Goal: Complete application form: Complete application form

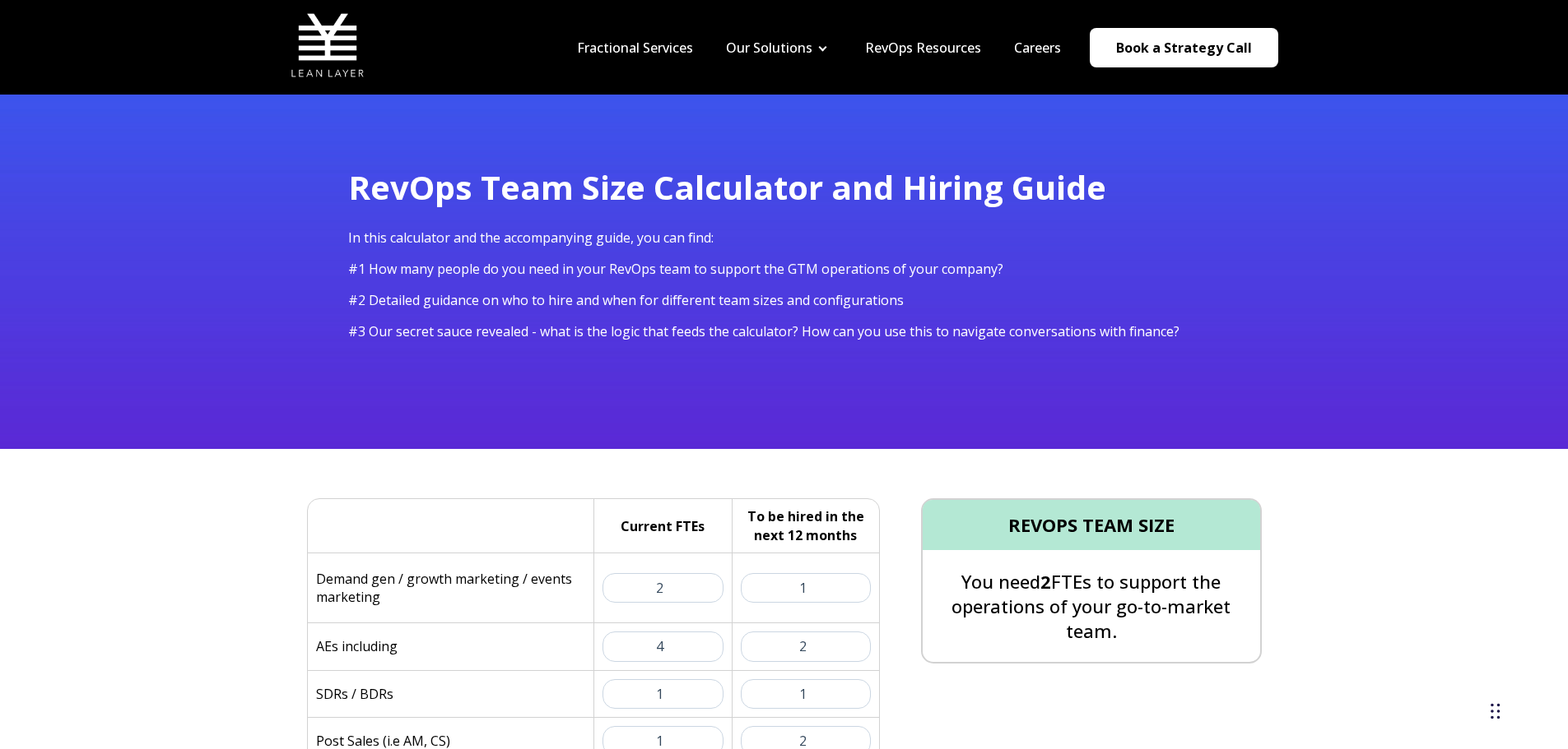
select select "series-a"
select select "9"
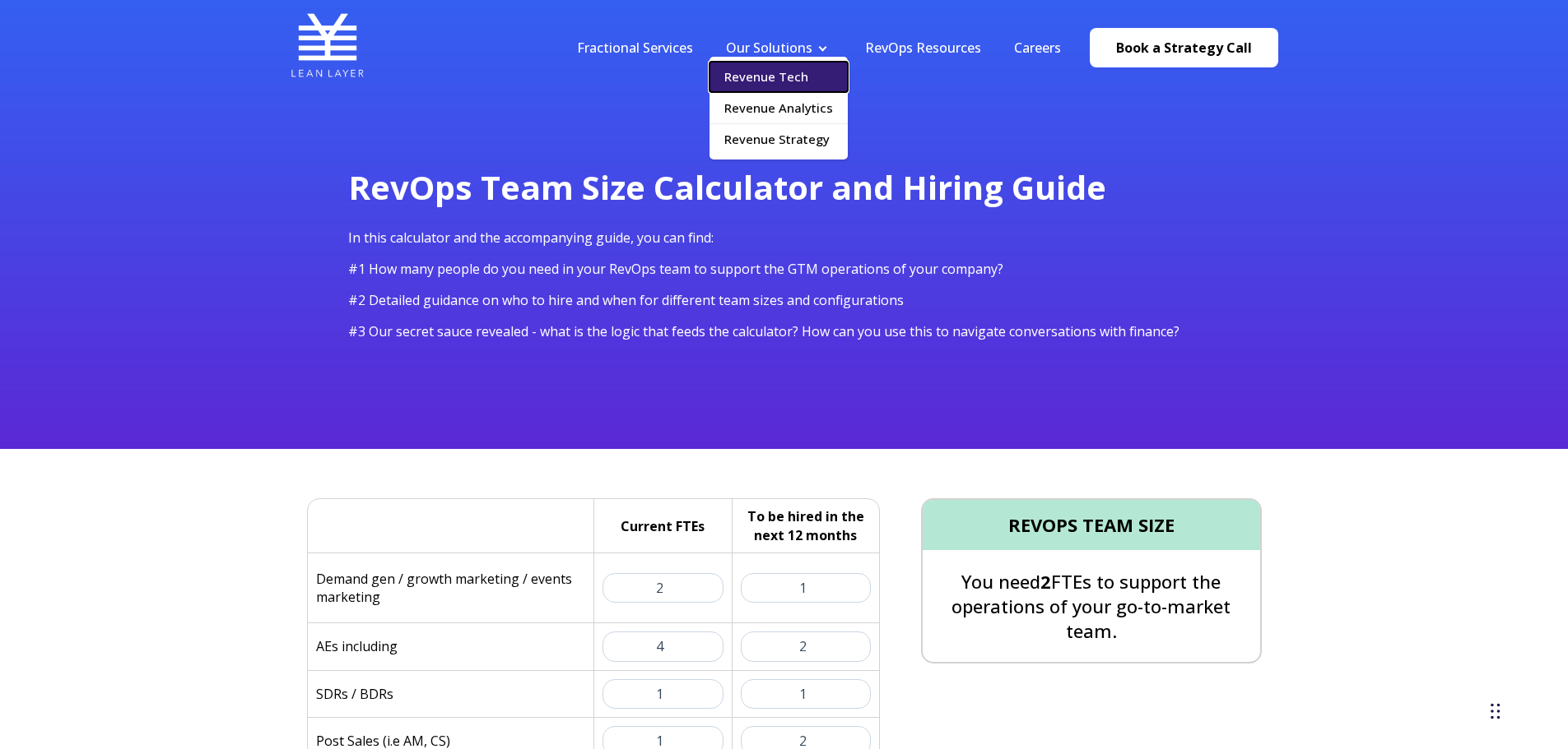
click at [784, 86] on link "Revenue Tech" at bounding box center [778, 77] width 138 height 31
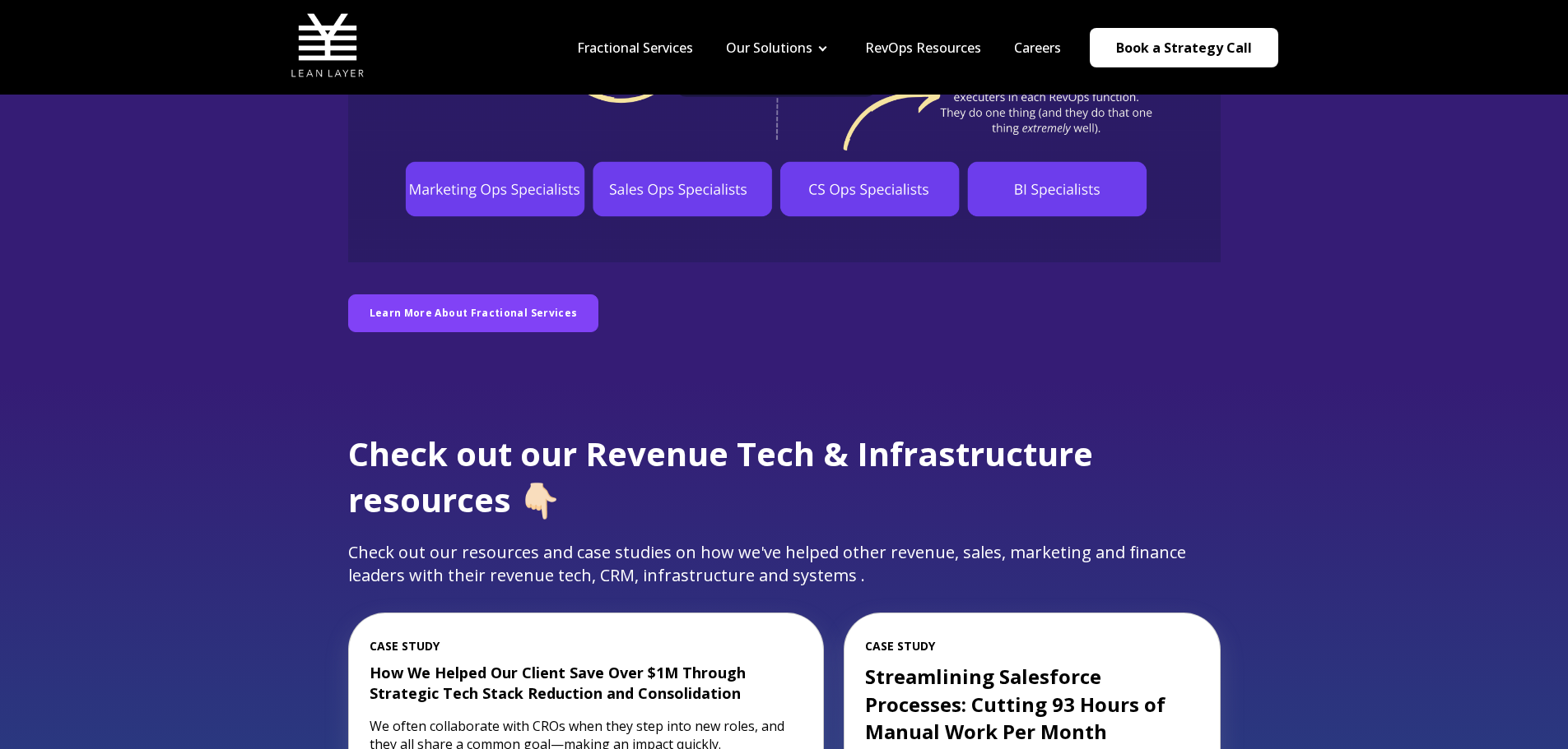
scroll to position [1152, 0]
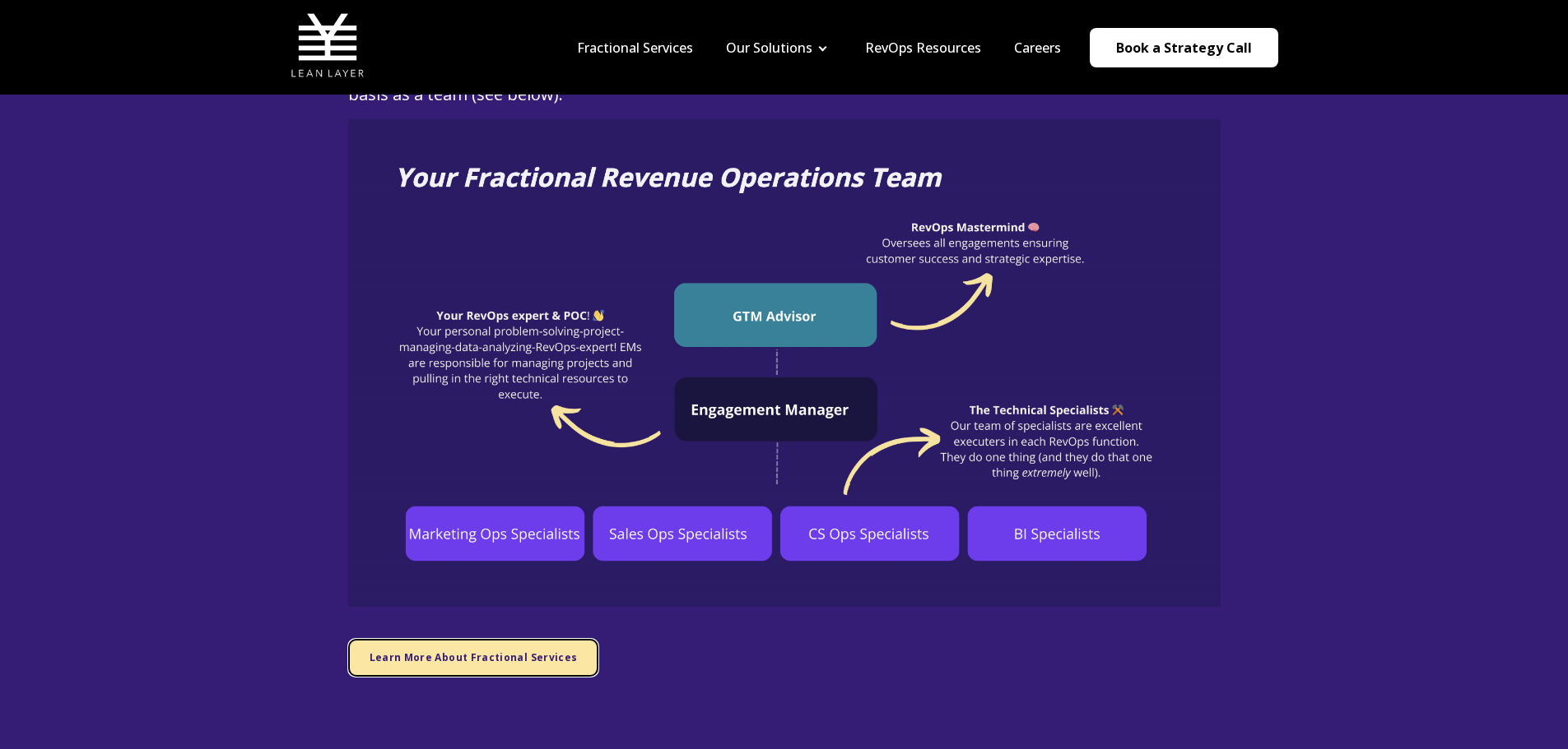
click at [397, 660] on span "Learn More About Fractional Services" at bounding box center [474, 657] width 208 height 14
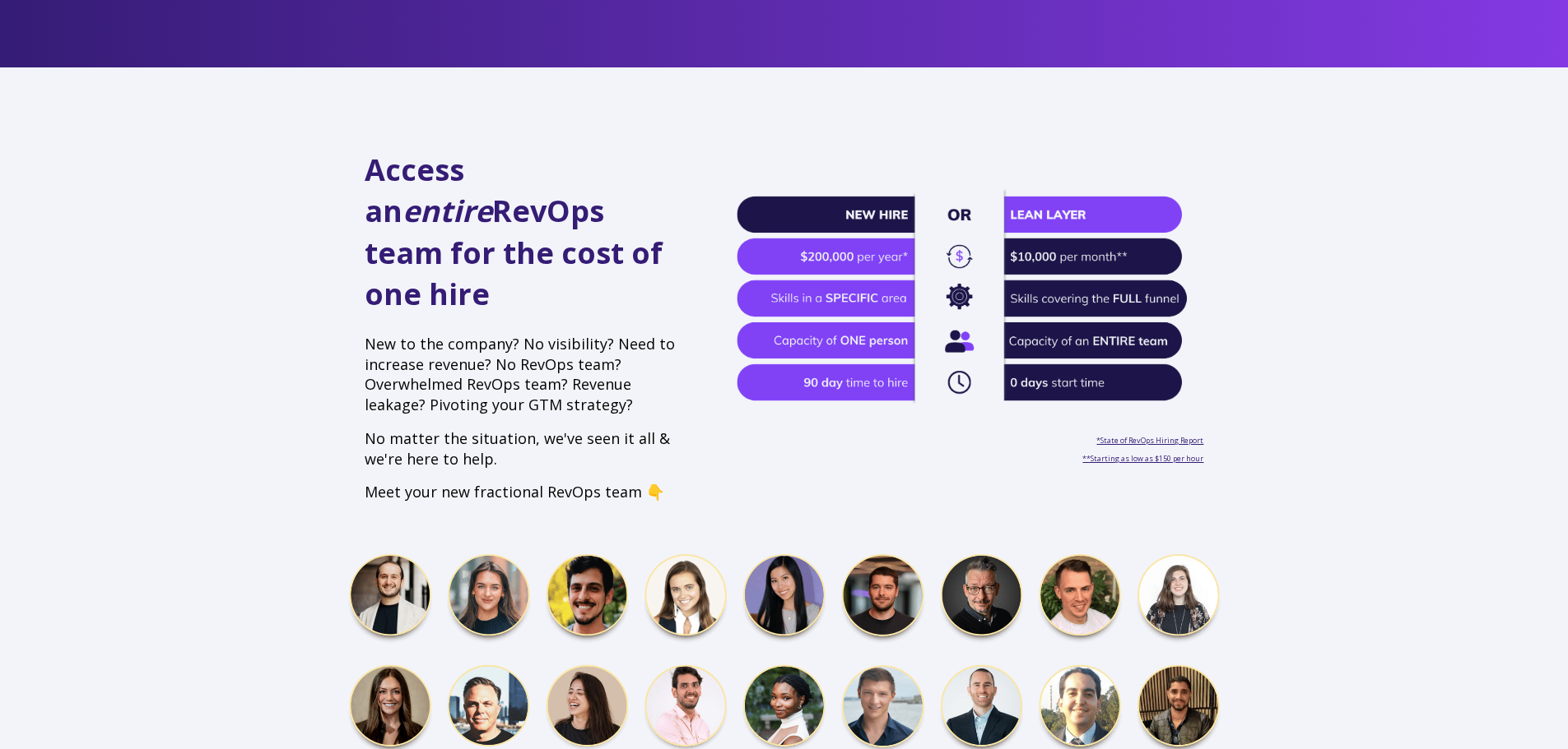
scroll to position [494, 0]
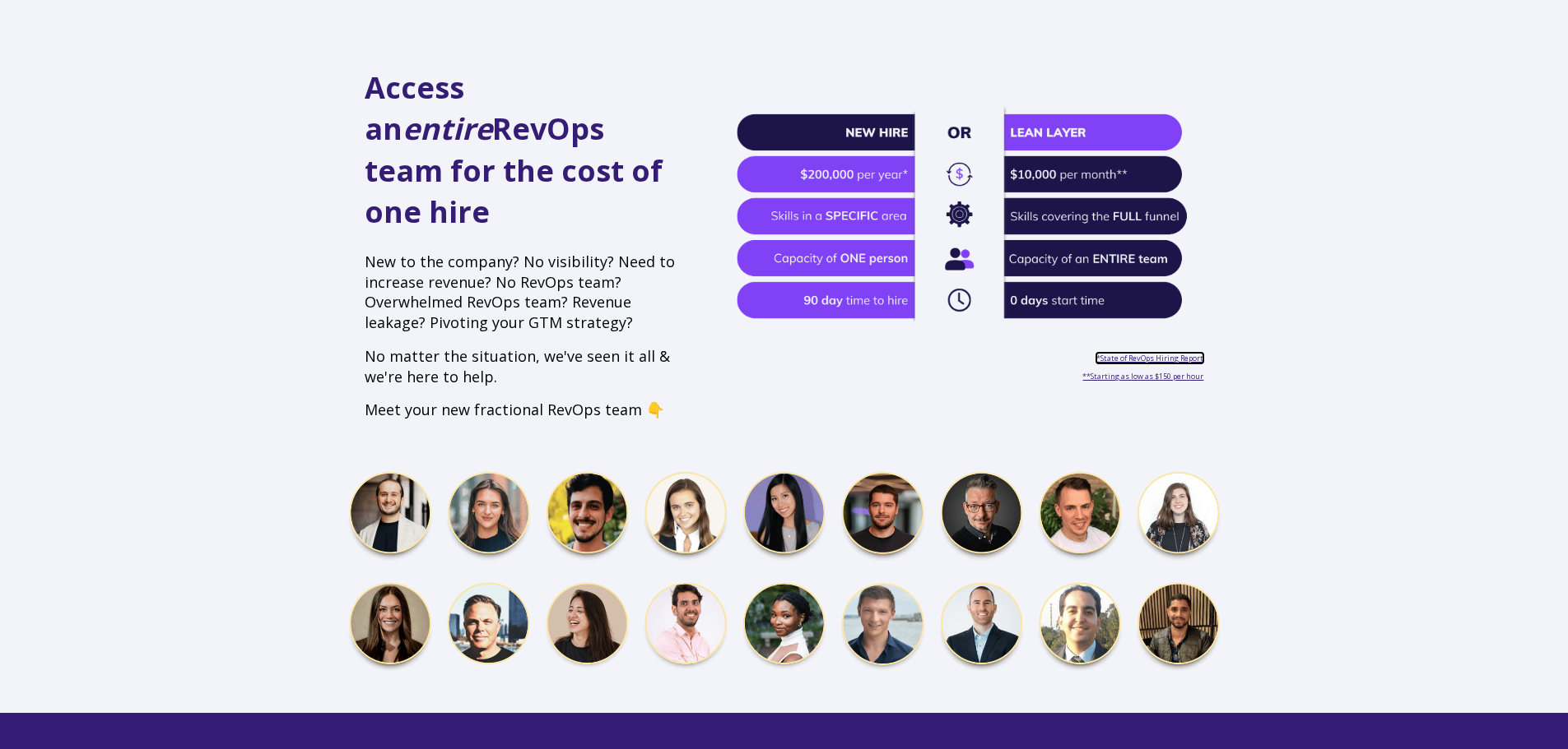
click at [1190, 353] on link "*State of RevOps Hiring Report" at bounding box center [1150, 358] width 107 height 10
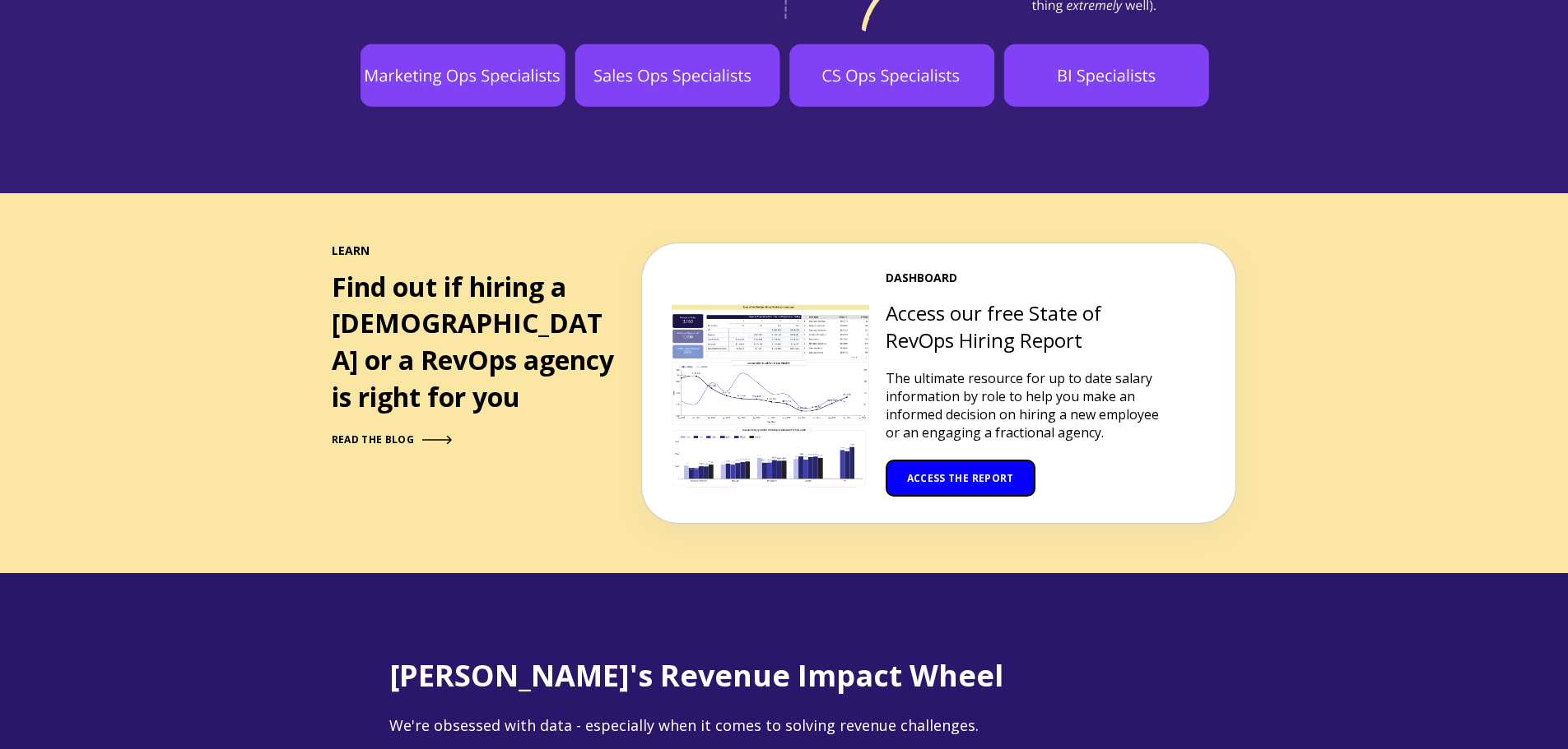
click at [930, 460] on link "ACCESS THE REPORT" at bounding box center [960, 478] width 150 height 37
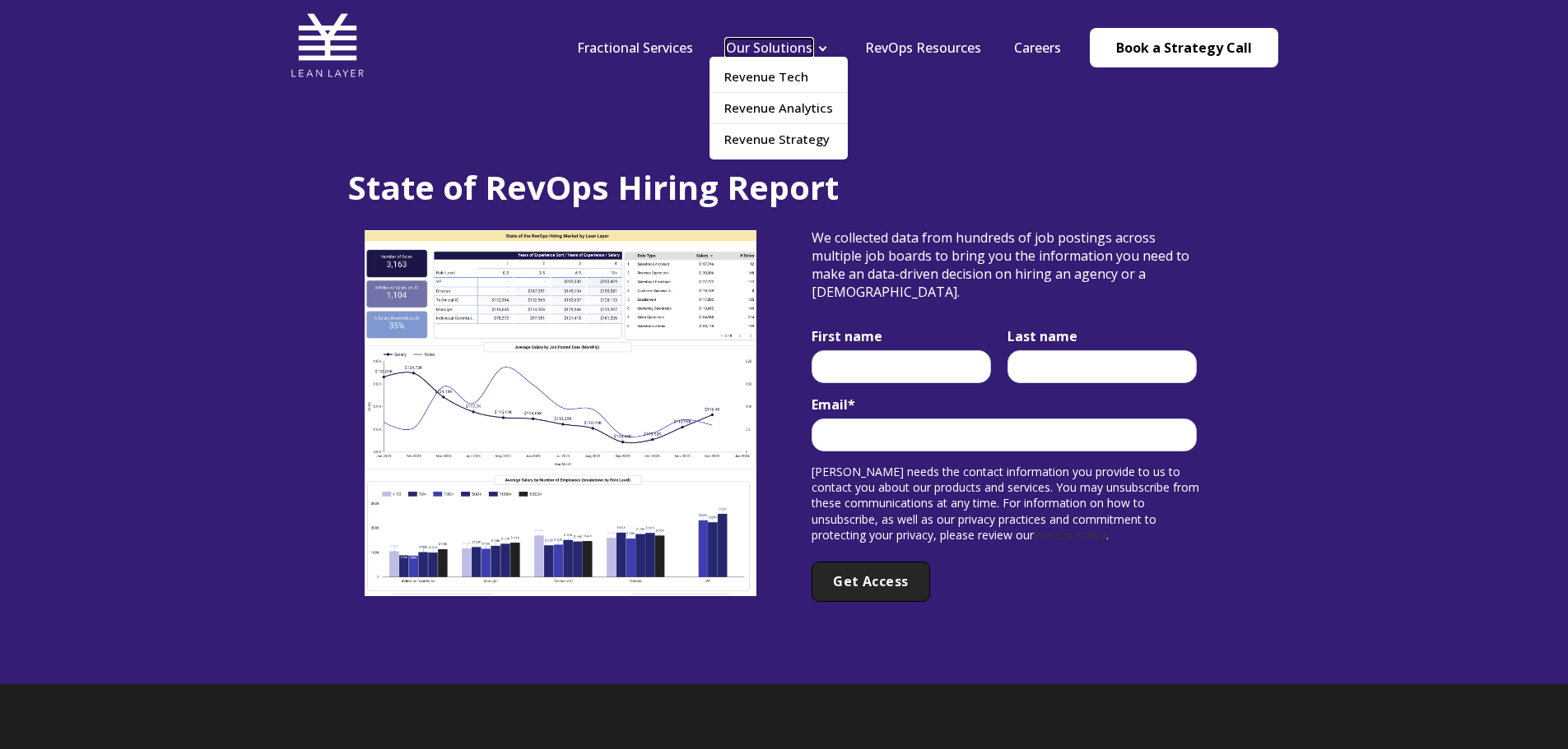
click at [770, 48] on link "Our Solutions" at bounding box center [769, 47] width 87 height 18
click at [770, 72] on link "Revenue Tech" at bounding box center [778, 77] width 138 height 31
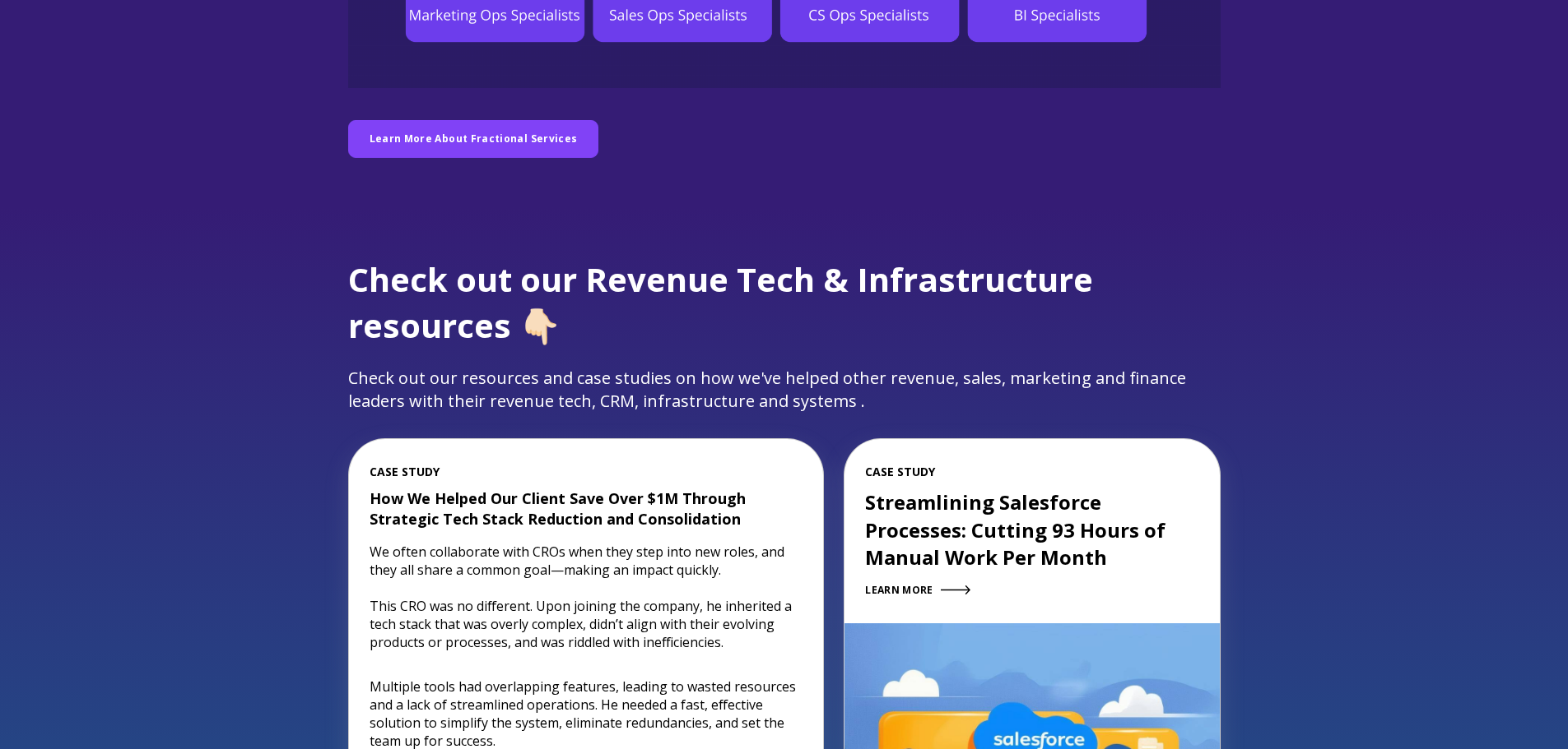
scroll to position [1727, 0]
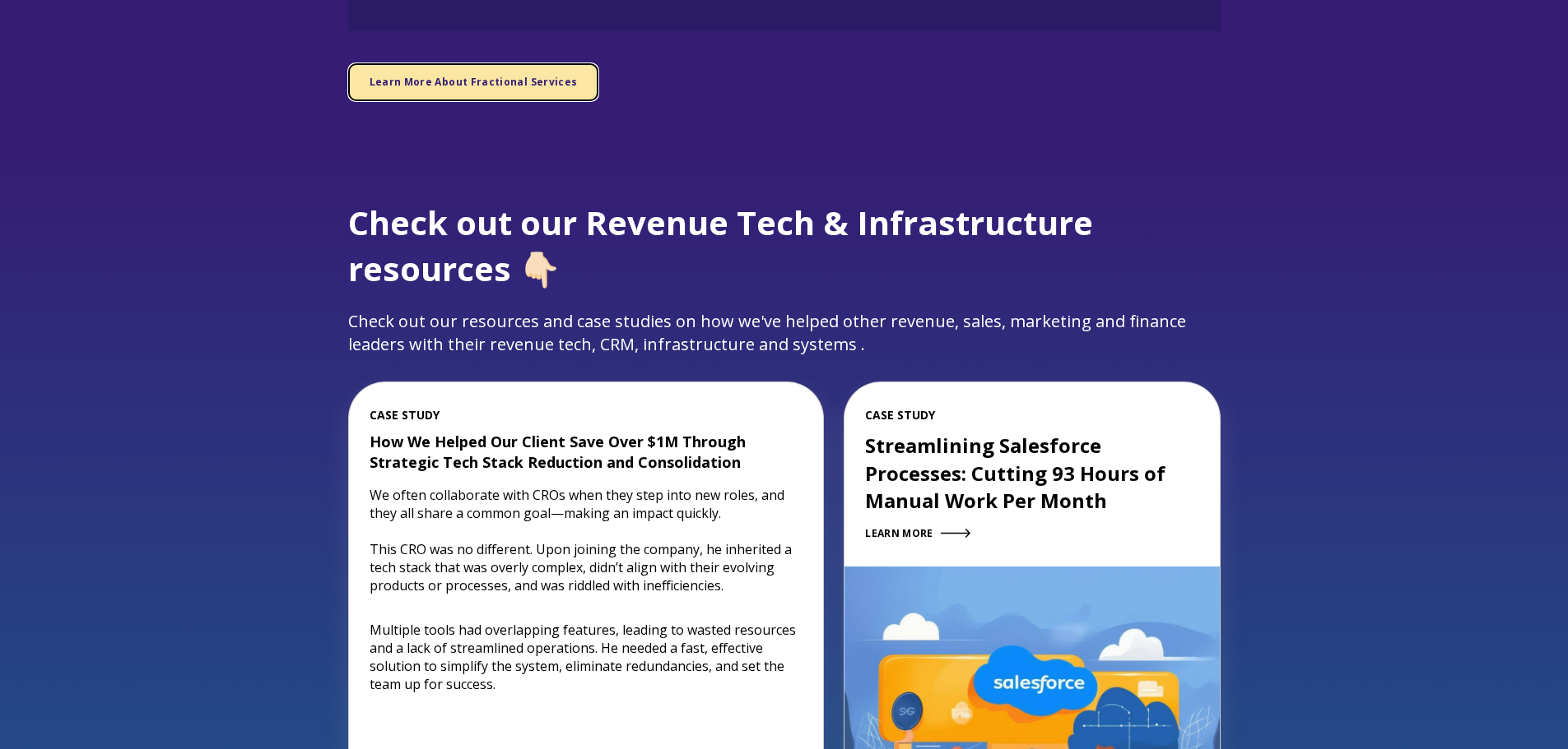
click at [463, 71] on link "Learn More About Fractional Services" at bounding box center [473, 81] width 251 height 37
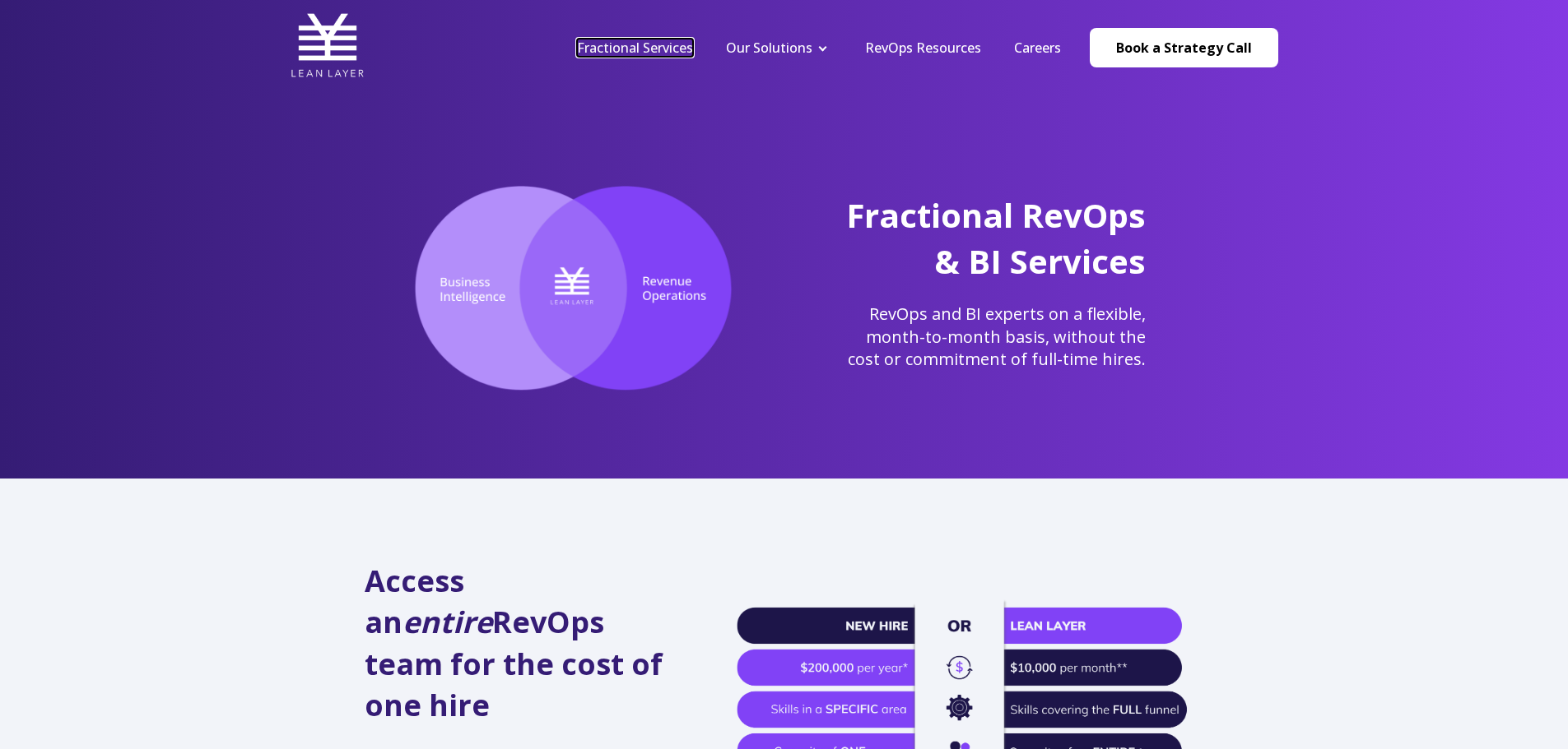
click at [630, 45] on link "Fractional Services" at bounding box center [635, 47] width 116 height 18
click at [905, 52] on link "RevOps Resources" at bounding box center [923, 47] width 116 height 18
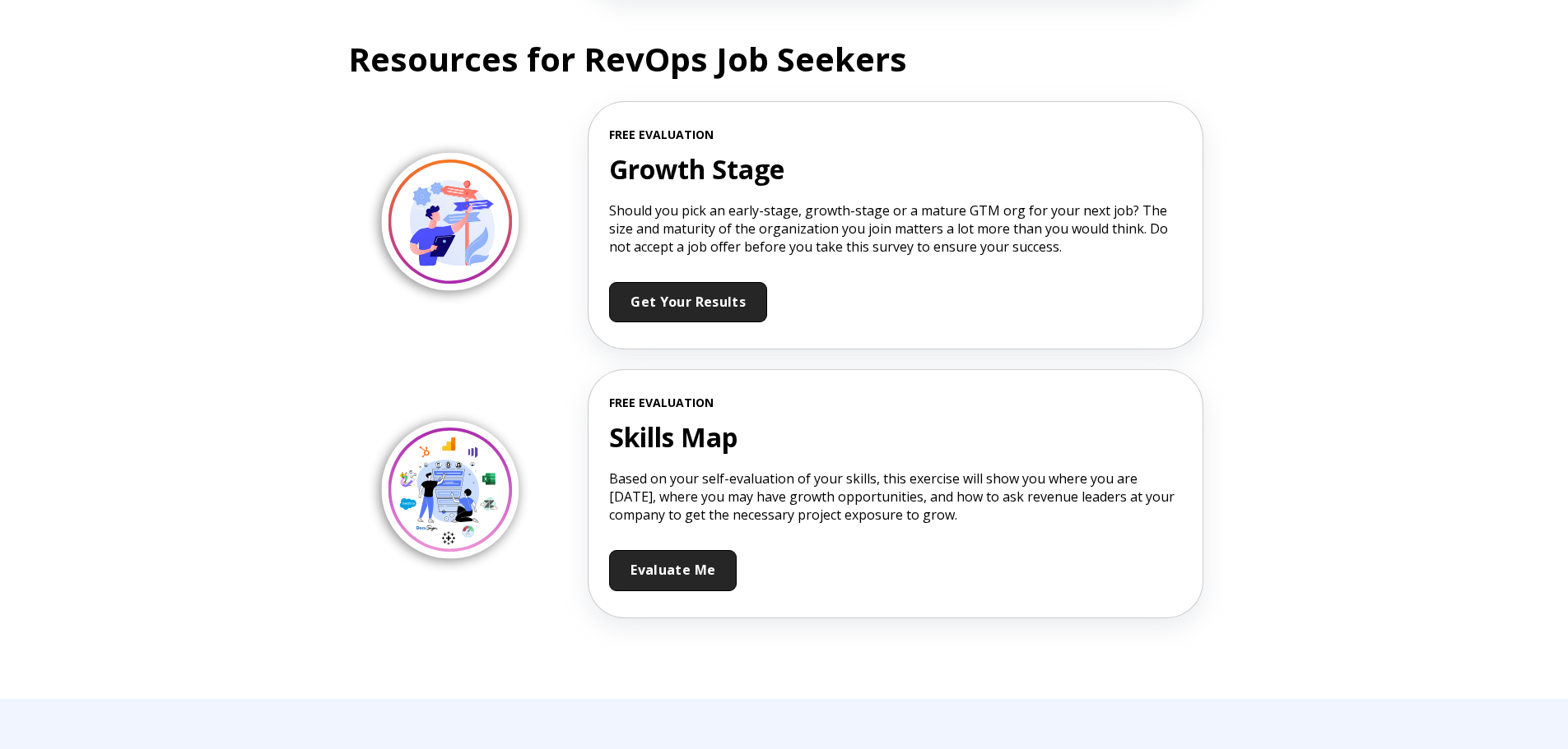
scroll to position [2765, 0]
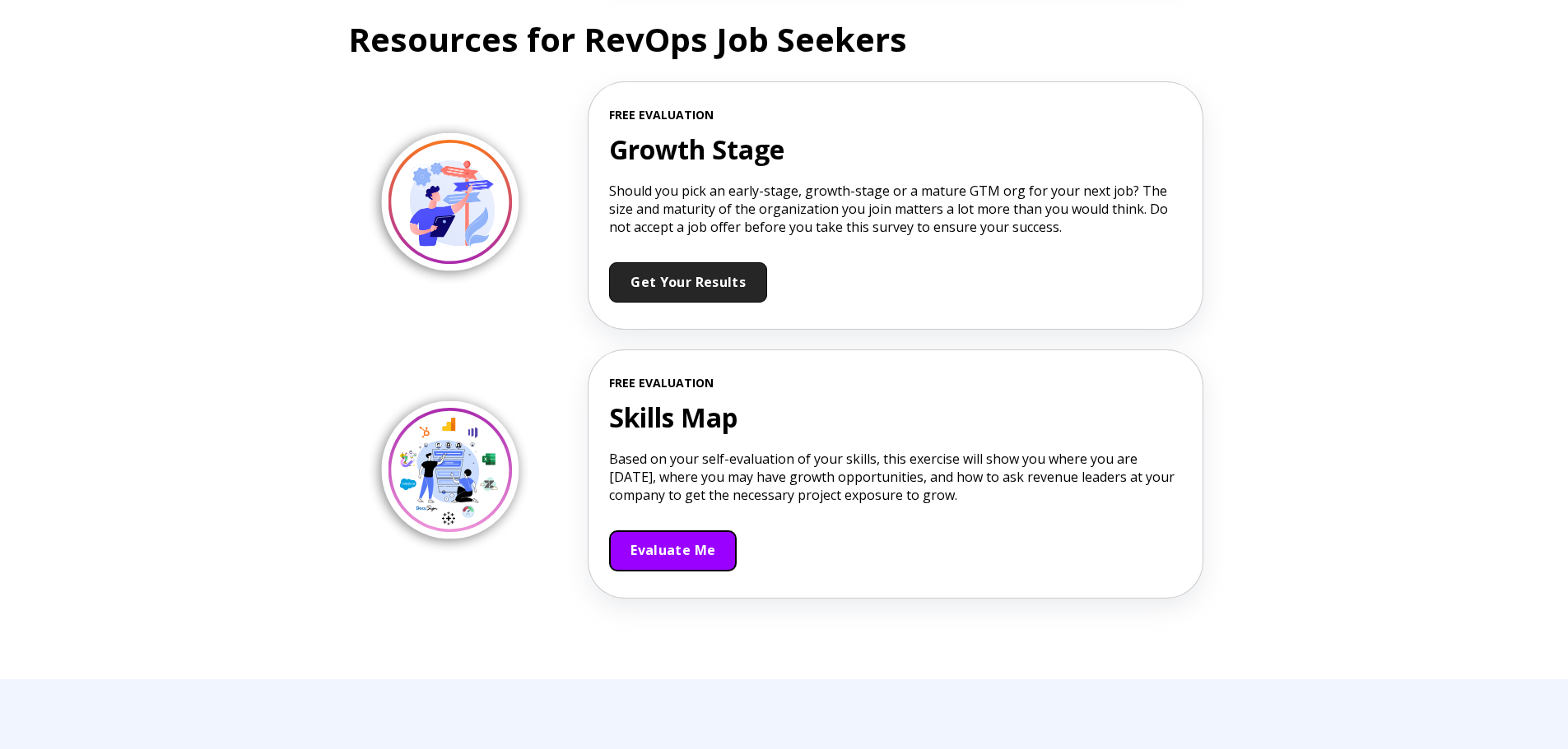
click at [641, 561] on link "Evaluate Me" at bounding box center [672, 551] width 128 height 41
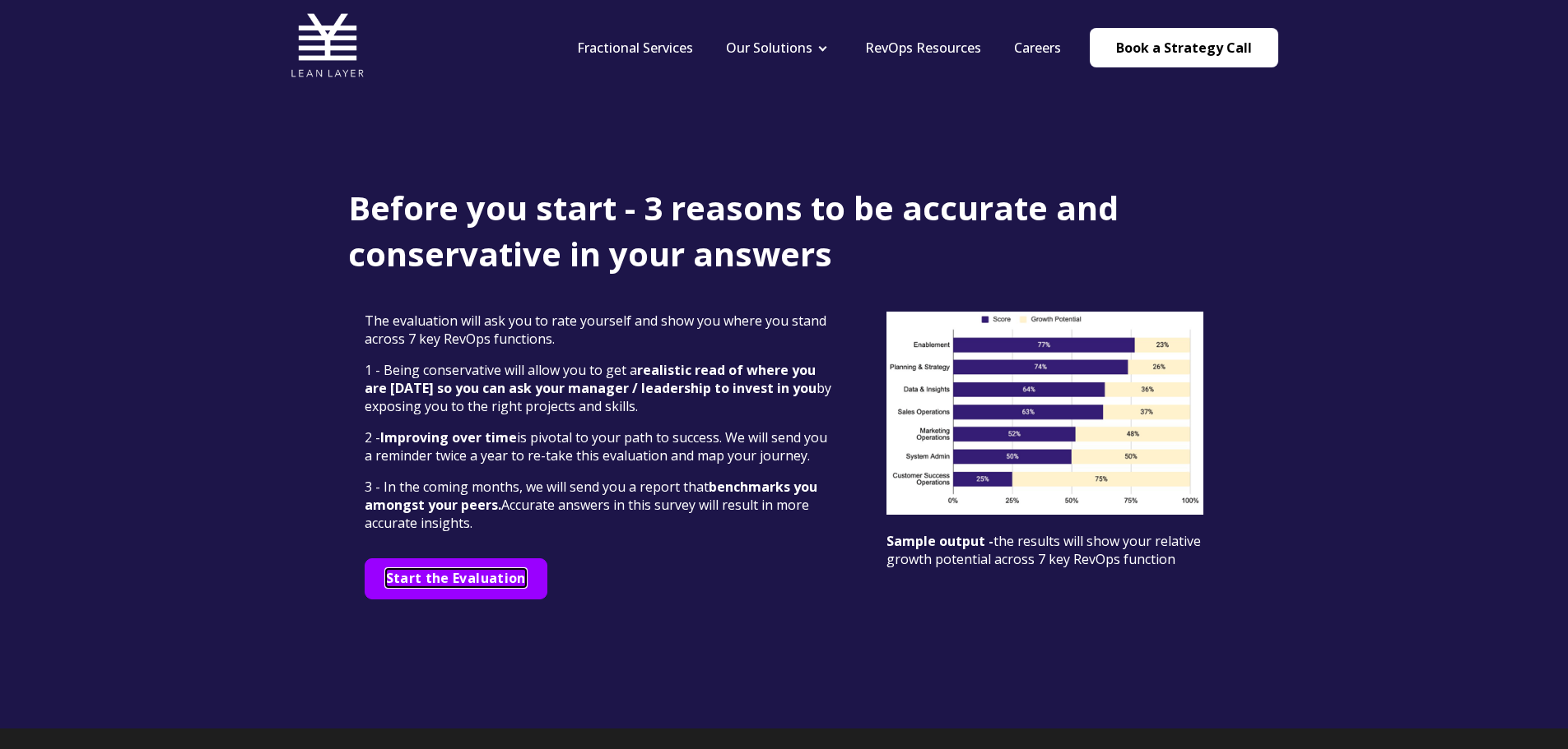
click at [475, 583] on span "Start the Evaluation" at bounding box center [456, 578] width 140 height 18
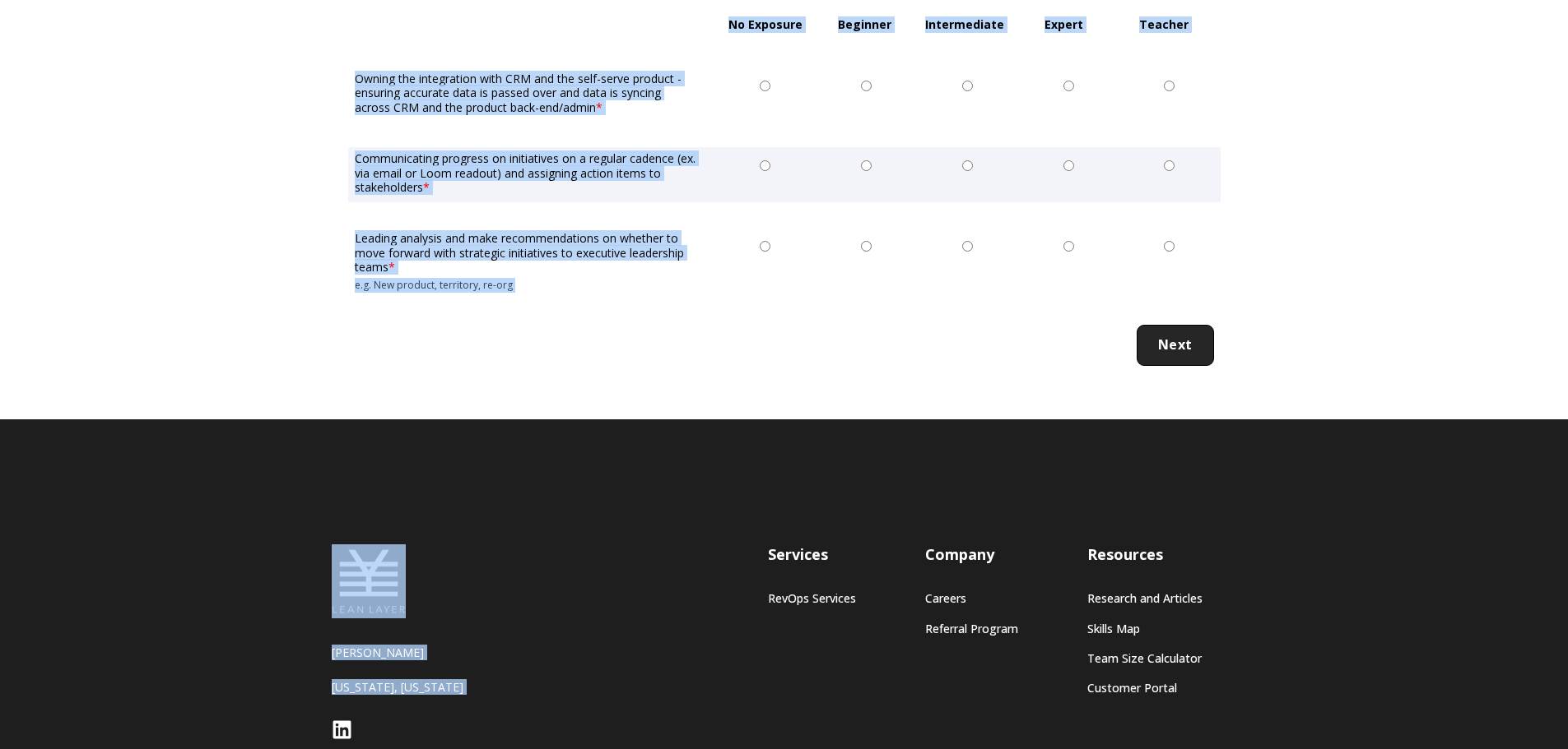
scroll to position [3124, 0]
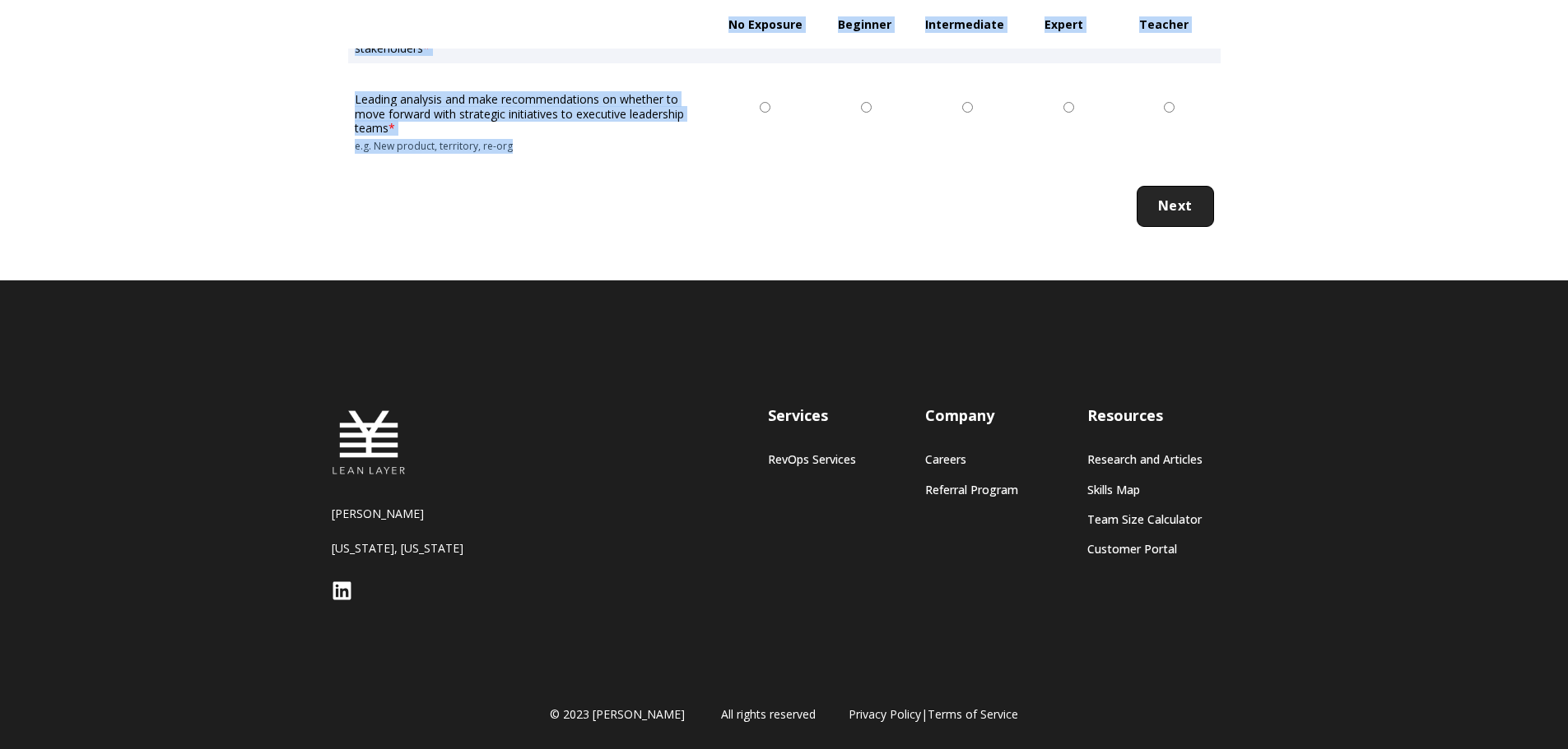
drag, startPoint x: 344, startPoint y: 208, endPoint x: 821, endPoint y: 164, distance: 479.0
copy form "Rate Yourself No Exposure: I have not been exposed to this yet. Beginner: I hav…"
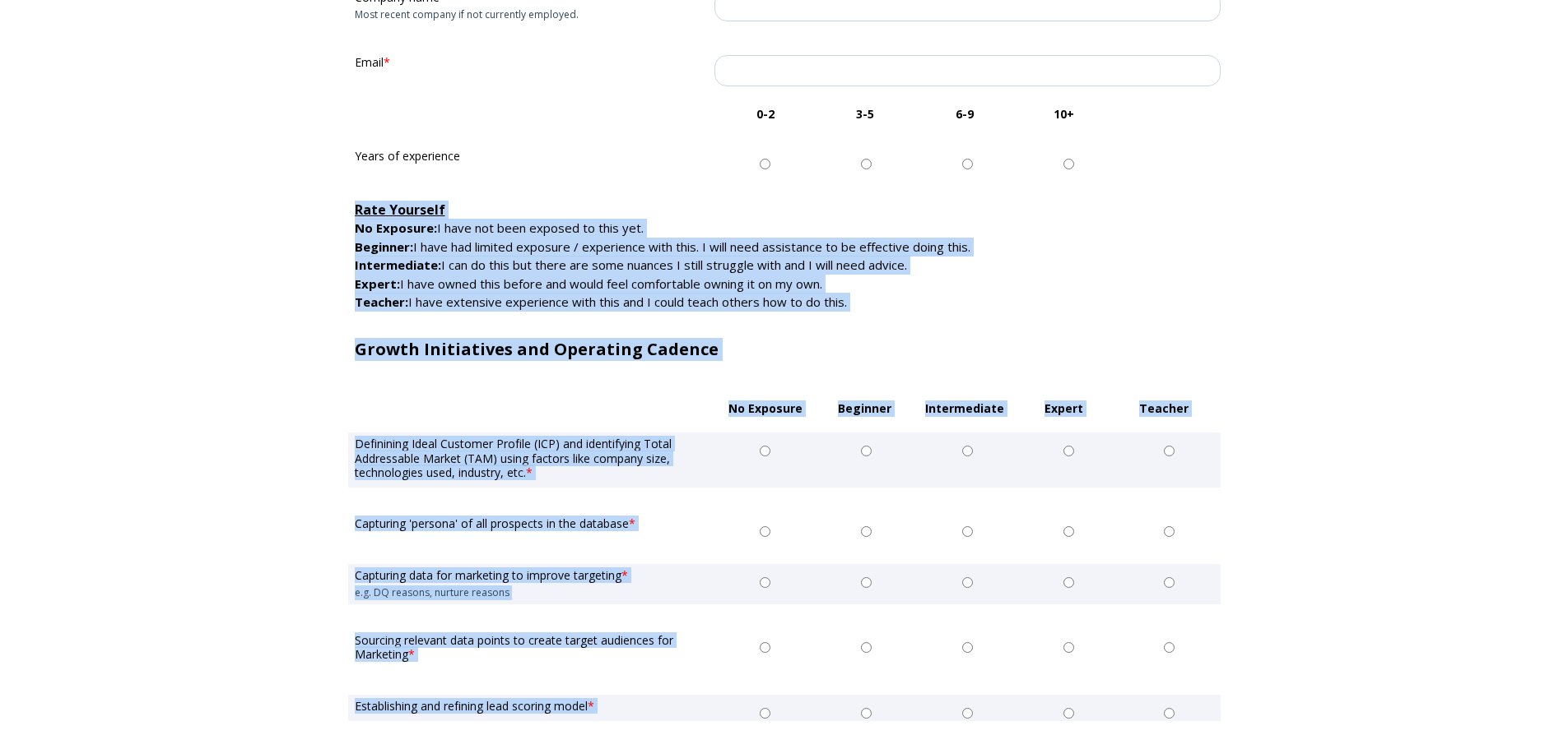
scroll to position [588, 0]
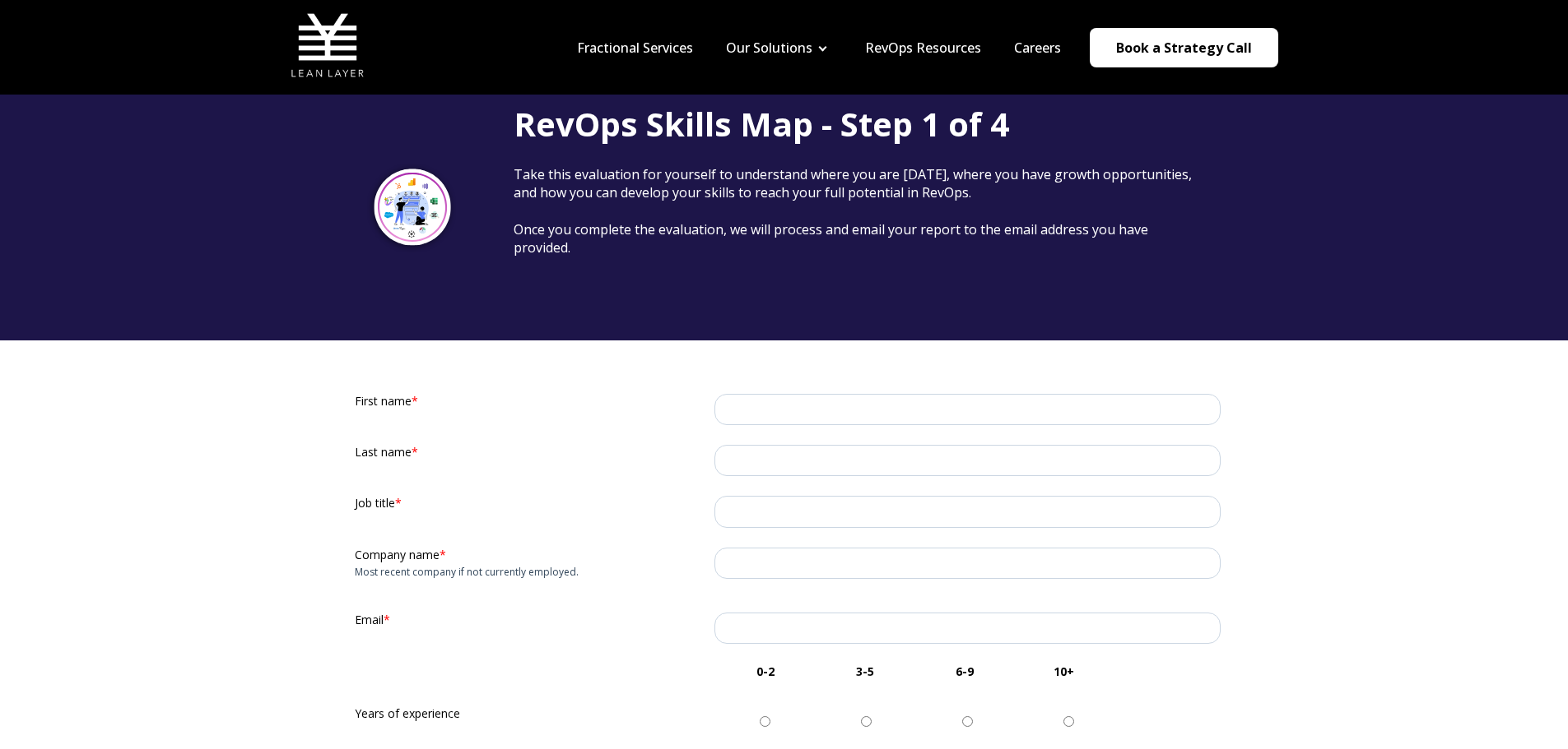
scroll to position [0, 0]
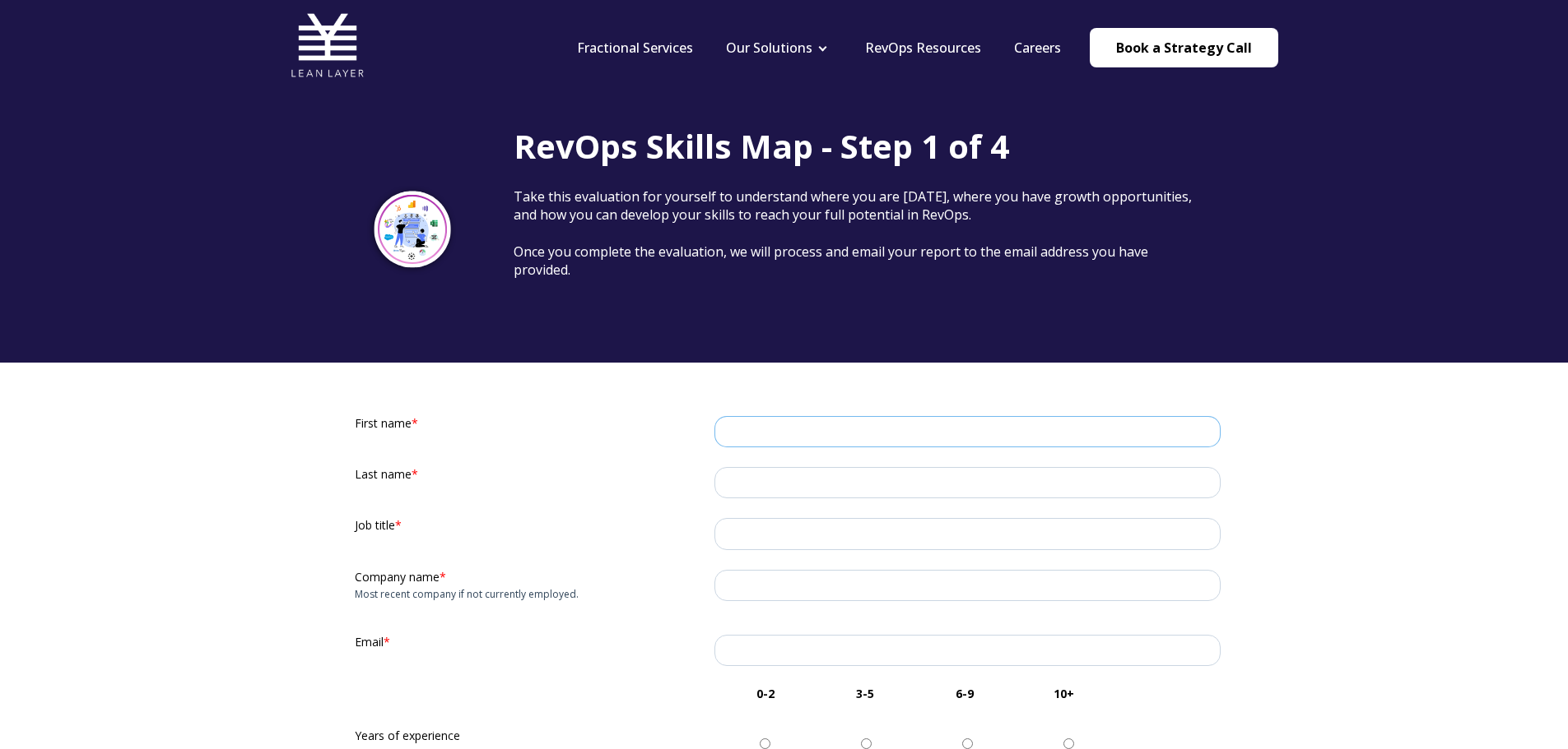
click at [801, 422] on input "First name *" at bounding box center [967, 432] width 506 height 31
type input "Dylan"
type input "Lawrence"
type input "Director"
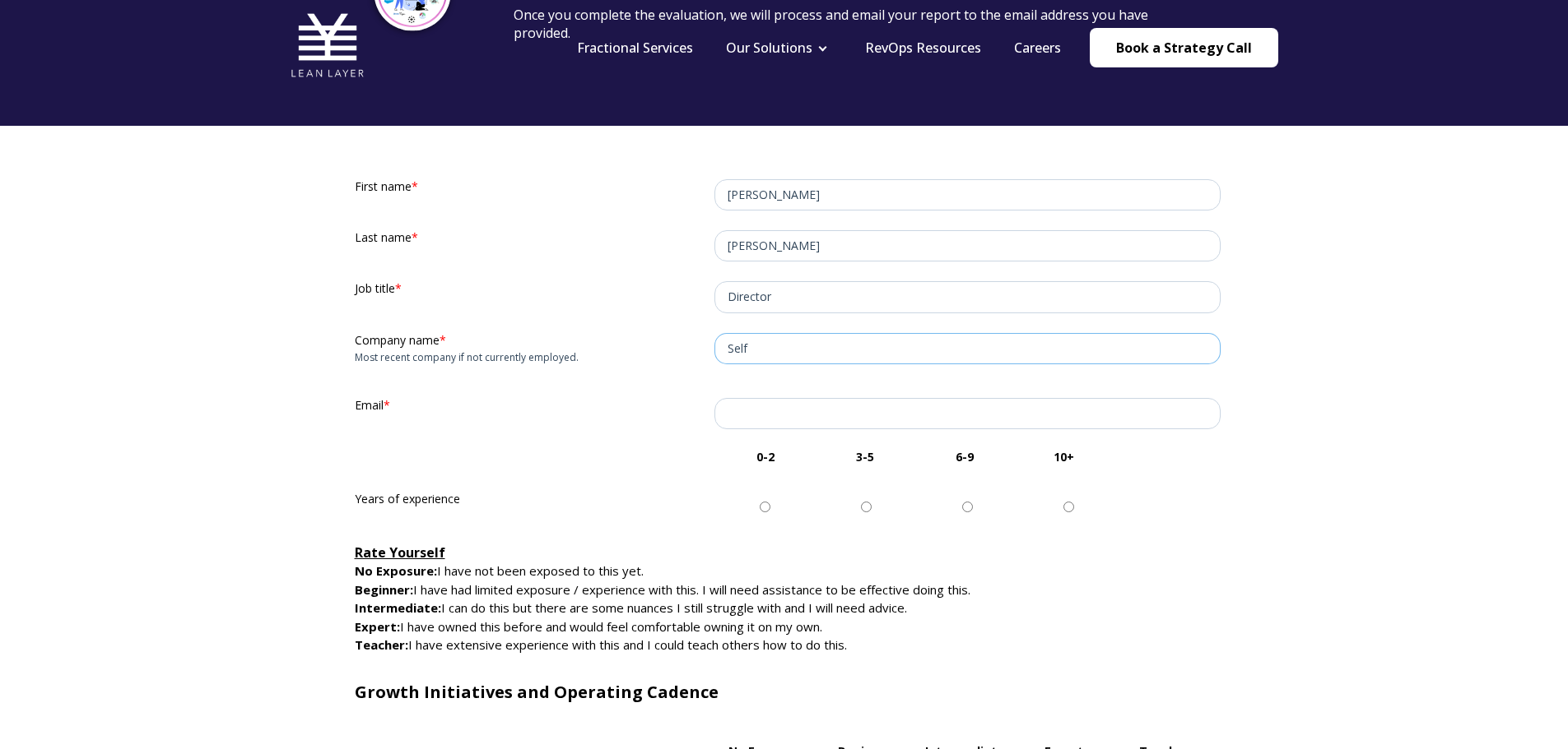
scroll to position [246, 0]
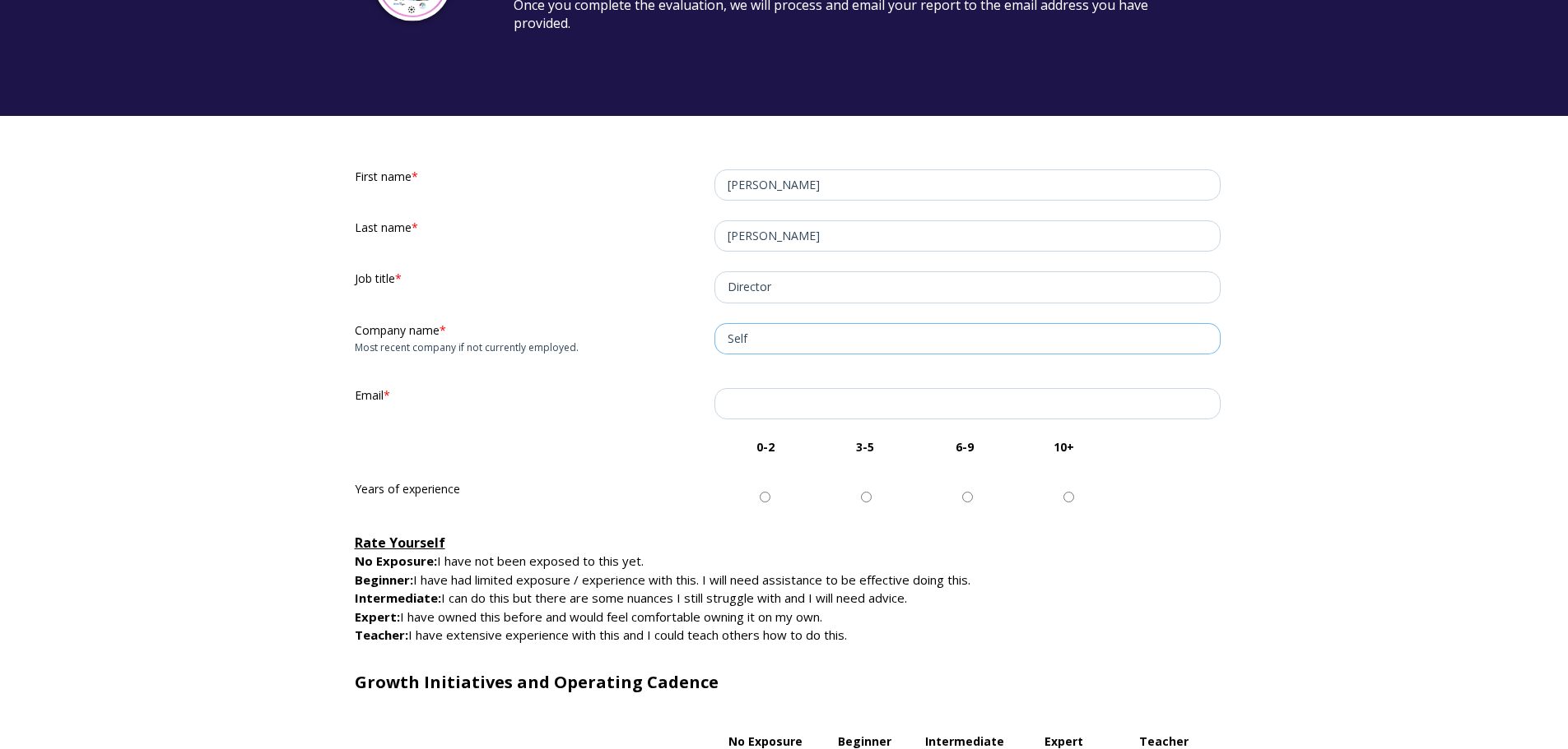
type input "Self"
click at [770, 400] on input "Email *" at bounding box center [967, 404] width 506 height 31
paste input "dylaw1984@gmail.com"
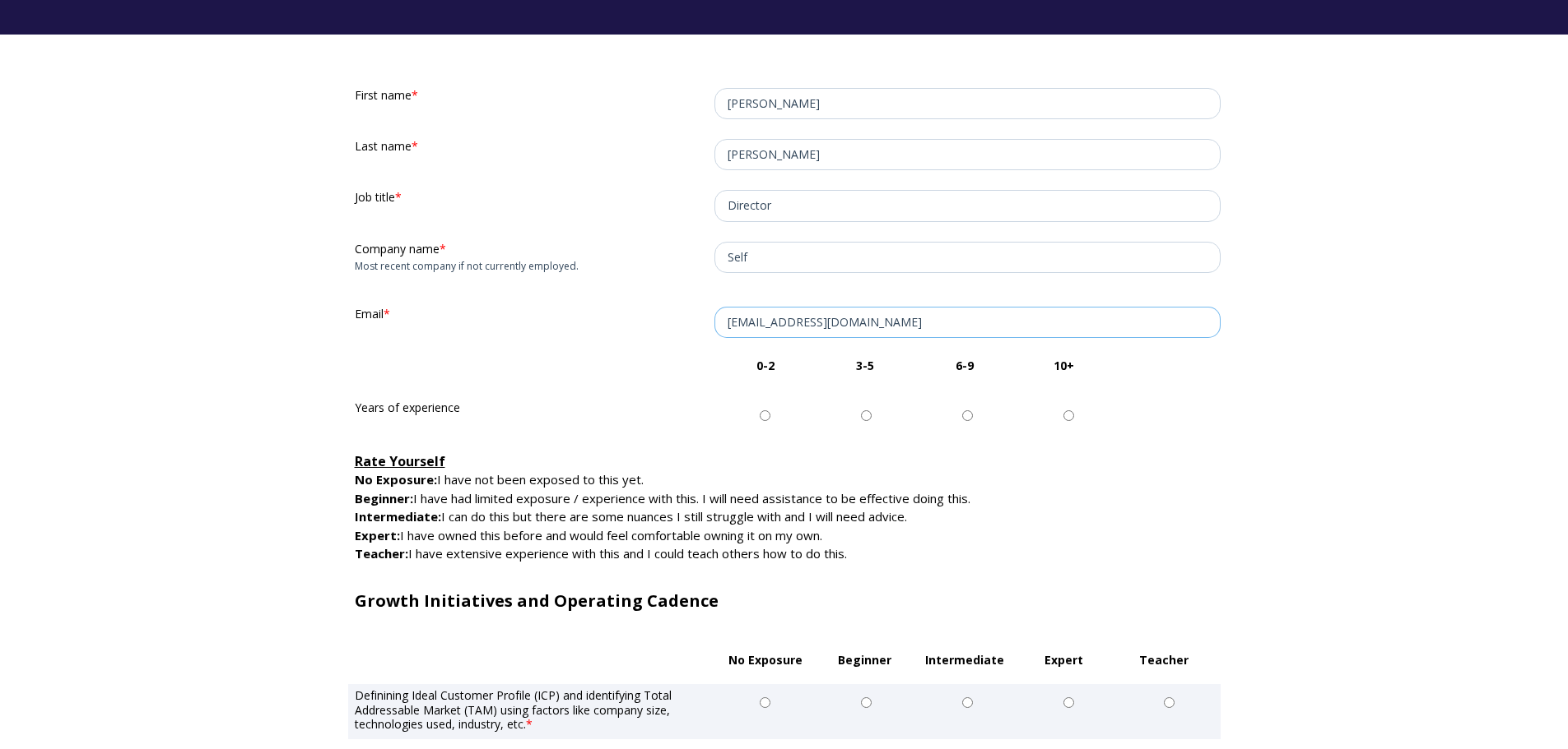
scroll to position [329, 0]
type input "dylaw1984@gmail.com"
click at [867, 414] on input "3-5" at bounding box center [866, 415] width 10 height 10
radio input "true"
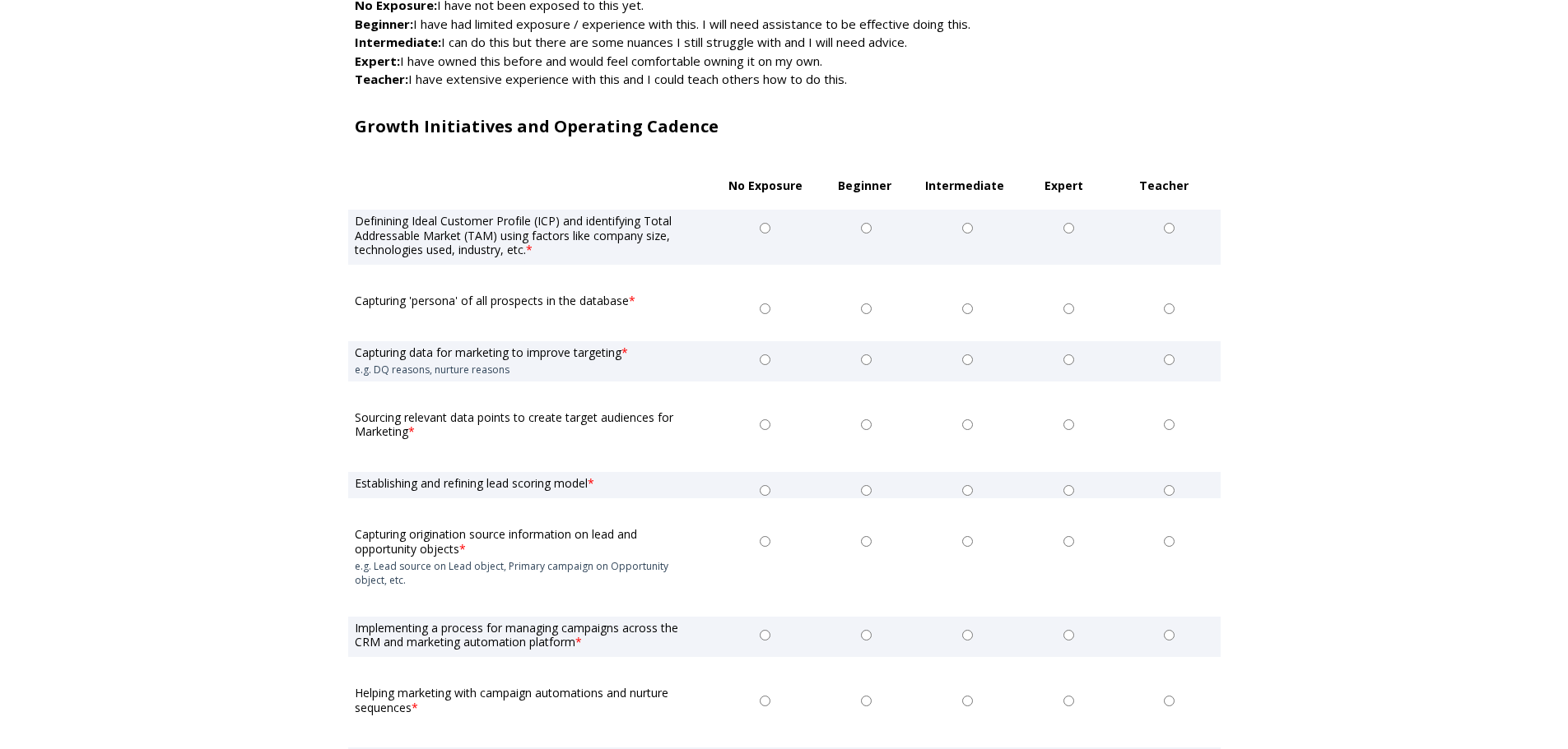
scroll to position [822, 0]
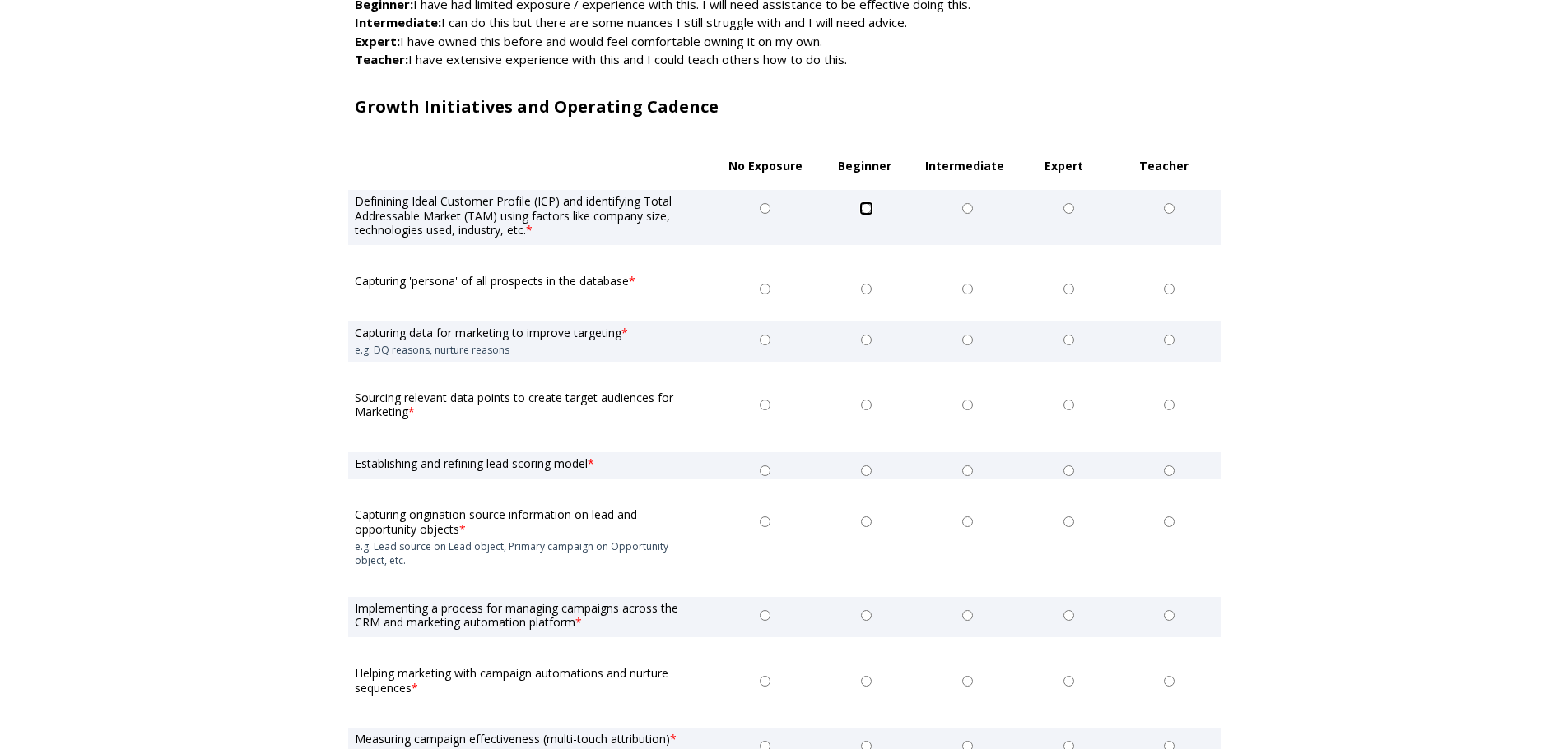
click at [865, 207] on input "Beginner" at bounding box center [866, 208] width 10 height 10
radio input "true"
click at [971, 289] on input "Intermediate" at bounding box center [967, 289] width 10 height 10
radio input "true"
click at [964, 339] on input "Intermediate" at bounding box center [967, 340] width 10 height 10
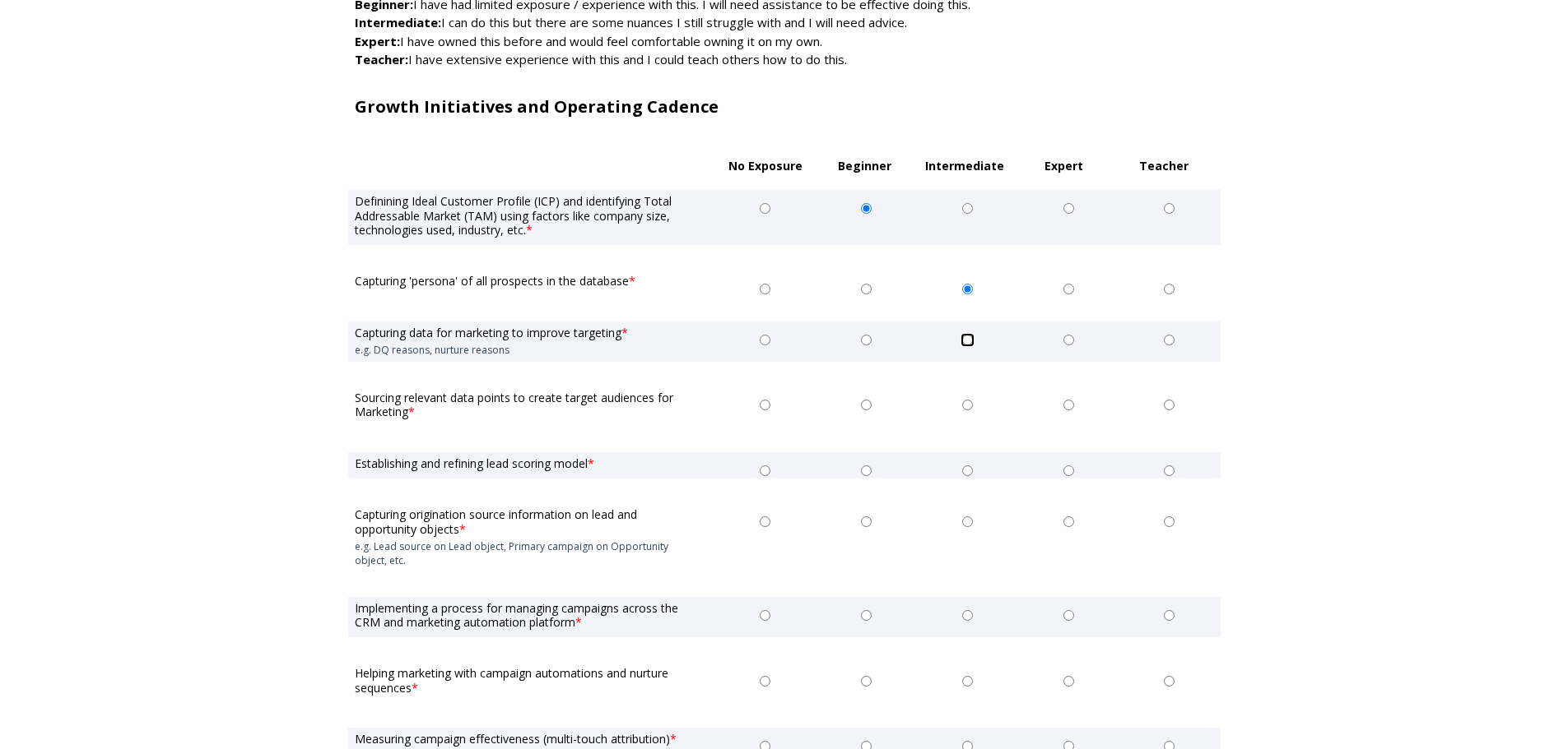
radio input "true"
click at [965, 406] on input "Intermediate" at bounding box center [967, 405] width 10 height 10
radio input "true"
click at [867, 473] on input "Beginner" at bounding box center [866, 471] width 10 height 10
radio input "true"
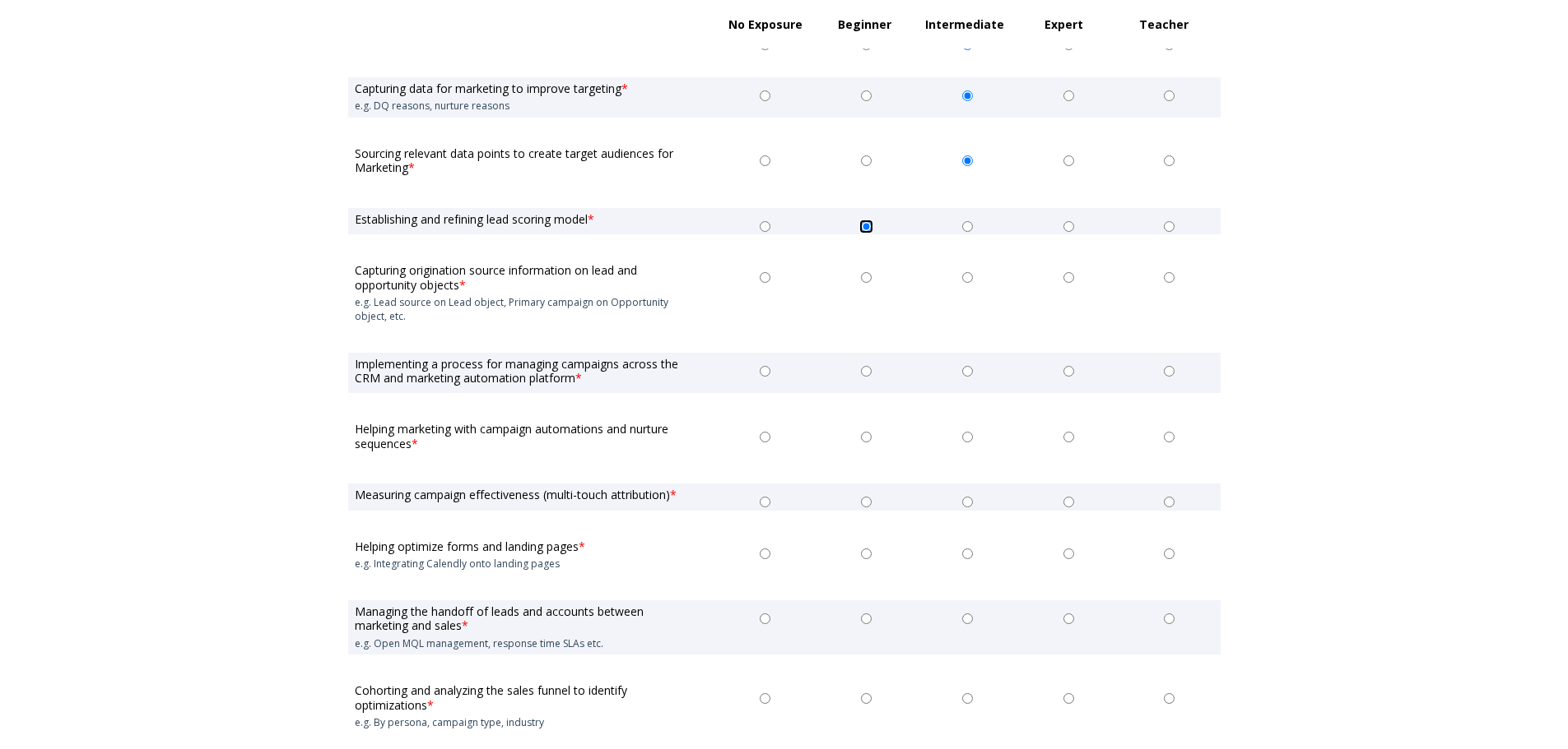
scroll to position [1069, 0]
click at [971, 273] on input "Intermediate" at bounding box center [967, 275] width 10 height 10
radio input "true"
click at [968, 364] on input "Intermediate" at bounding box center [967, 369] width 10 height 10
radio input "true"
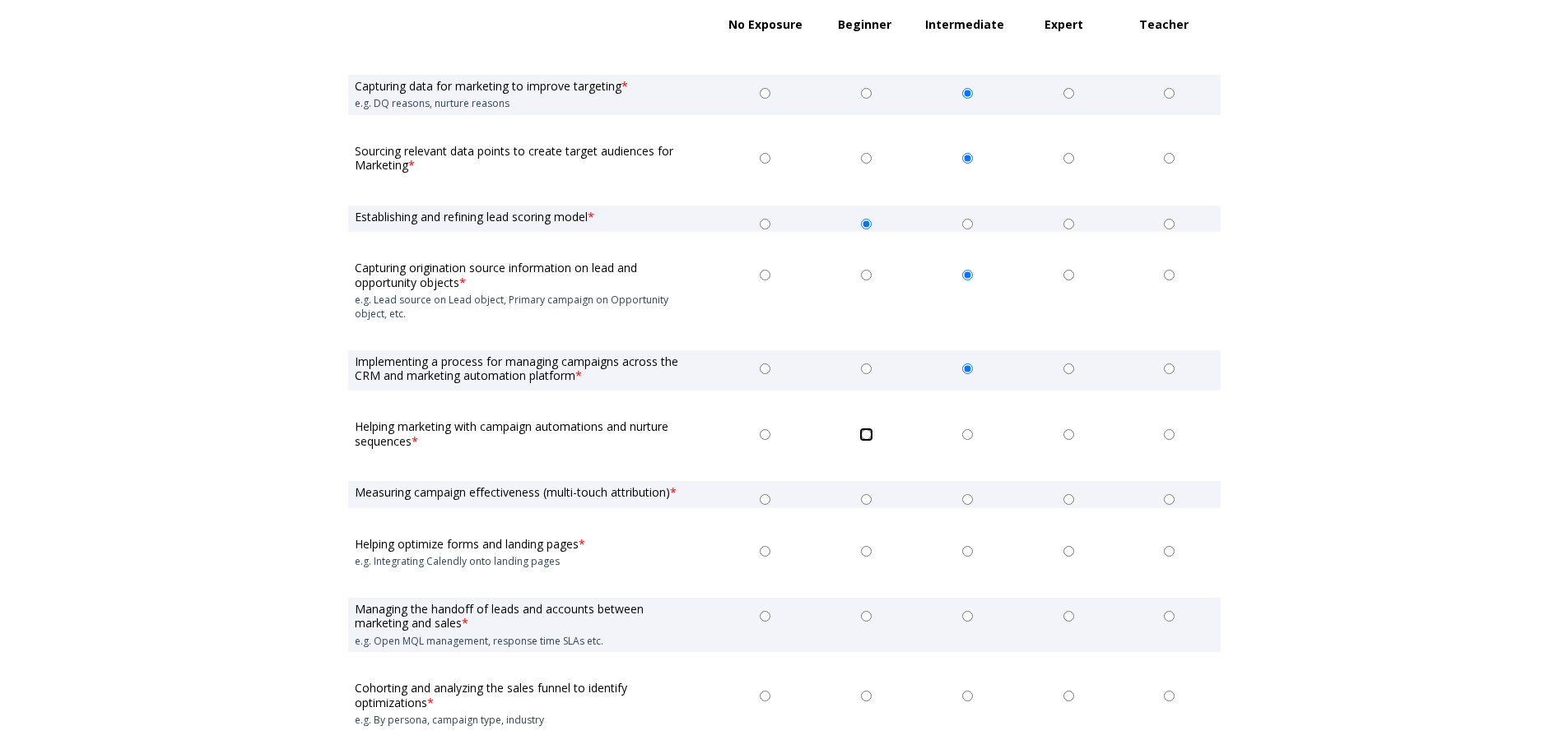
click at [865, 434] on input "Beginner" at bounding box center [866, 434] width 10 height 10
radio input "true"
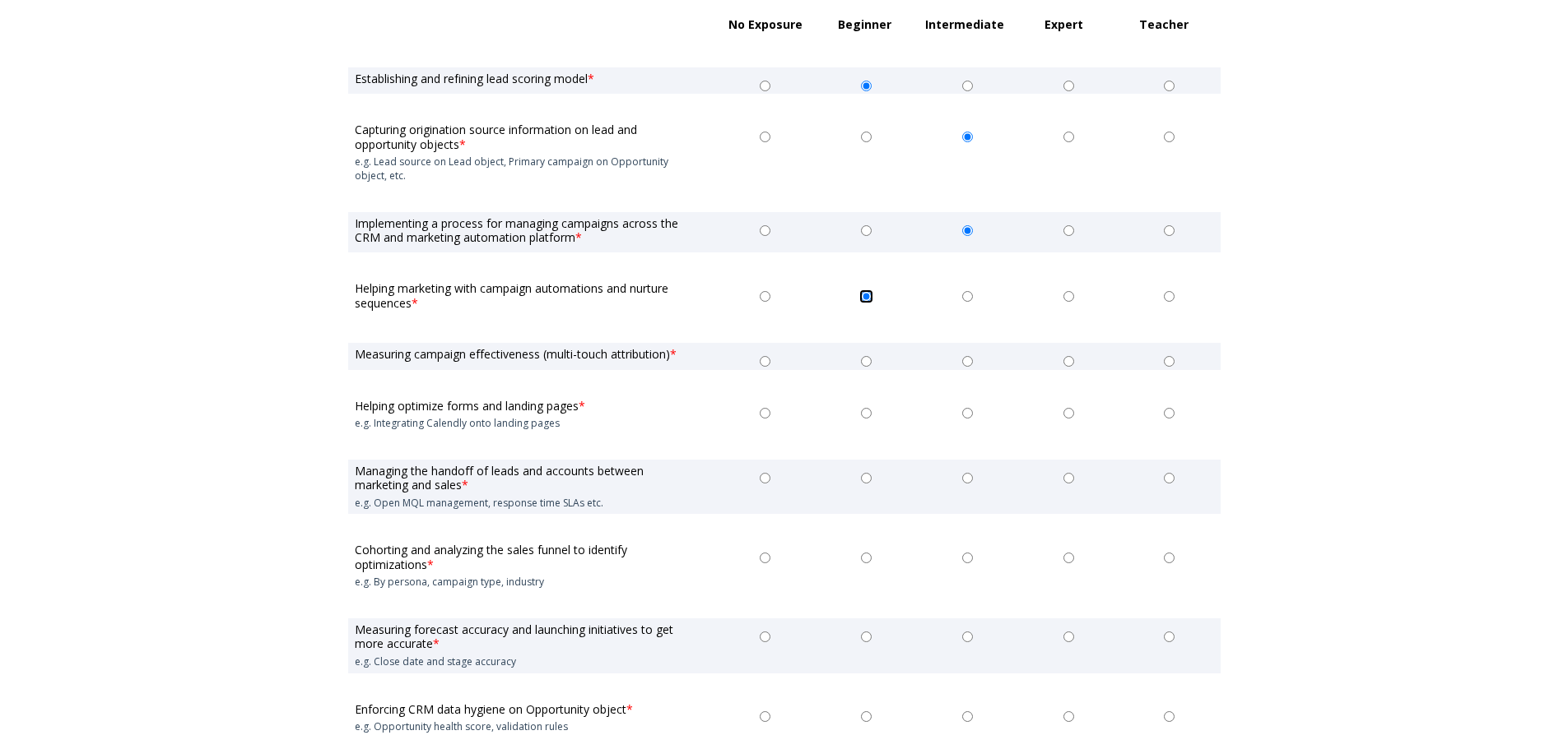
scroll to position [1234, 0]
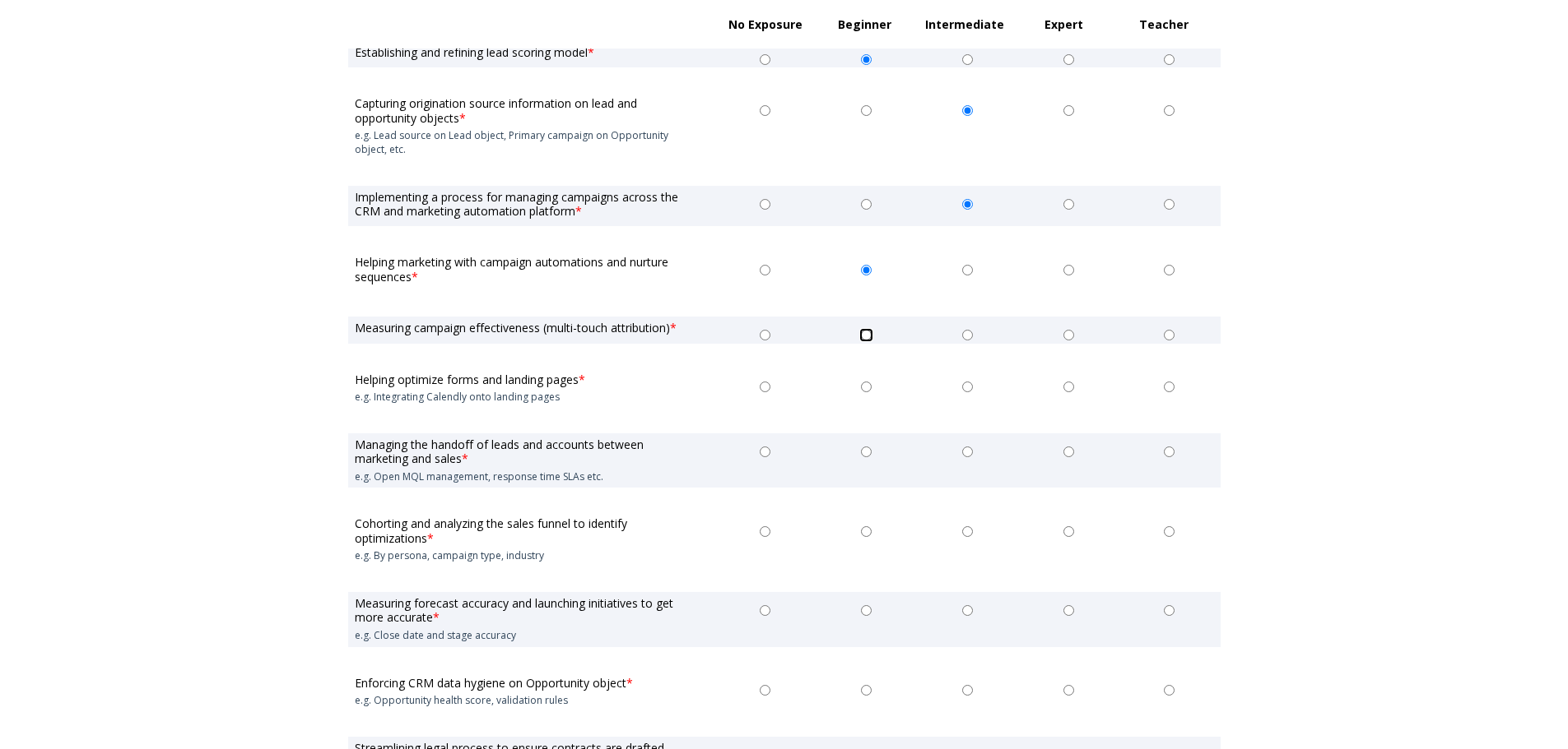
click at [868, 336] on input "Beginner" at bounding box center [866, 335] width 10 height 10
radio input "true"
click at [963, 385] on input "Intermediate" at bounding box center [967, 387] width 10 height 10
radio input "true"
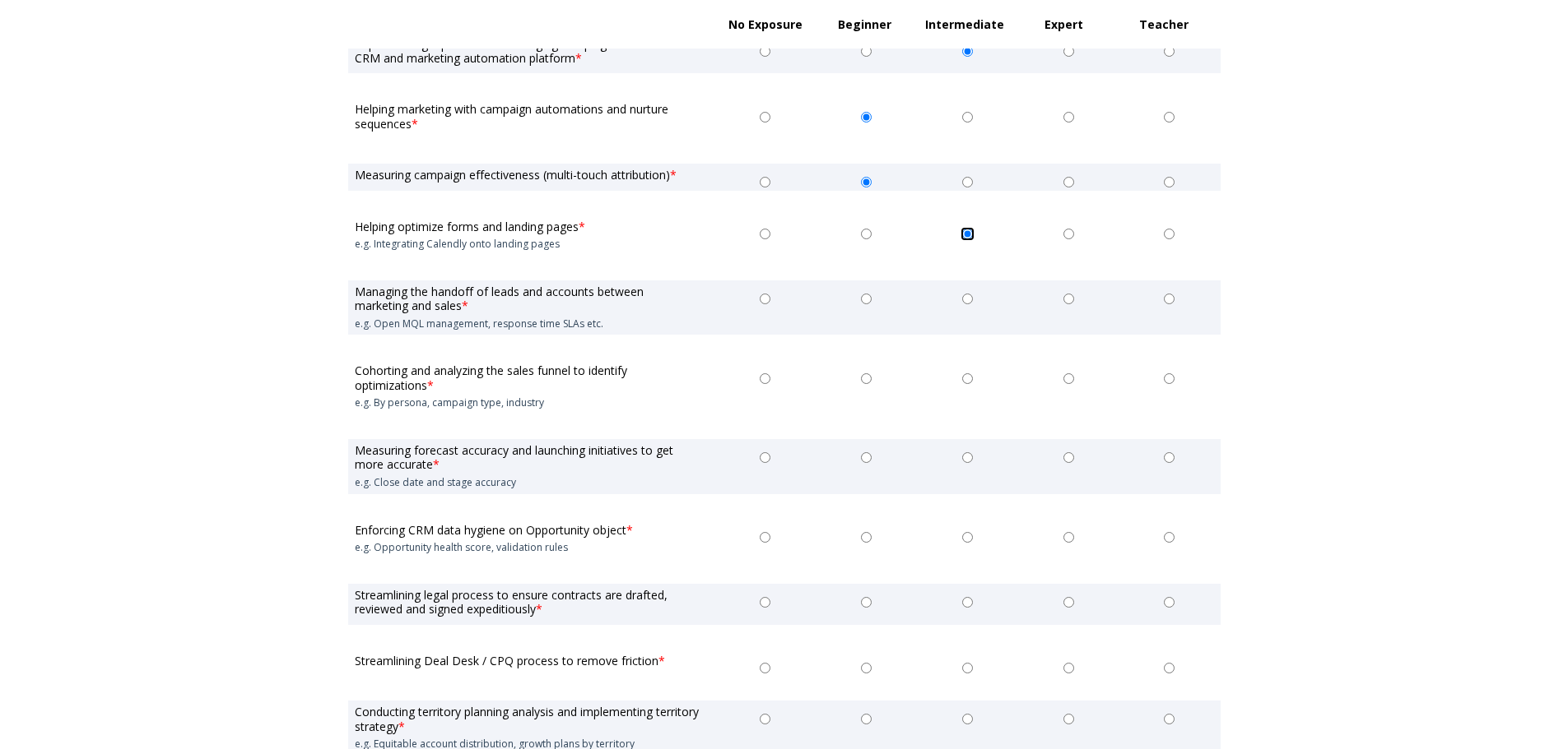
scroll to position [1398, 0]
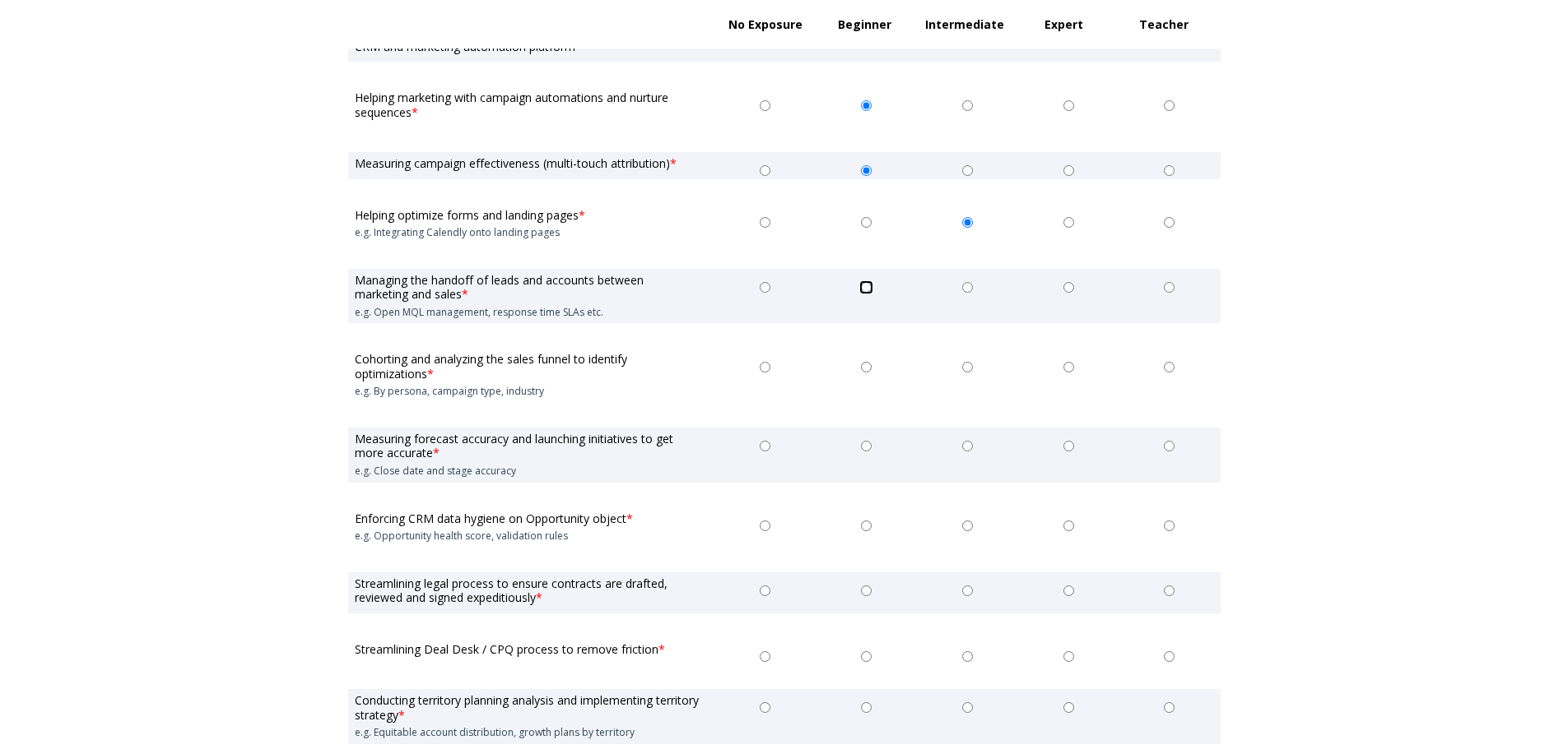
click at [866, 288] on input "Beginner" at bounding box center [866, 288] width 10 height 10
radio input "true"
click at [867, 364] on input "Beginner" at bounding box center [866, 367] width 10 height 10
radio input "true"
click at [964, 446] on input "Intermediate" at bounding box center [967, 446] width 10 height 10
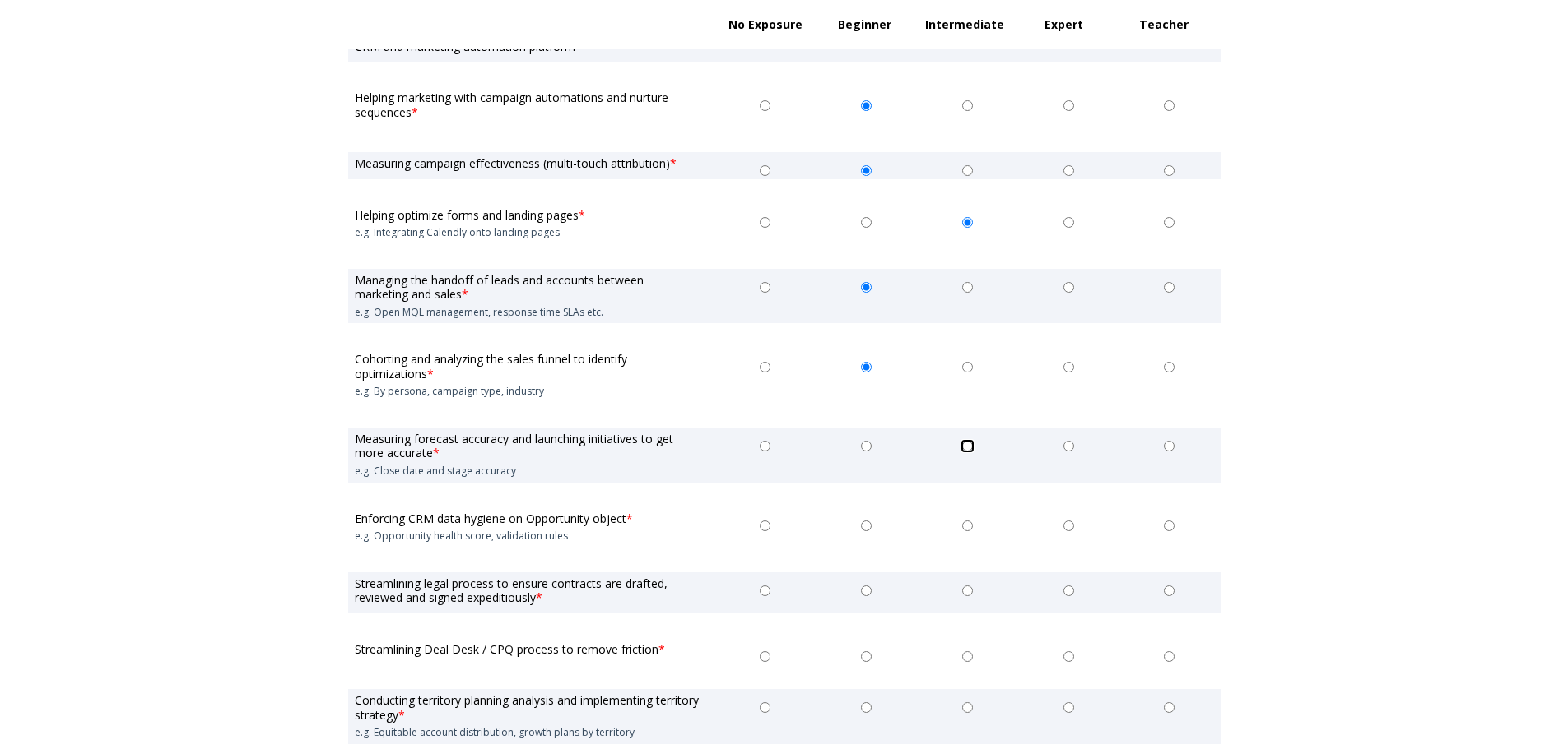
radio input "true"
click at [965, 524] on input "Intermediate" at bounding box center [967, 526] width 10 height 10
radio input "true"
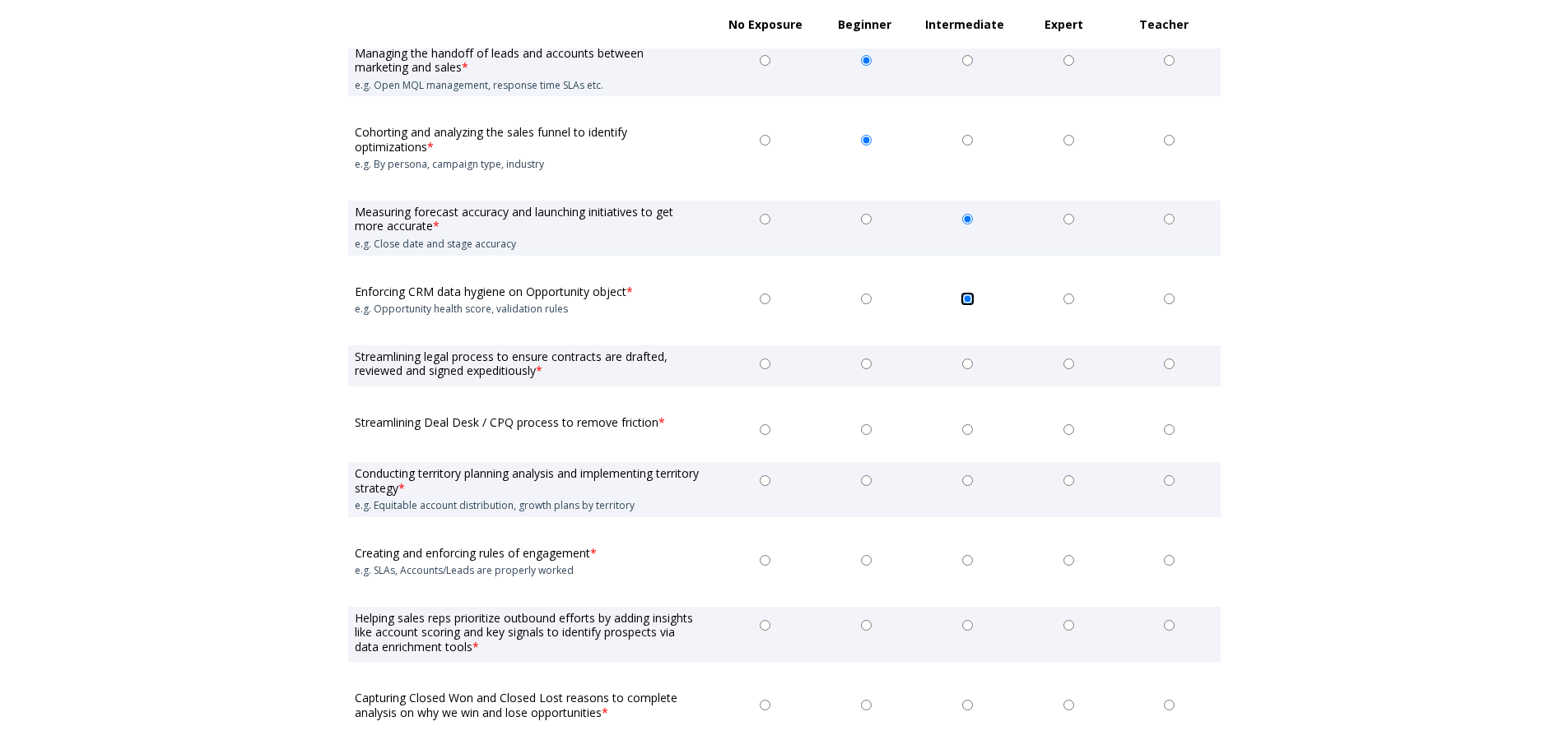
scroll to position [1645, 0]
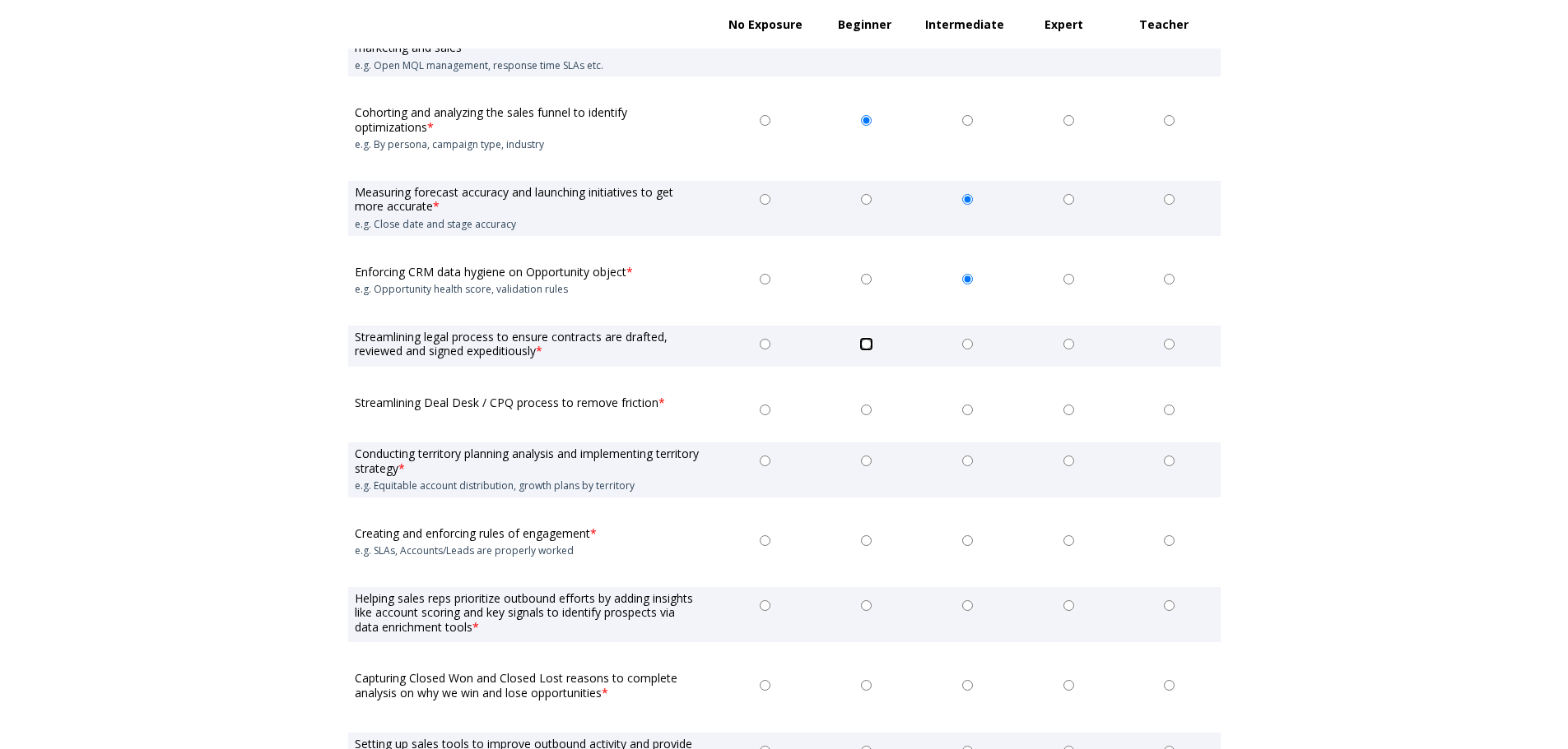
drag, startPoint x: 868, startPoint y: 344, endPoint x: 868, endPoint y: 364, distance: 20.0
click at [868, 345] on input "Beginner" at bounding box center [866, 344] width 10 height 10
radio input "true"
click at [864, 412] on input "Beginner" at bounding box center [866, 410] width 10 height 10
radio input "true"
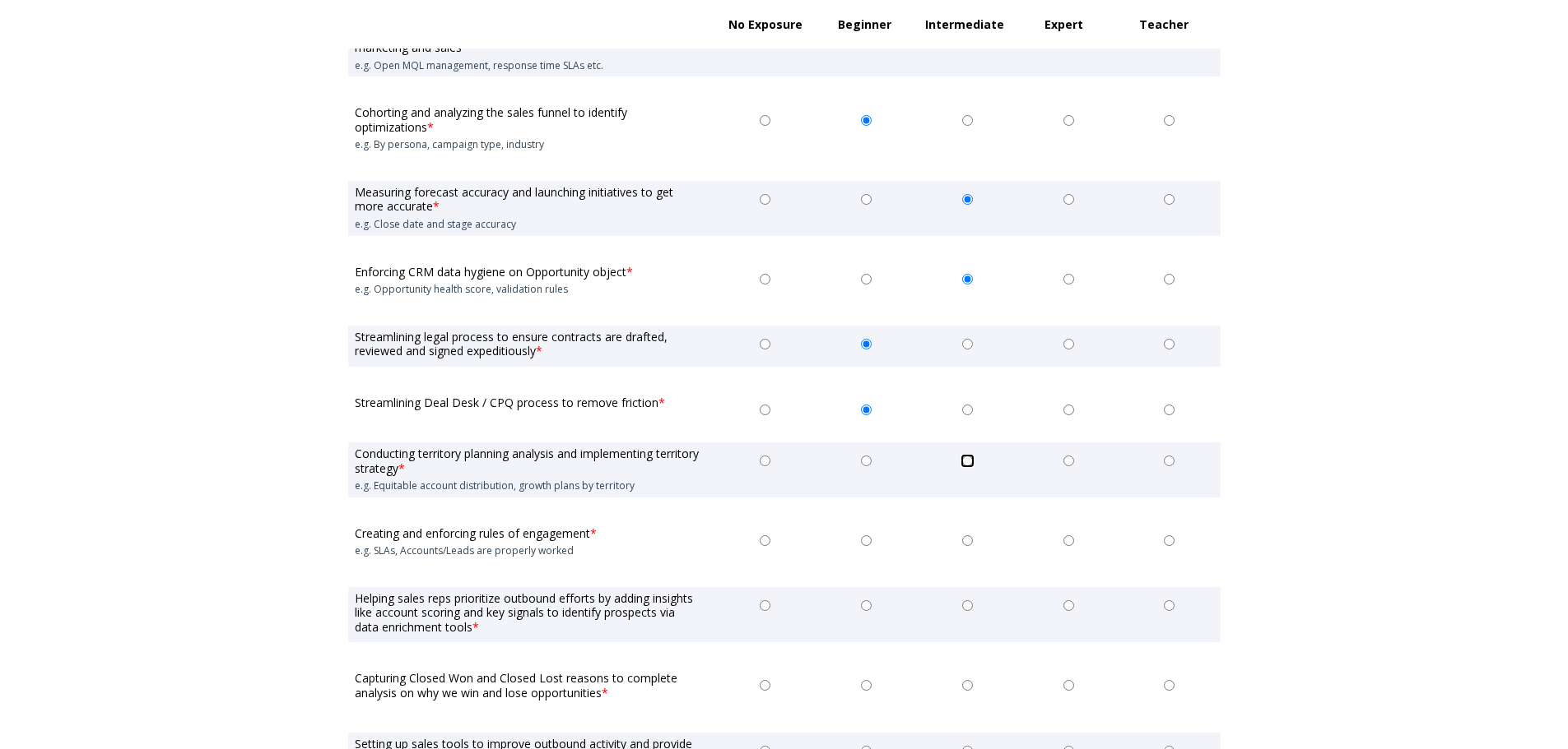
click at [968, 461] on input "Intermediate" at bounding box center [967, 461] width 10 height 10
radio input "true"
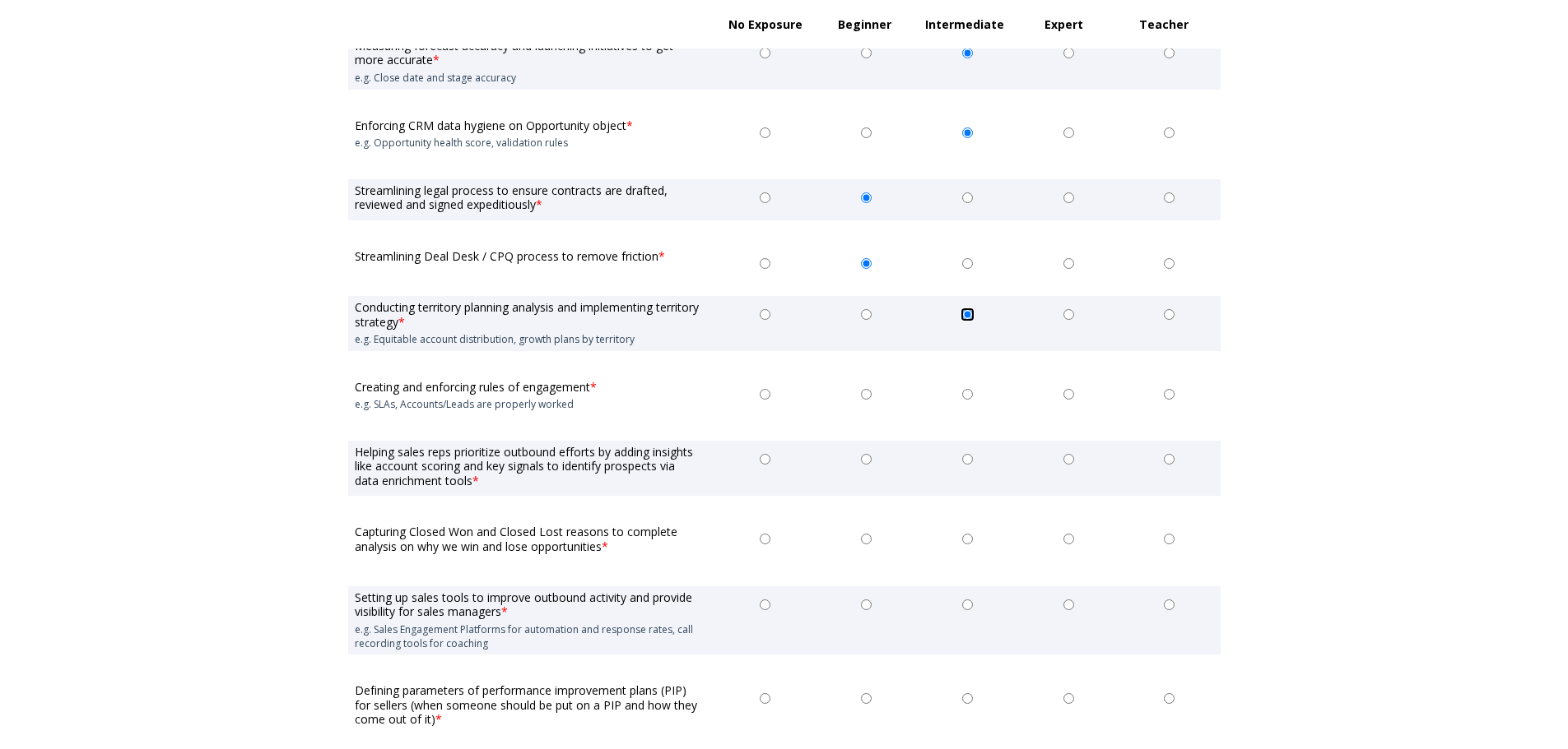
scroll to position [1810, 0]
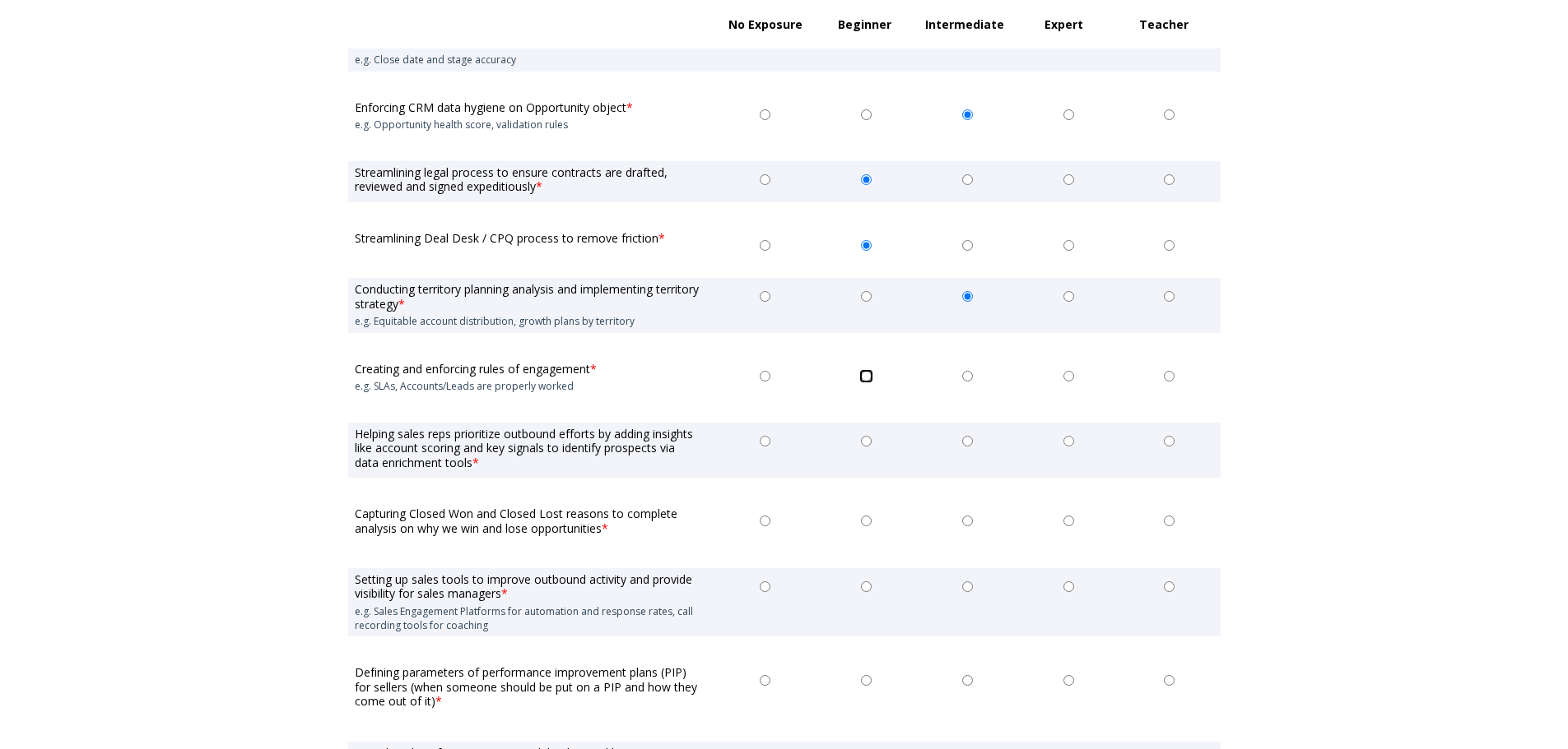
click at [868, 377] on input "Beginner" at bounding box center [866, 376] width 10 height 10
radio input "true"
click at [866, 440] on input "Beginner" at bounding box center [866, 441] width 10 height 10
radio input "true"
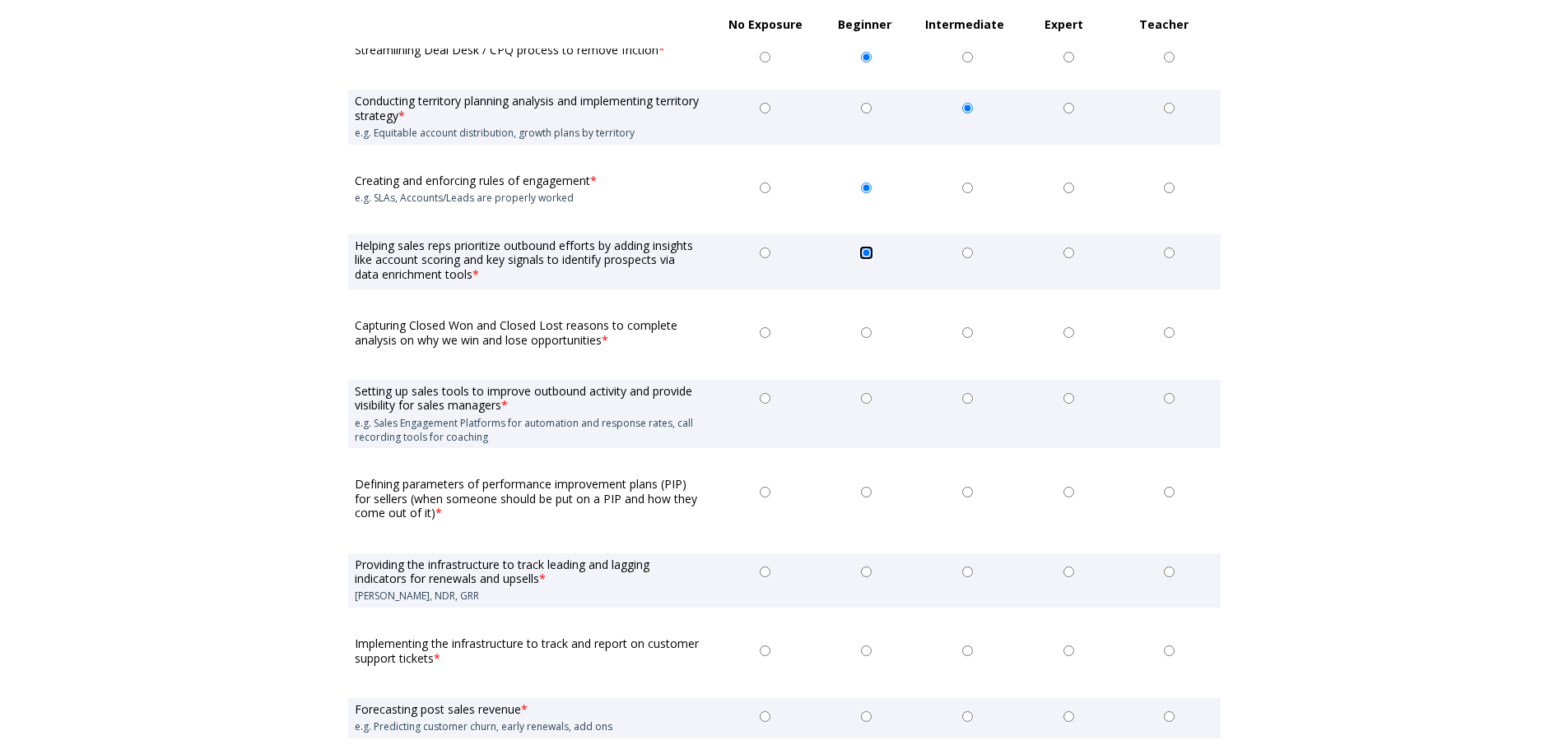
scroll to position [2056, 0]
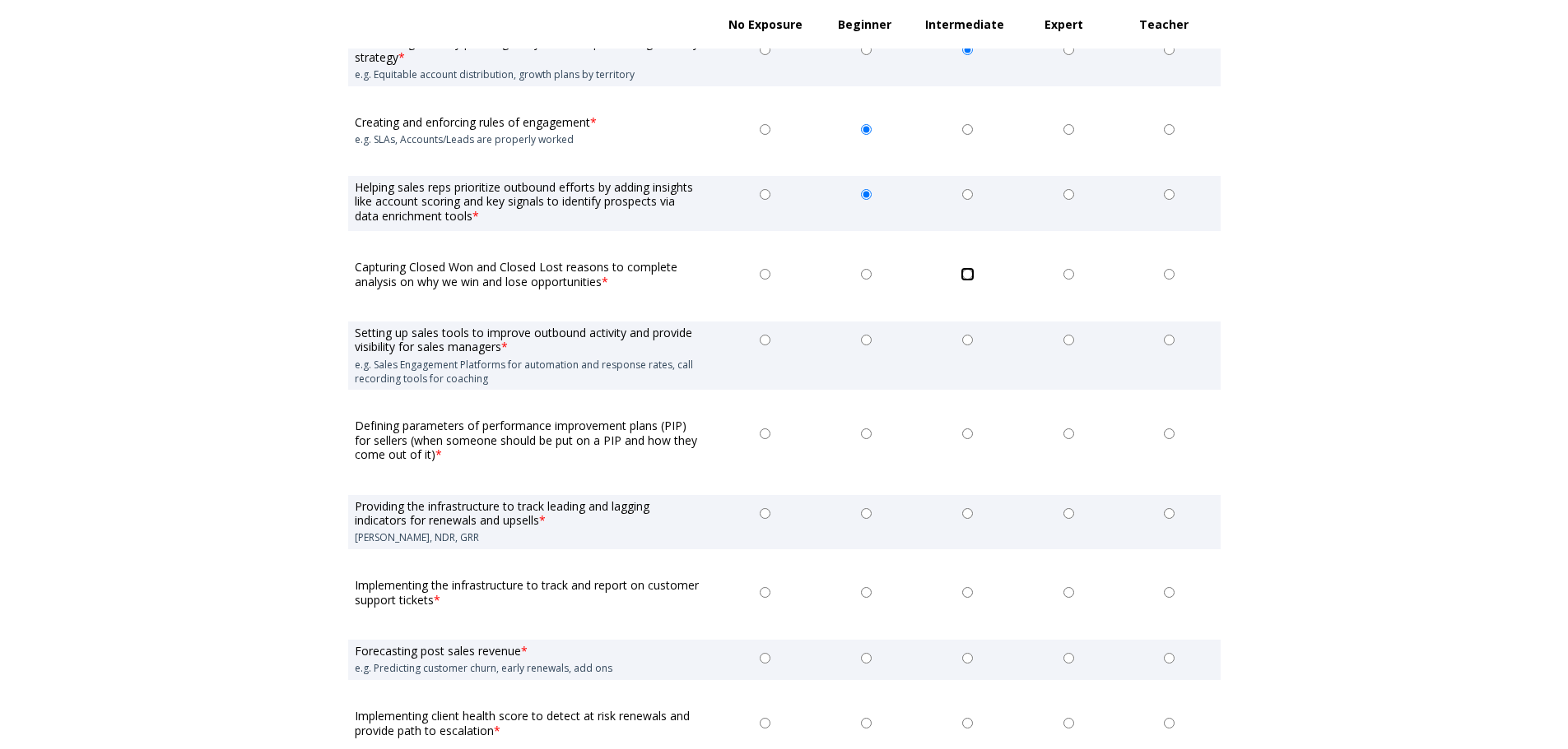
click at [971, 272] on input "Intermediate" at bounding box center [967, 274] width 10 height 10
radio input "true"
click at [970, 339] on input "Intermediate" at bounding box center [967, 340] width 10 height 10
radio input "true"
click at [766, 433] on input "No Exposure" at bounding box center [765, 433] width 10 height 10
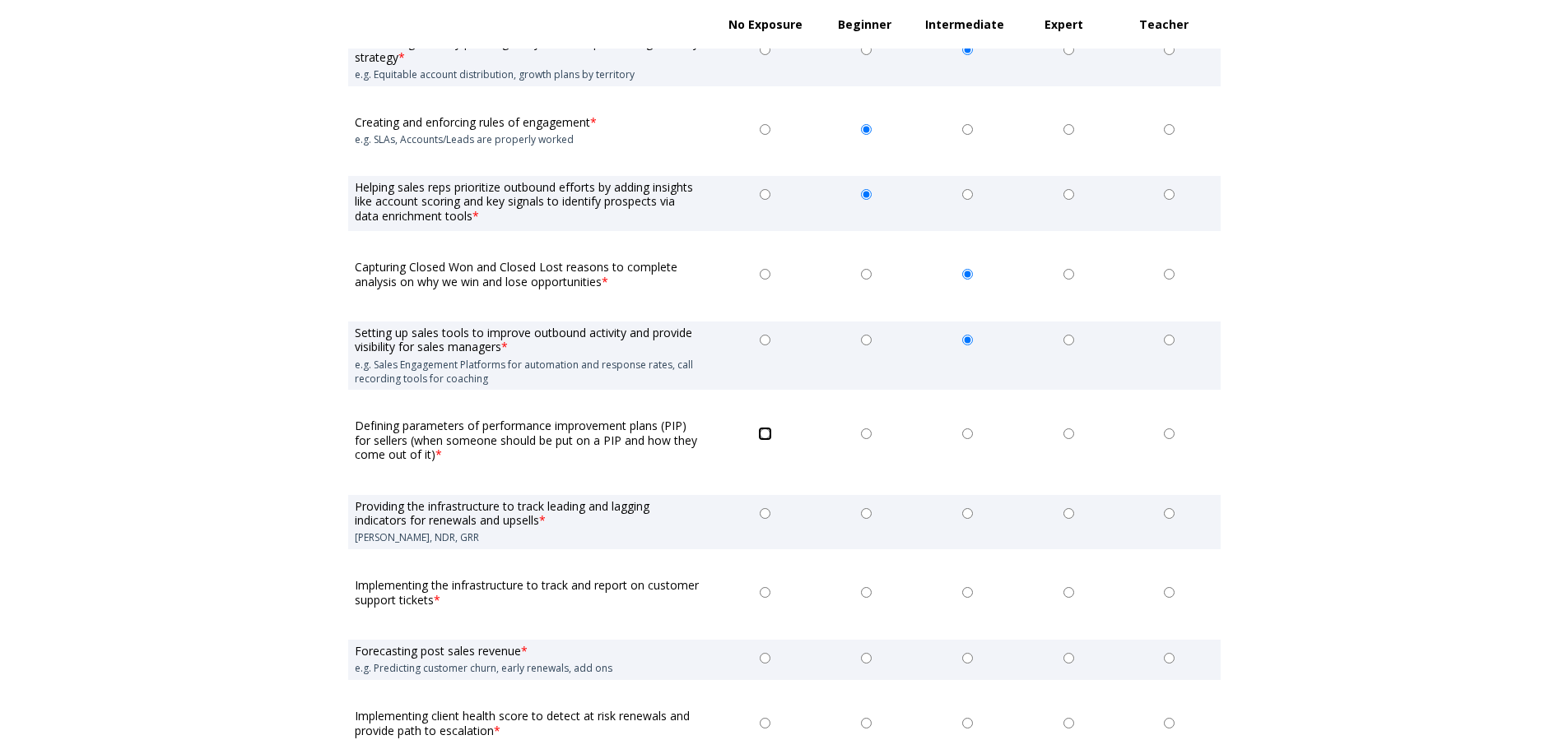
radio input "true"
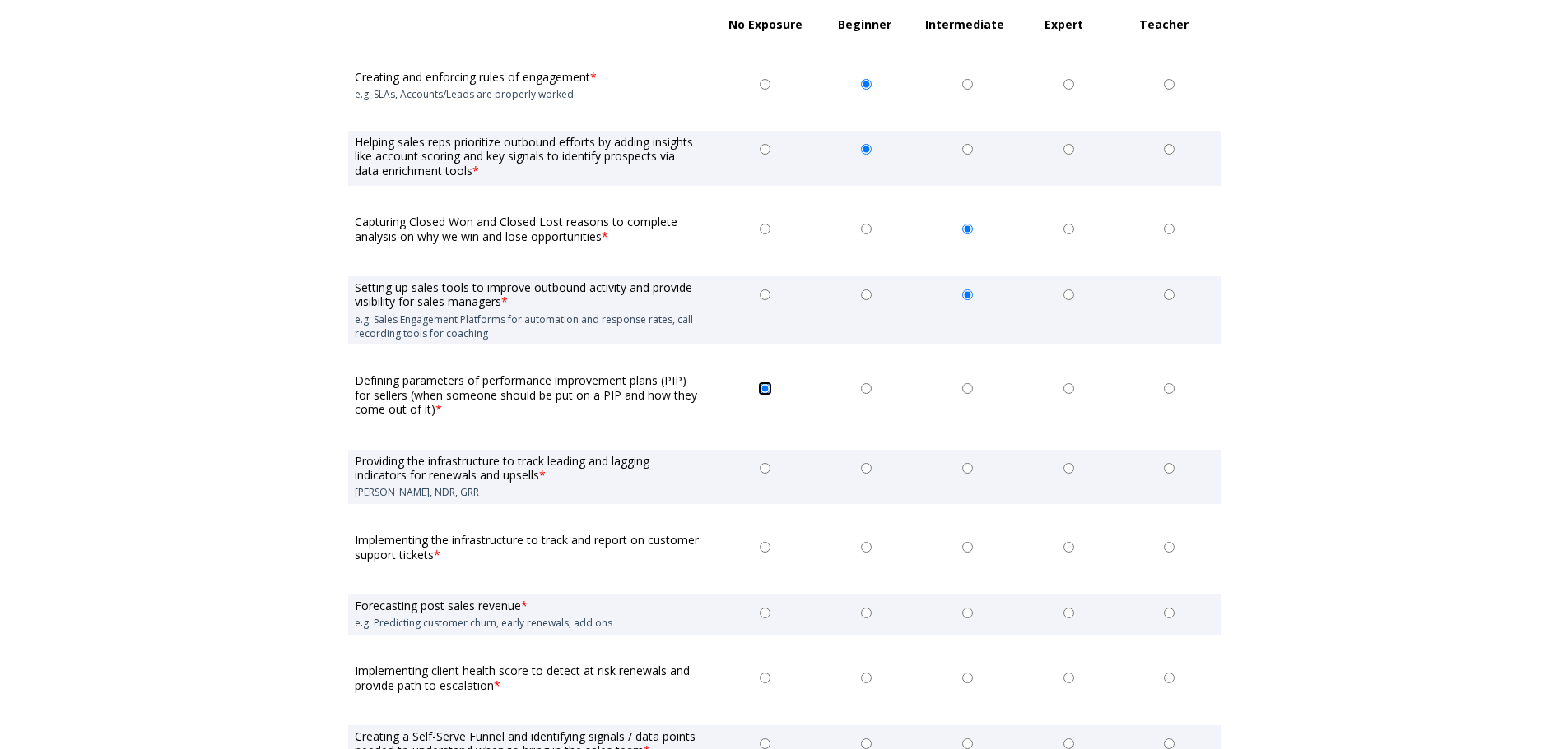
scroll to position [2303, 0]
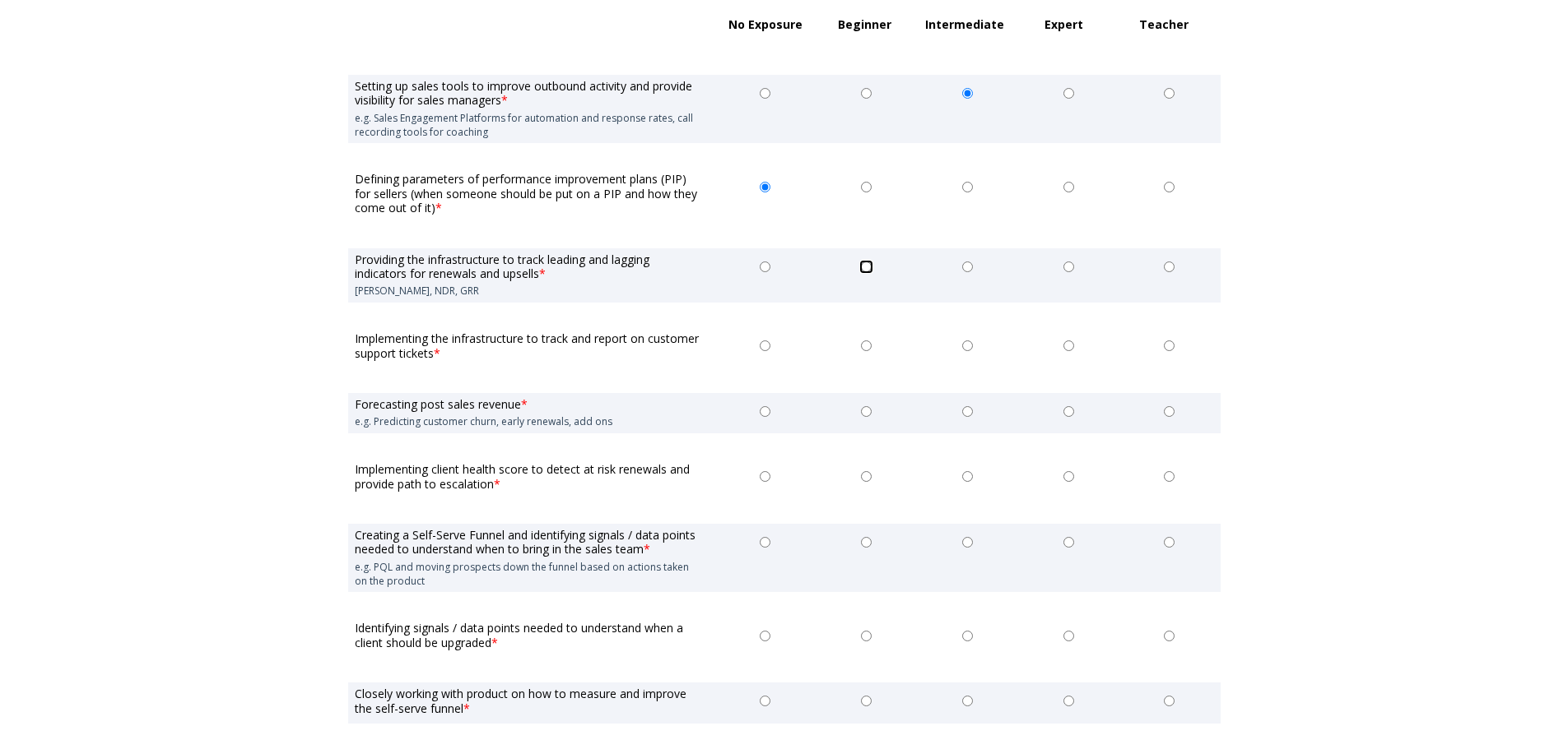
click at [869, 267] on input "Beginner" at bounding box center [866, 267] width 10 height 10
radio input "true"
click at [863, 348] on input "Beginner" at bounding box center [866, 346] width 10 height 10
radio input "true"
click at [967, 345] on input "Intermediate" at bounding box center [967, 346] width 10 height 10
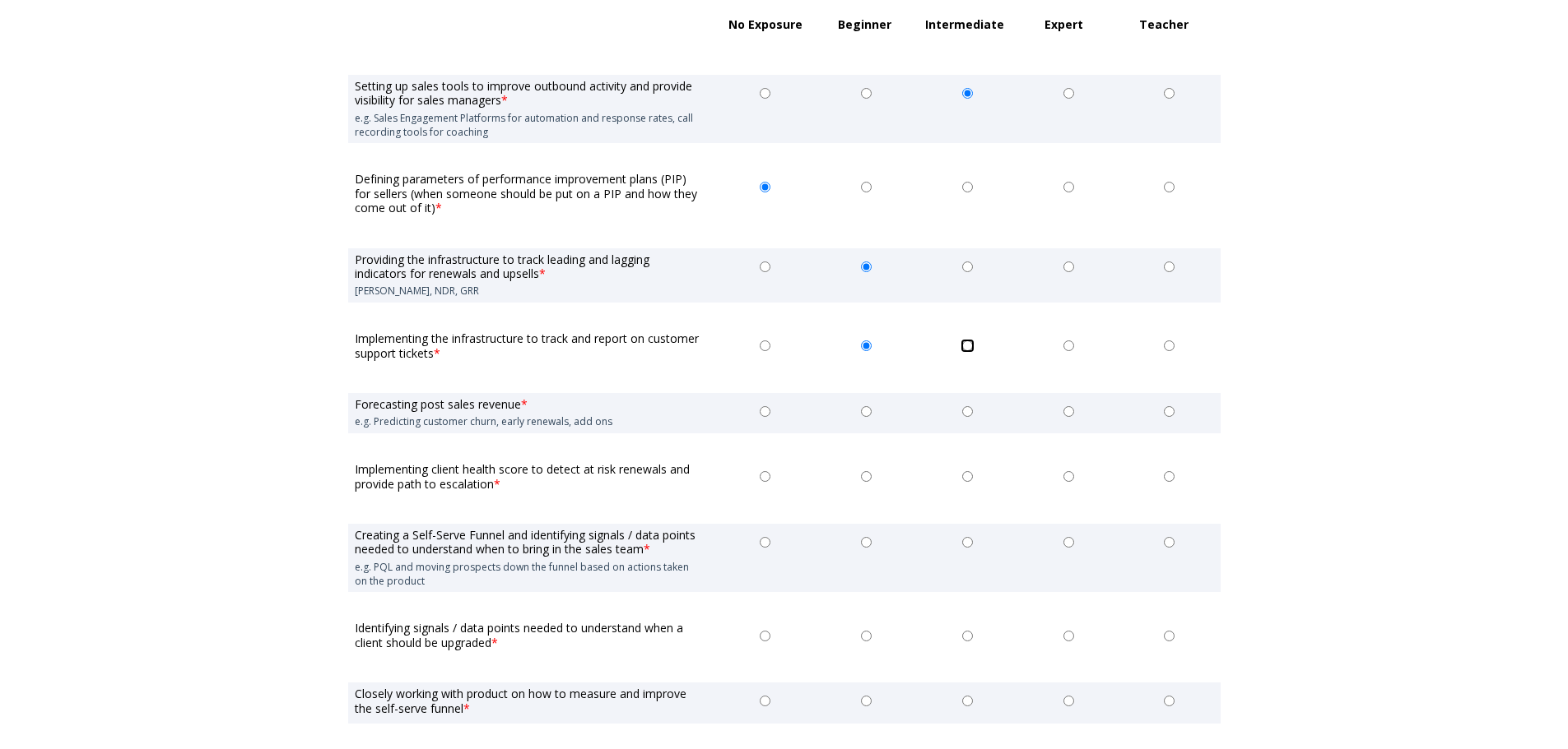
radio input "true"
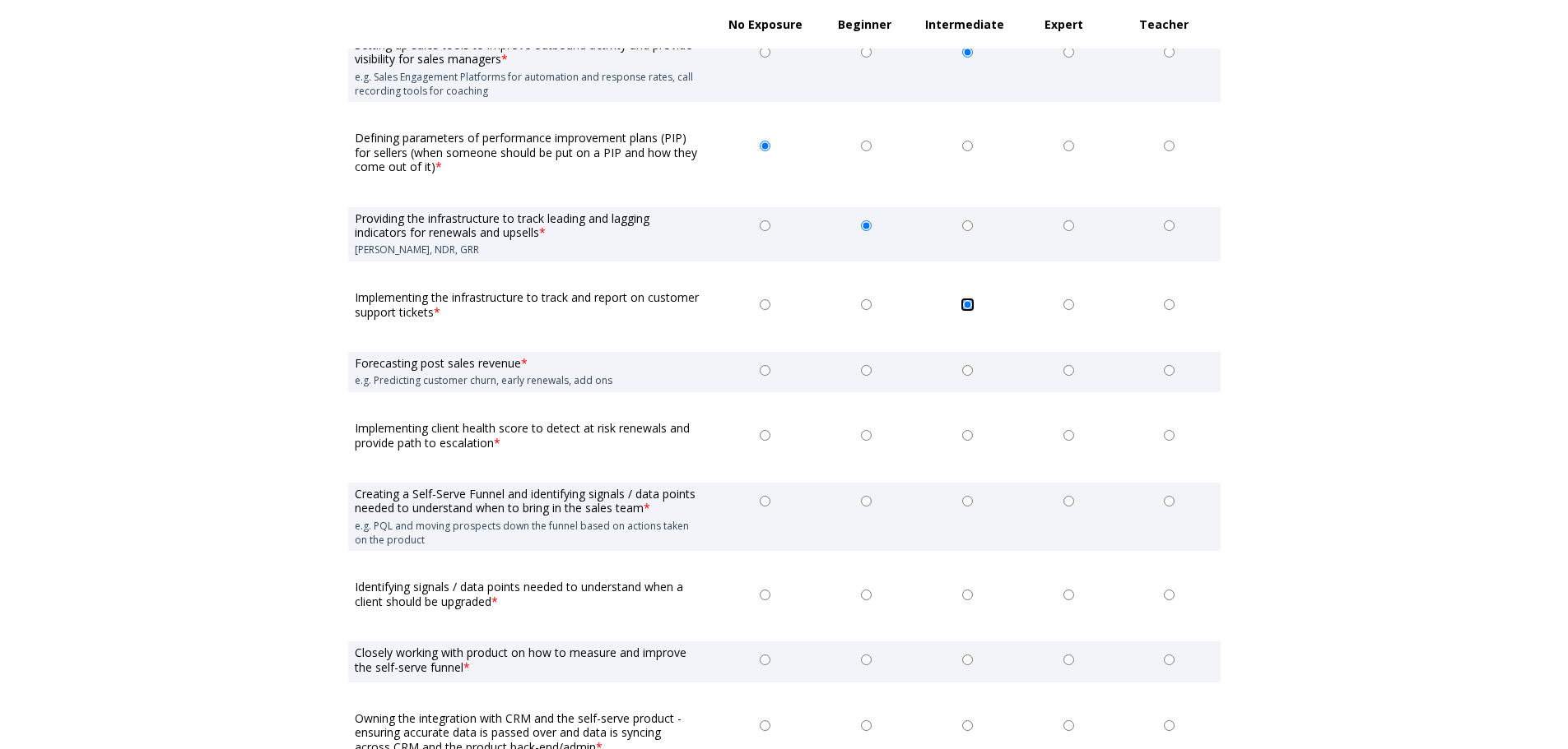
scroll to position [2385, 0]
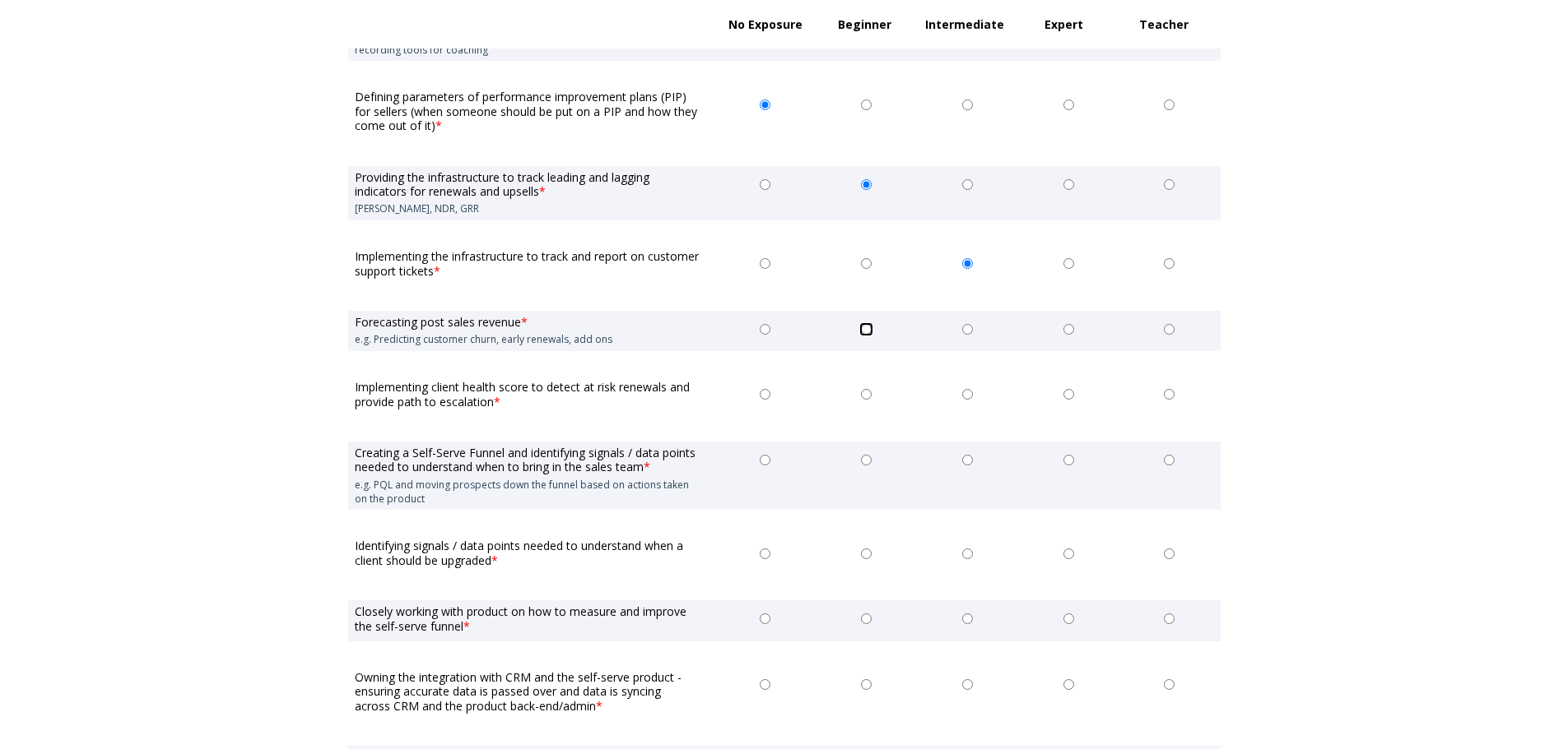
click at [861, 326] on input "Beginner" at bounding box center [866, 329] width 10 height 10
radio input "true"
click at [864, 393] on input "Beginner" at bounding box center [866, 394] width 10 height 10
radio input "true"
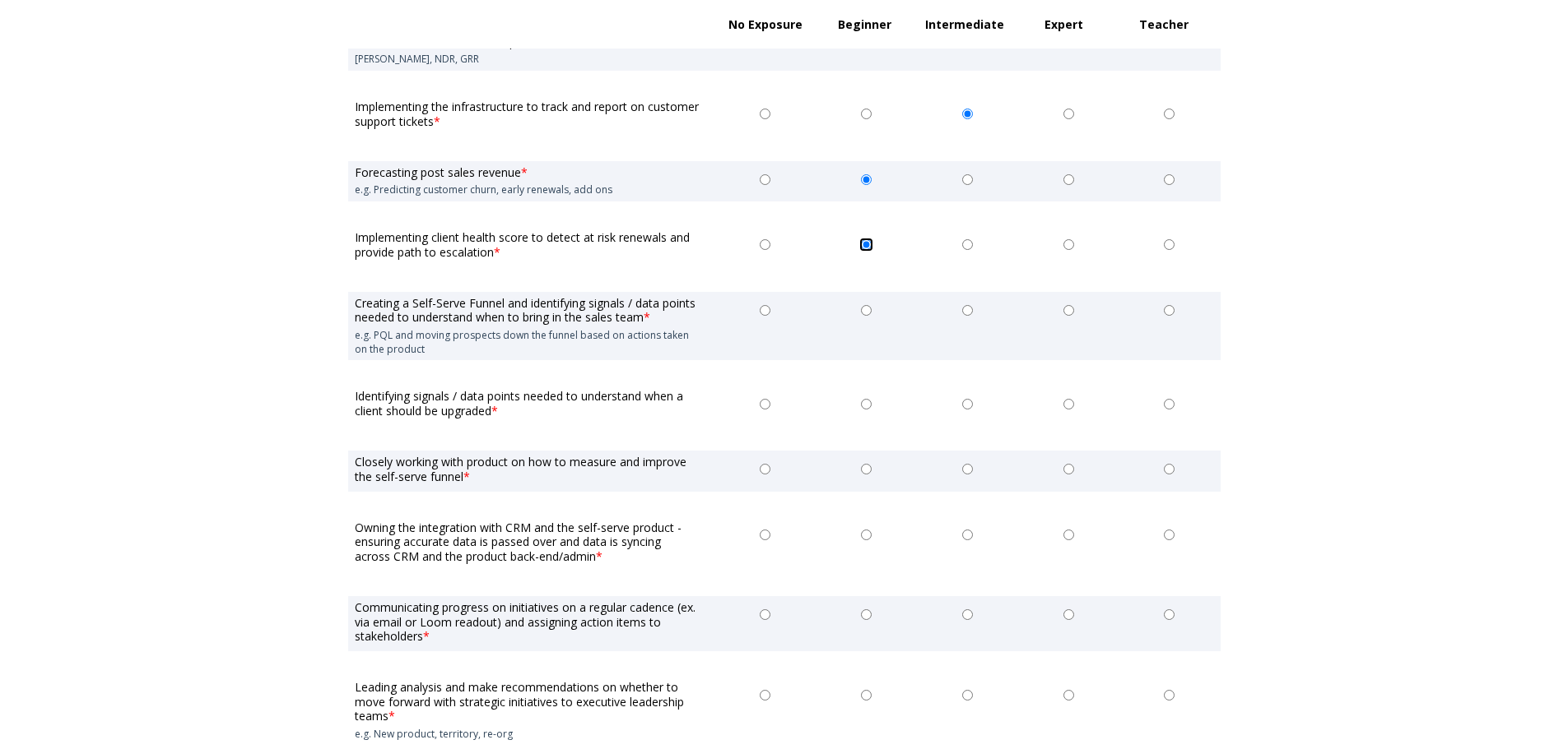
scroll to position [2550, 0]
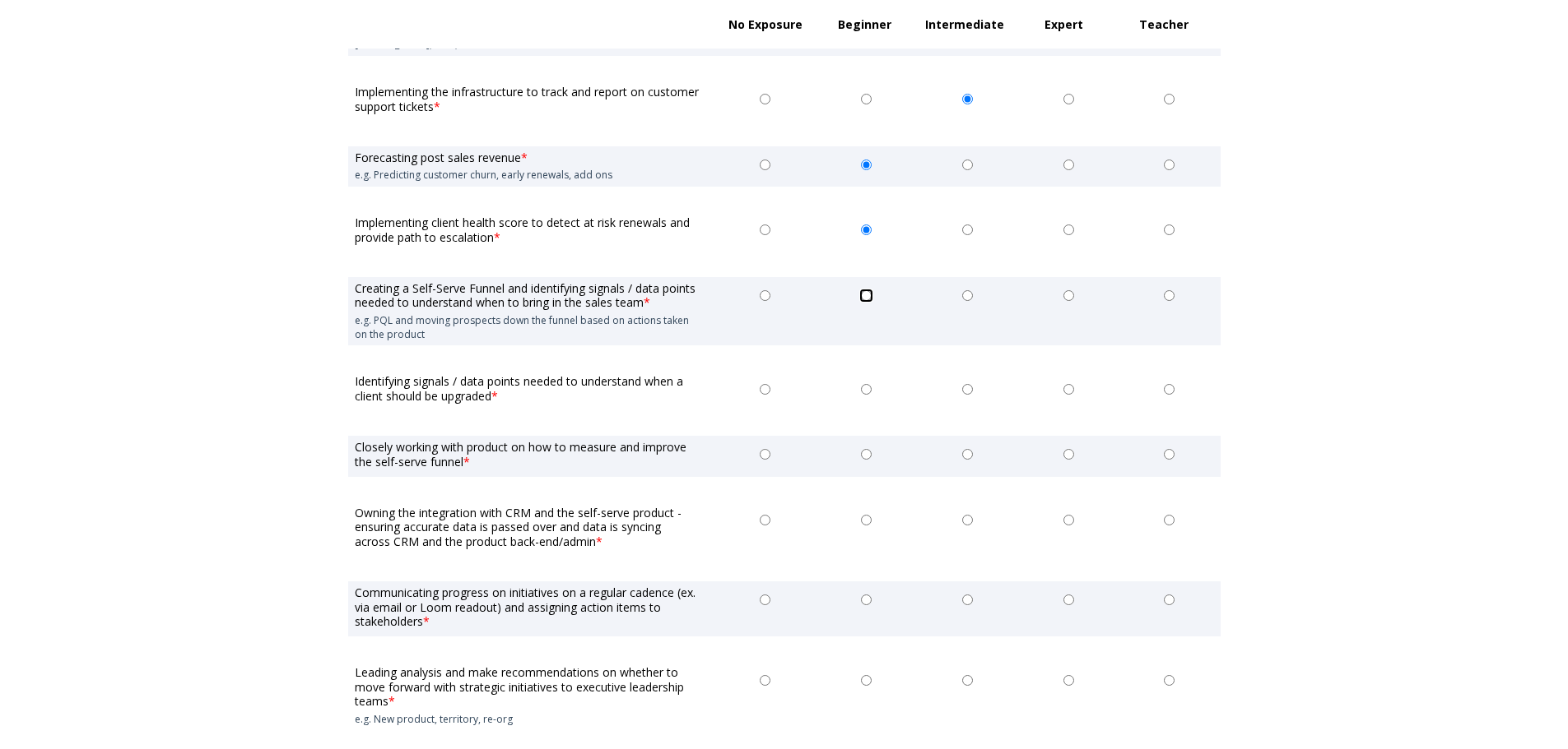
click at [866, 296] on input "Beginner" at bounding box center [866, 295] width 10 height 10
radio input "true"
click at [865, 388] on input "Beginner" at bounding box center [866, 390] width 10 height 10
radio input "true"
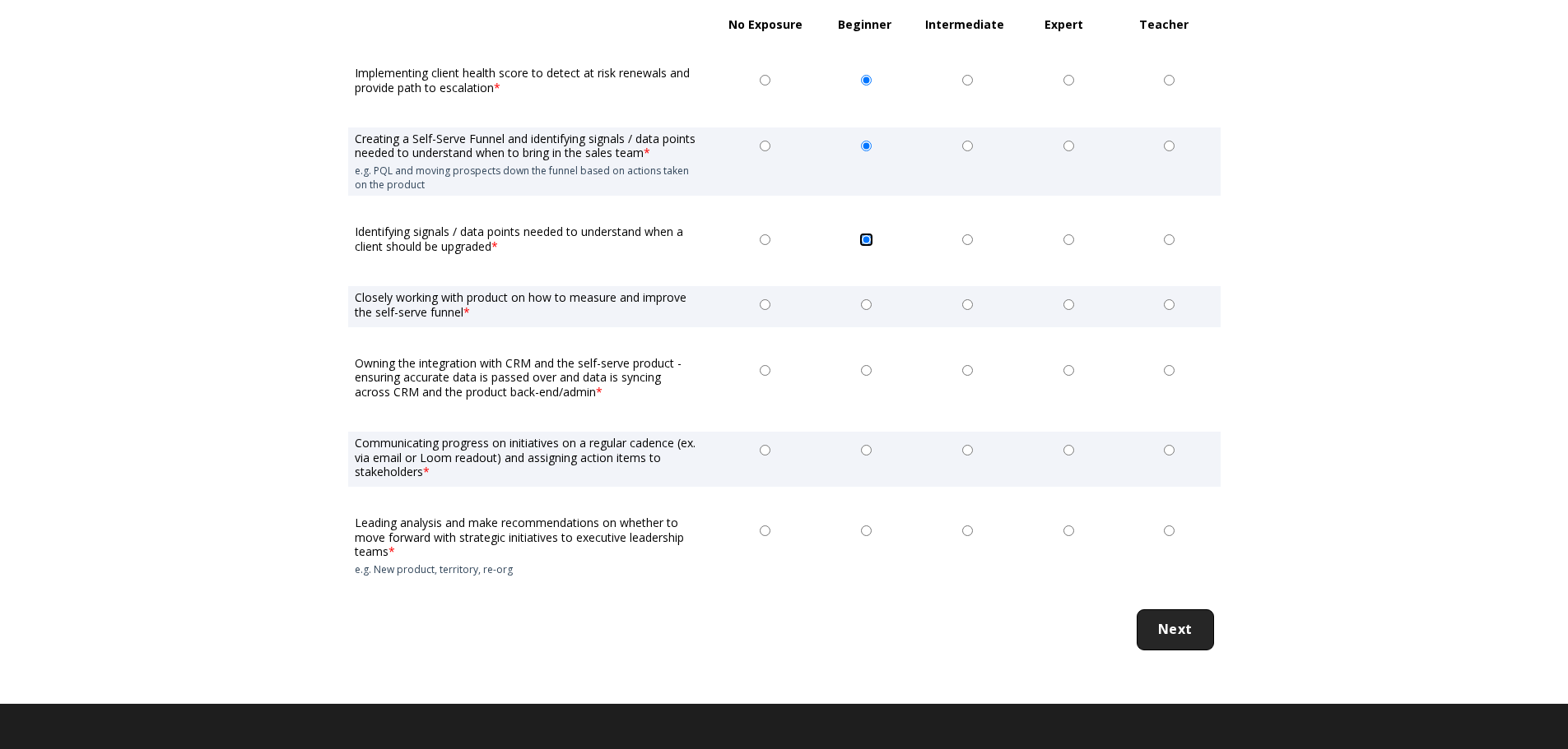
scroll to position [2715, 0]
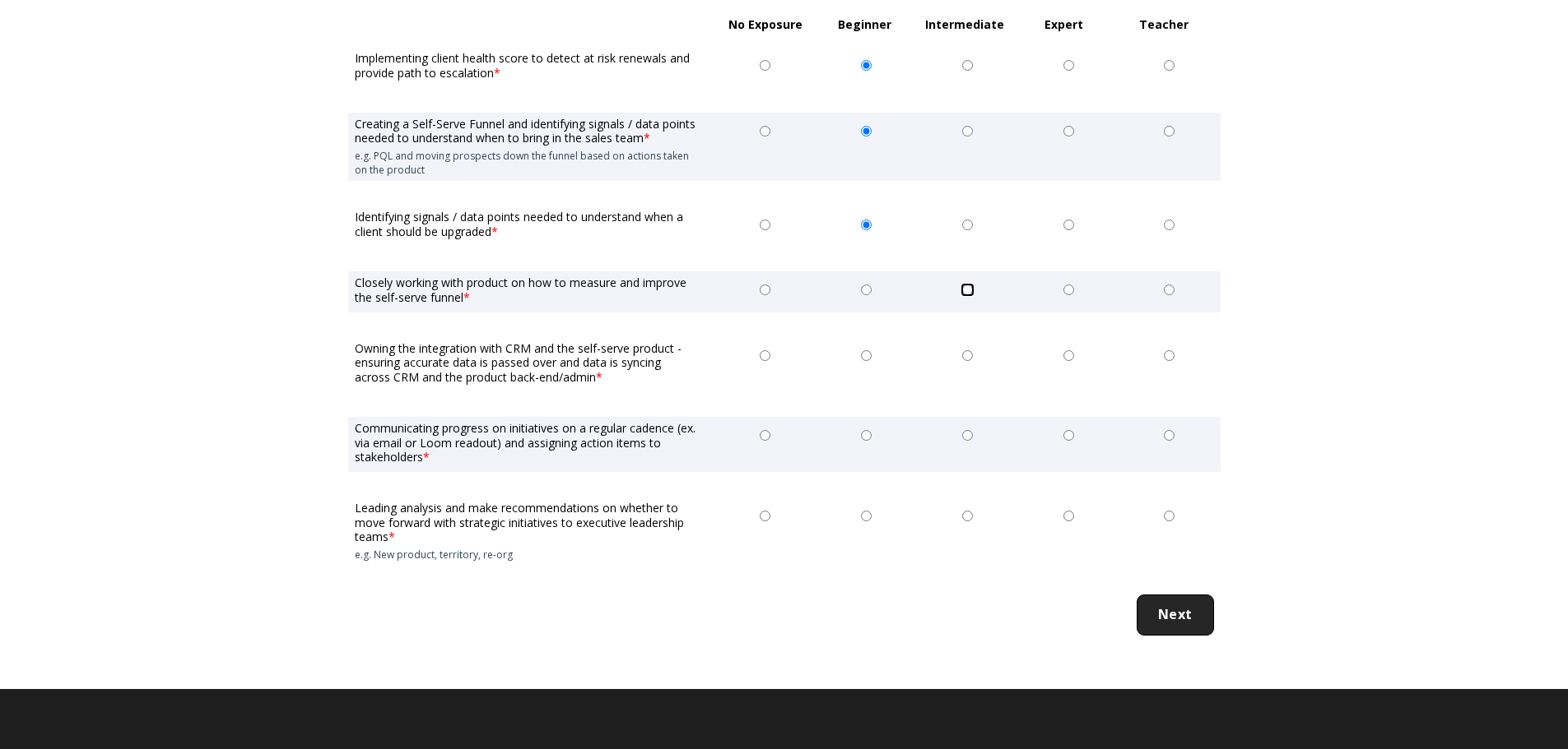
click at [965, 289] on input "Intermediate" at bounding box center [967, 290] width 10 height 10
radio input "true"
click at [965, 351] on input "Intermediate" at bounding box center [967, 356] width 10 height 10
radio input "true"
click at [967, 433] on input "Intermediate" at bounding box center [967, 435] width 10 height 10
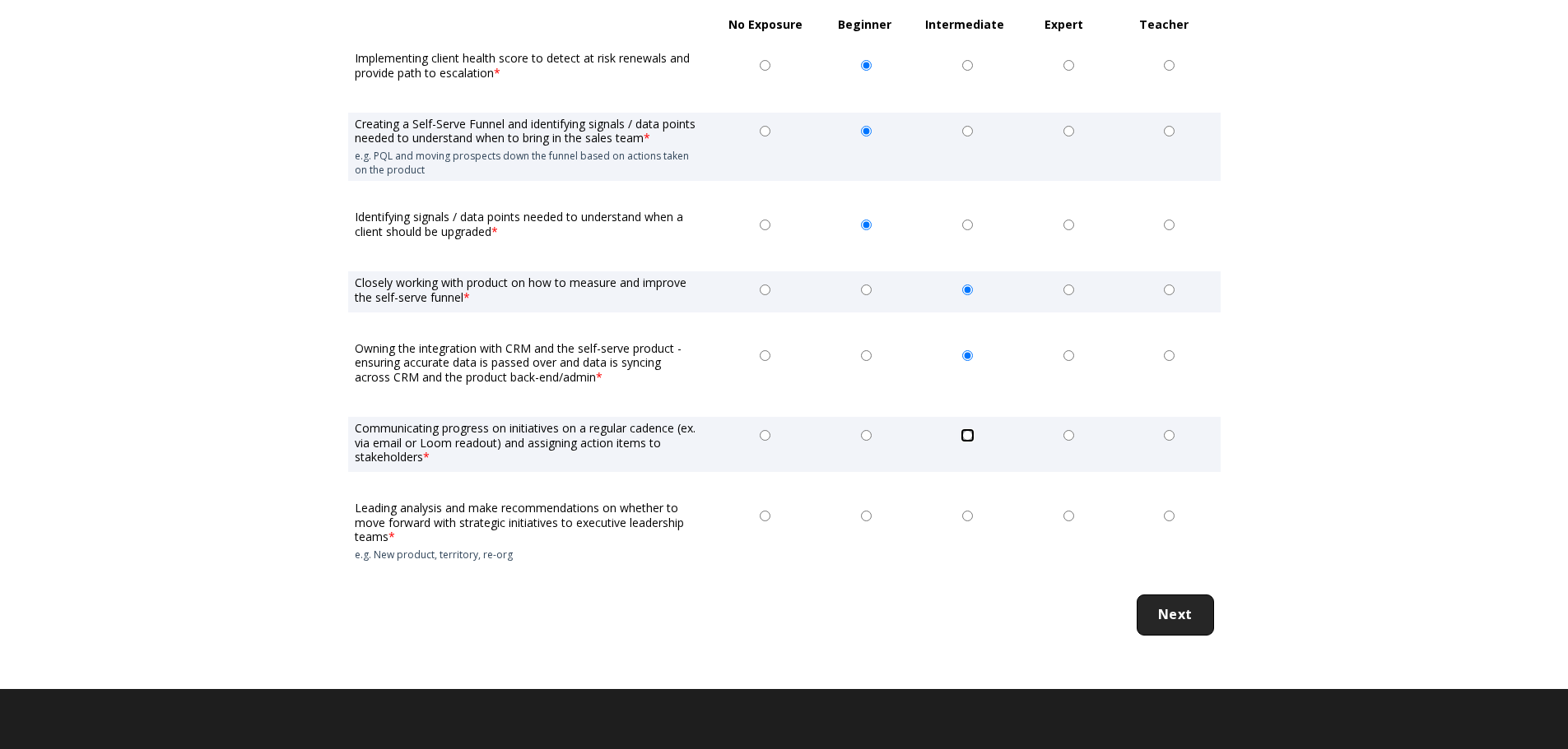
radio input "true"
click at [868, 517] on input "Beginner" at bounding box center [866, 516] width 10 height 10
radio input "true"
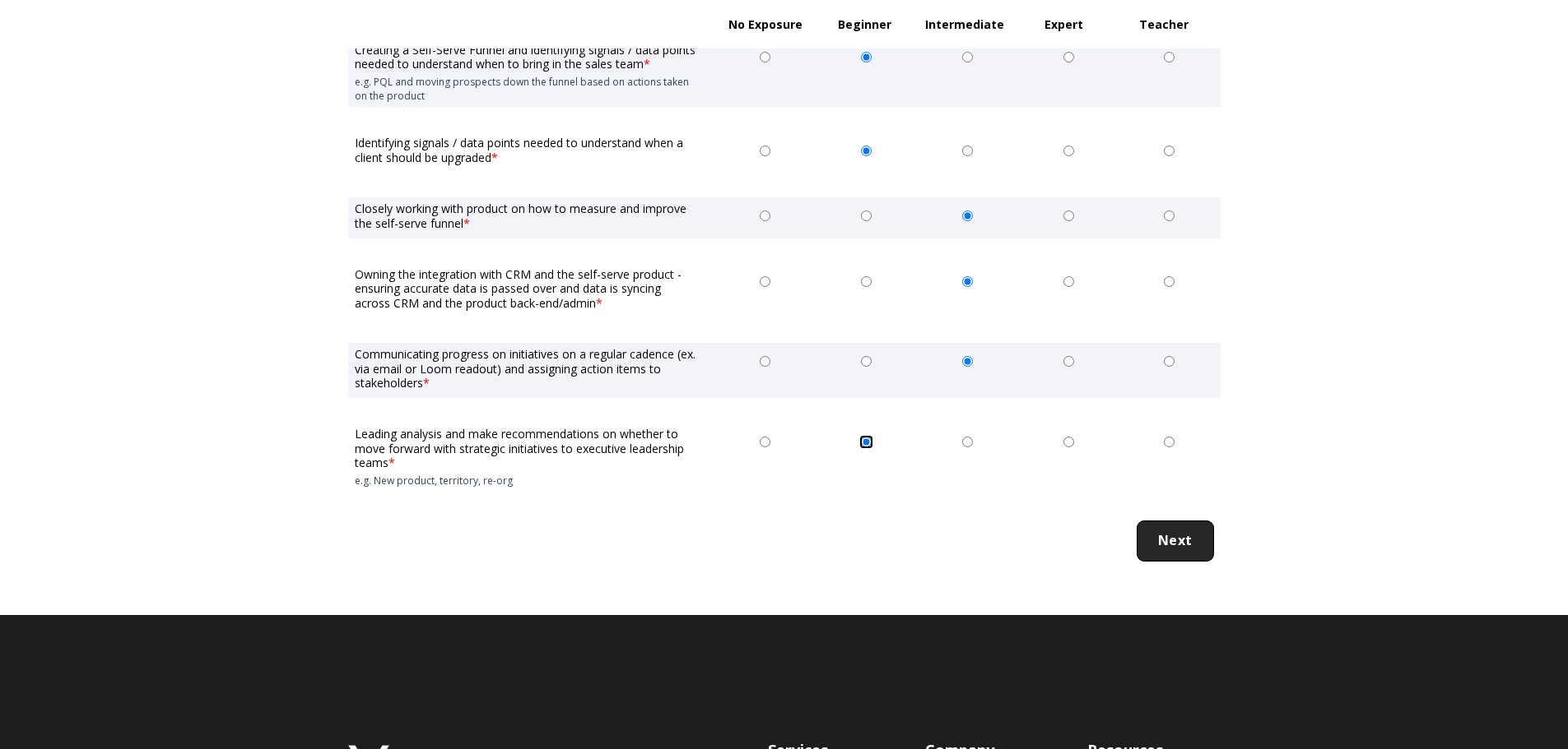
scroll to position [2797, 0]
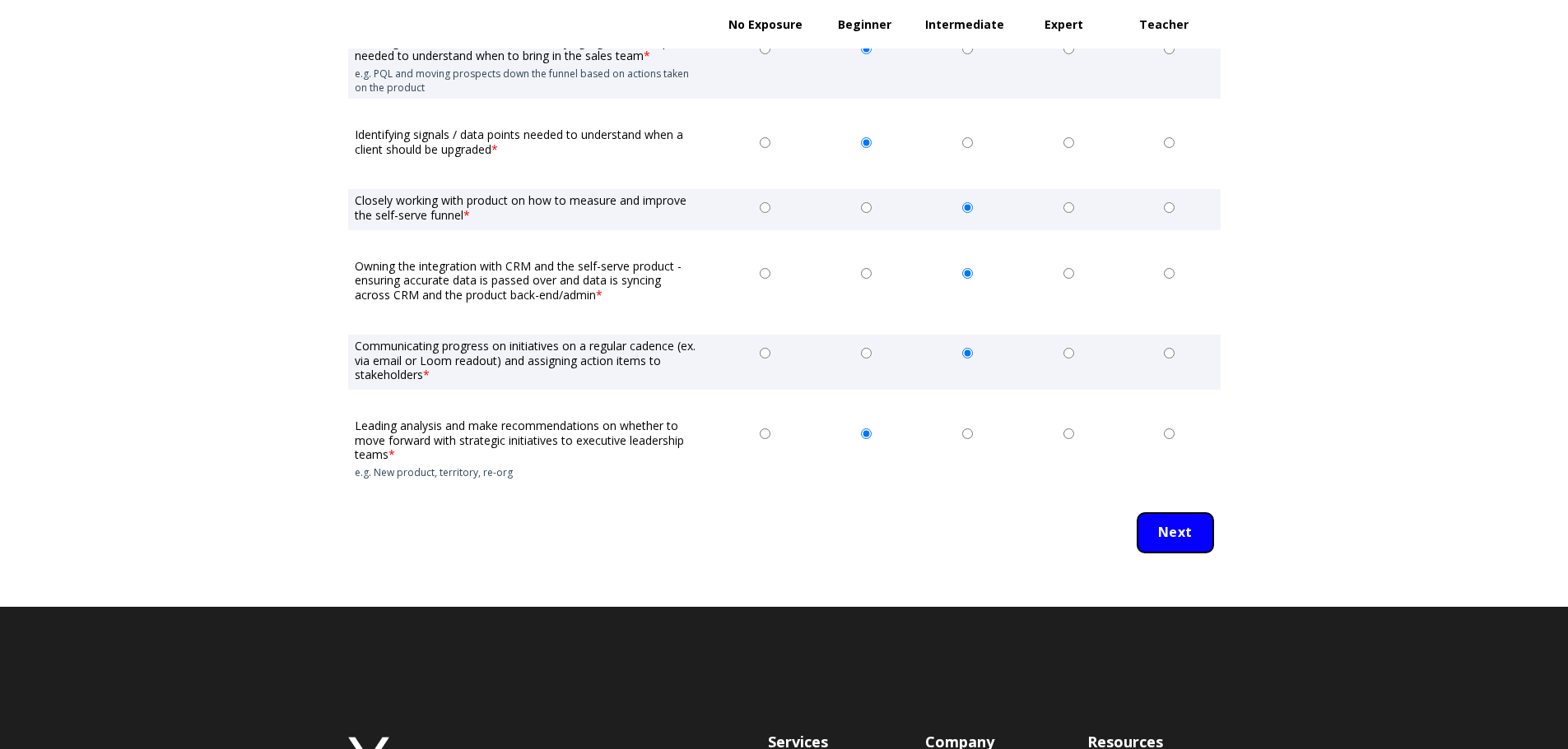
click at [1170, 539] on input "Next" at bounding box center [1175, 532] width 77 height 41
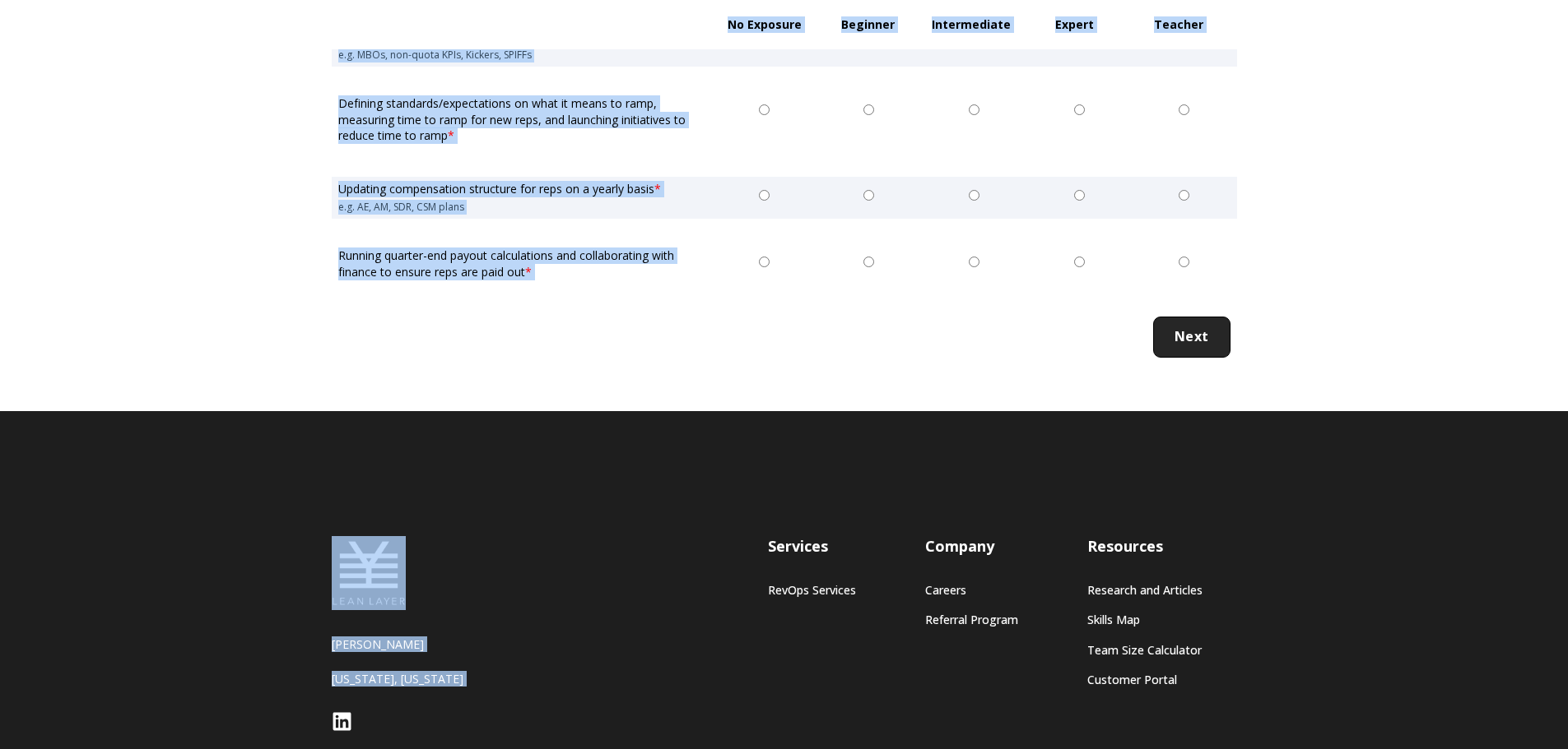
scroll to position [1717, 0]
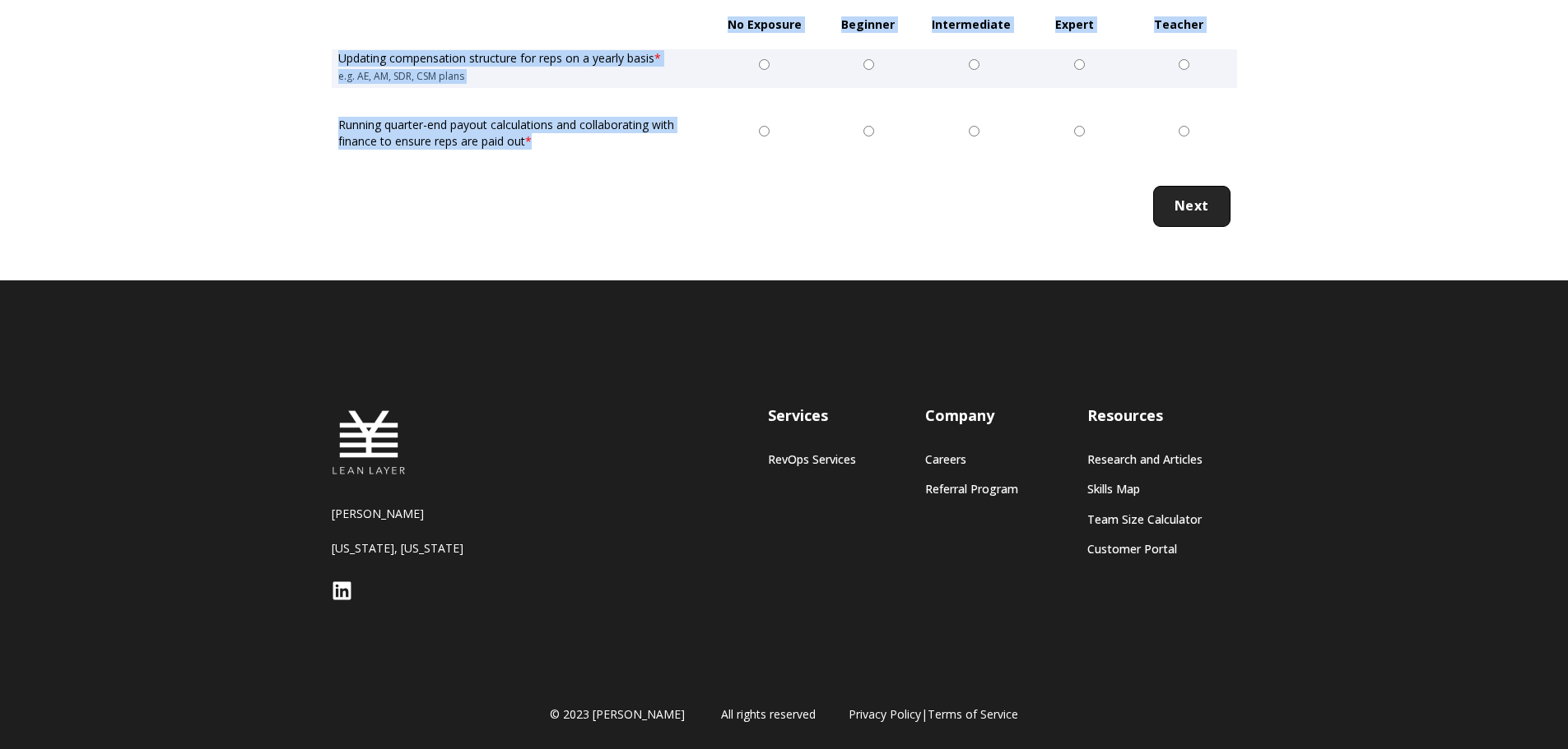
drag, startPoint x: 336, startPoint y: 380, endPoint x: 672, endPoint y: 150, distance: 407.2
copy form "RevOps System Infrastructure, Incentives, and Enablement No Exposure Beginner I…"
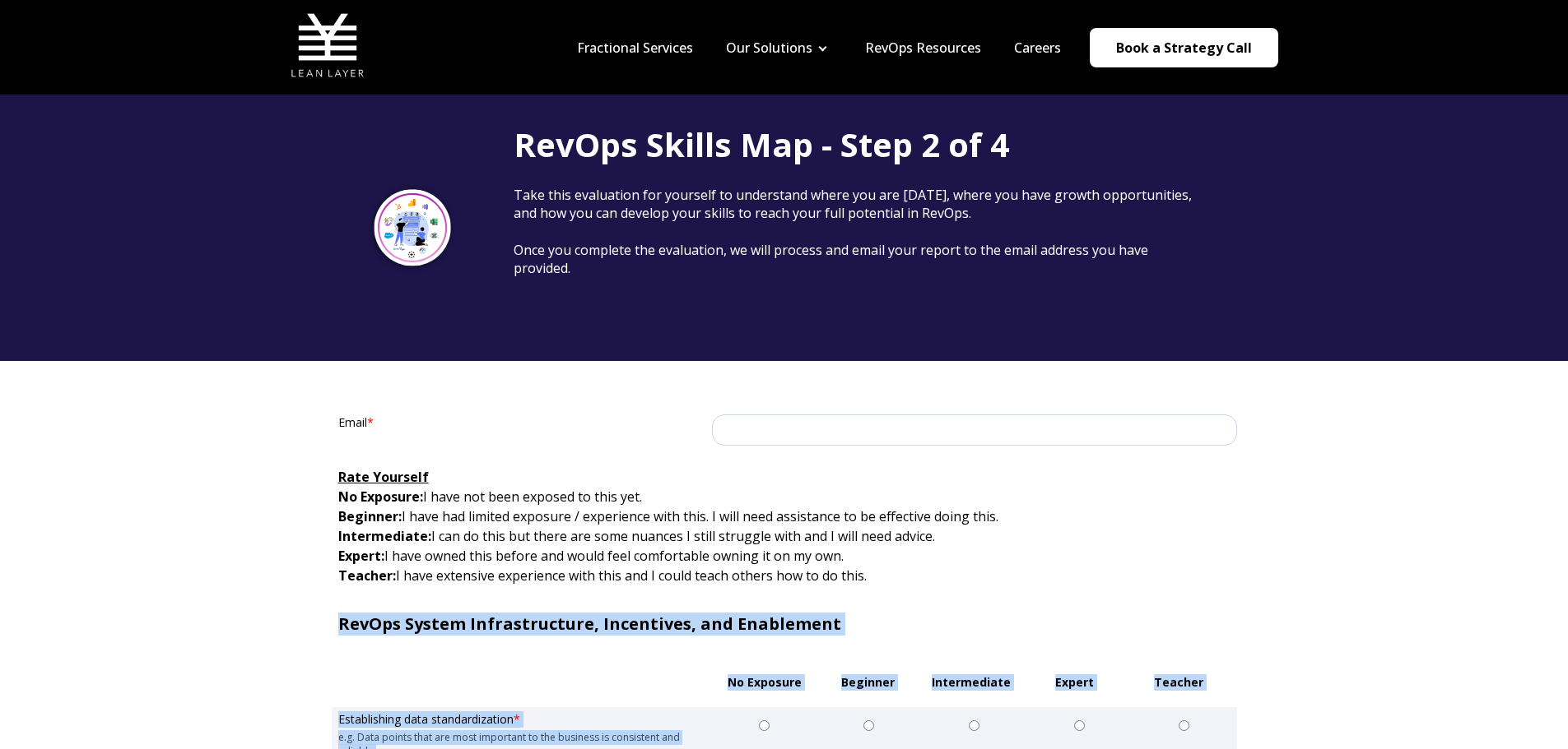
scroll to position [0, 0]
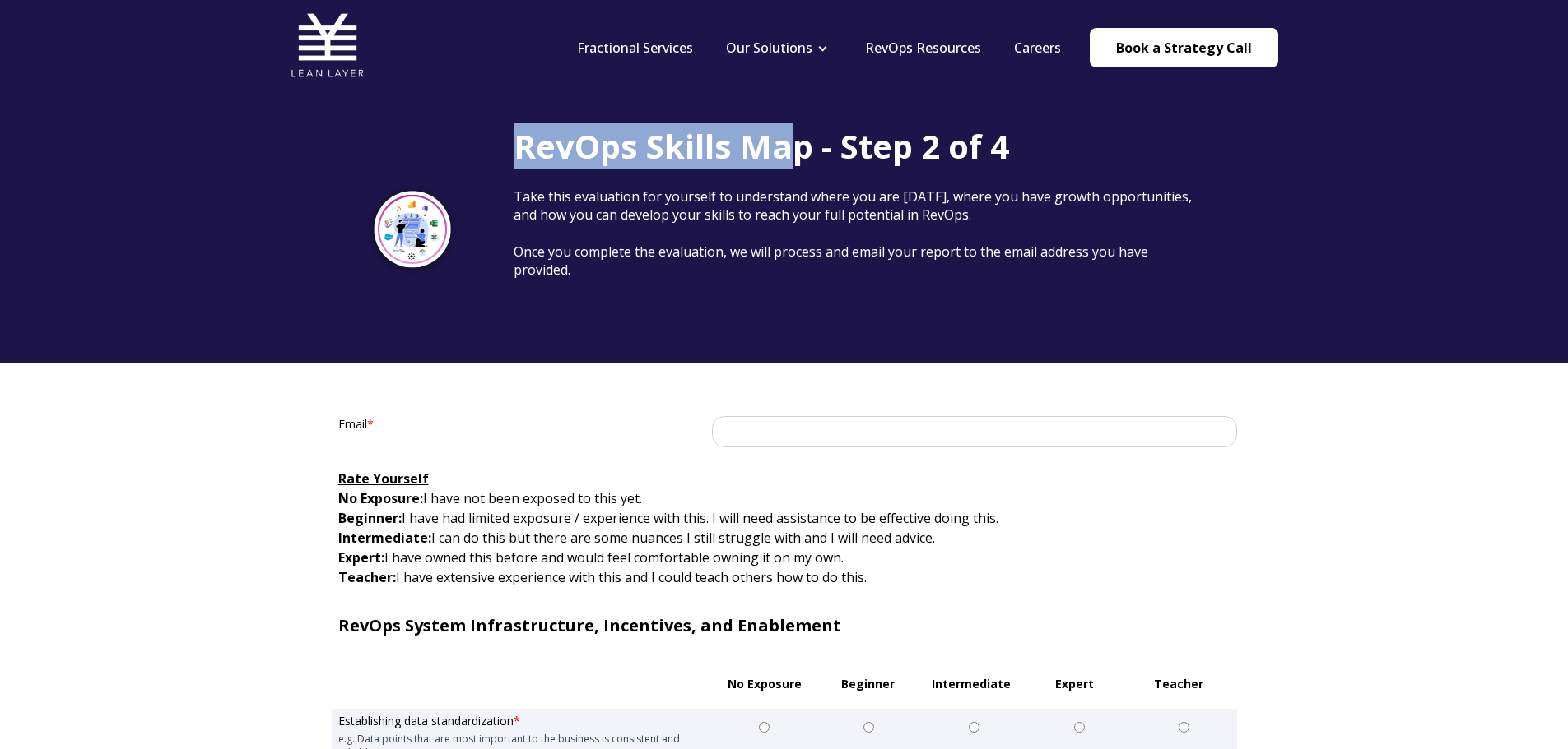
drag, startPoint x: 519, startPoint y: 149, endPoint x: 791, endPoint y: 163, distance: 272.4
click at [791, 163] on span "RevOps Skills Map - Step 2 of 4" at bounding box center [761, 146] width 496 height 45
copy span "RevOps Skills Ma"
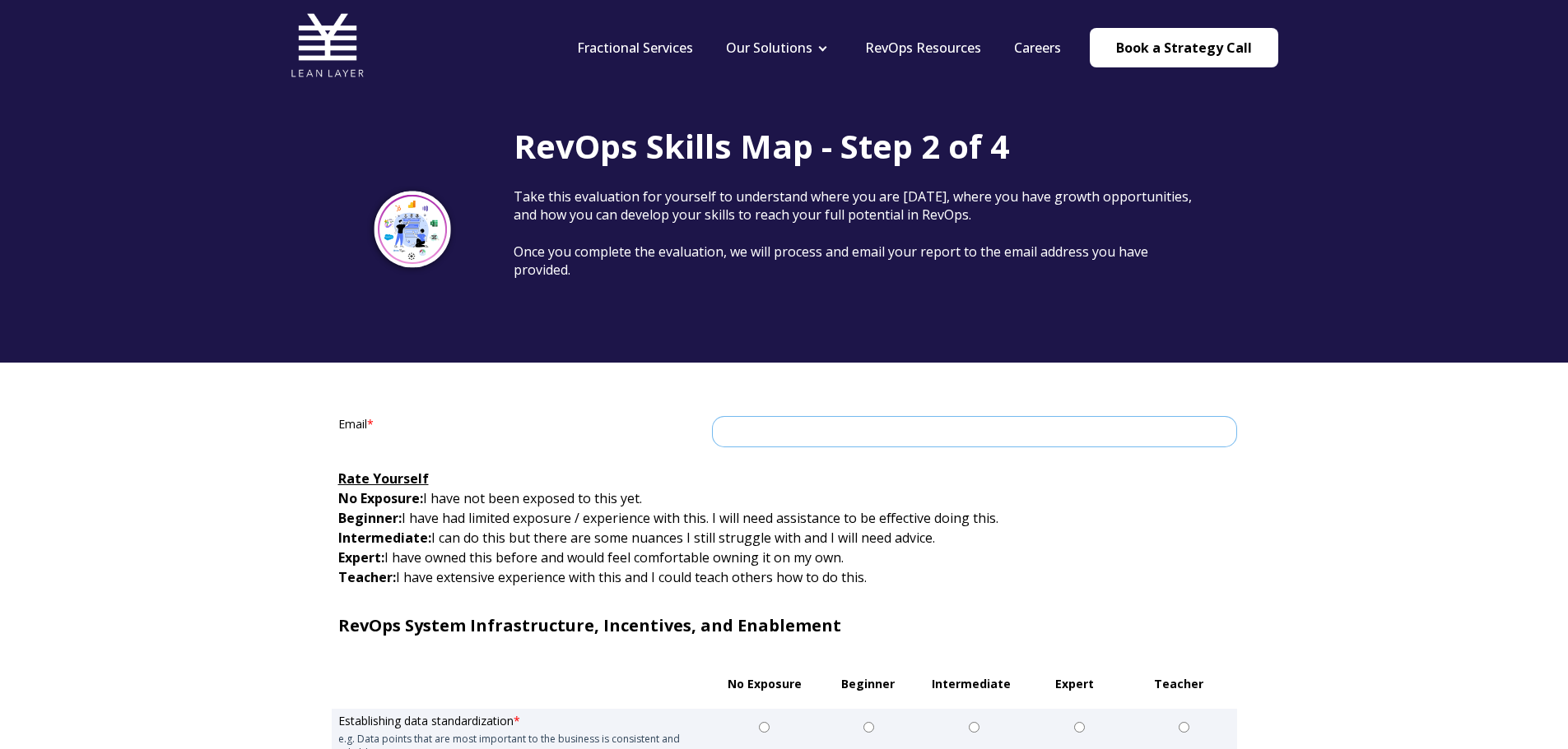
drag, startPoint x: 747, startPoint y: 432, endPoint x: 727, endPoint y: 427, distance: 20.6
click at [747, 432] on input "Email *" at bounding box center [974, 432] width 525 height 31
paste input "dylaw1984@gmail.com"
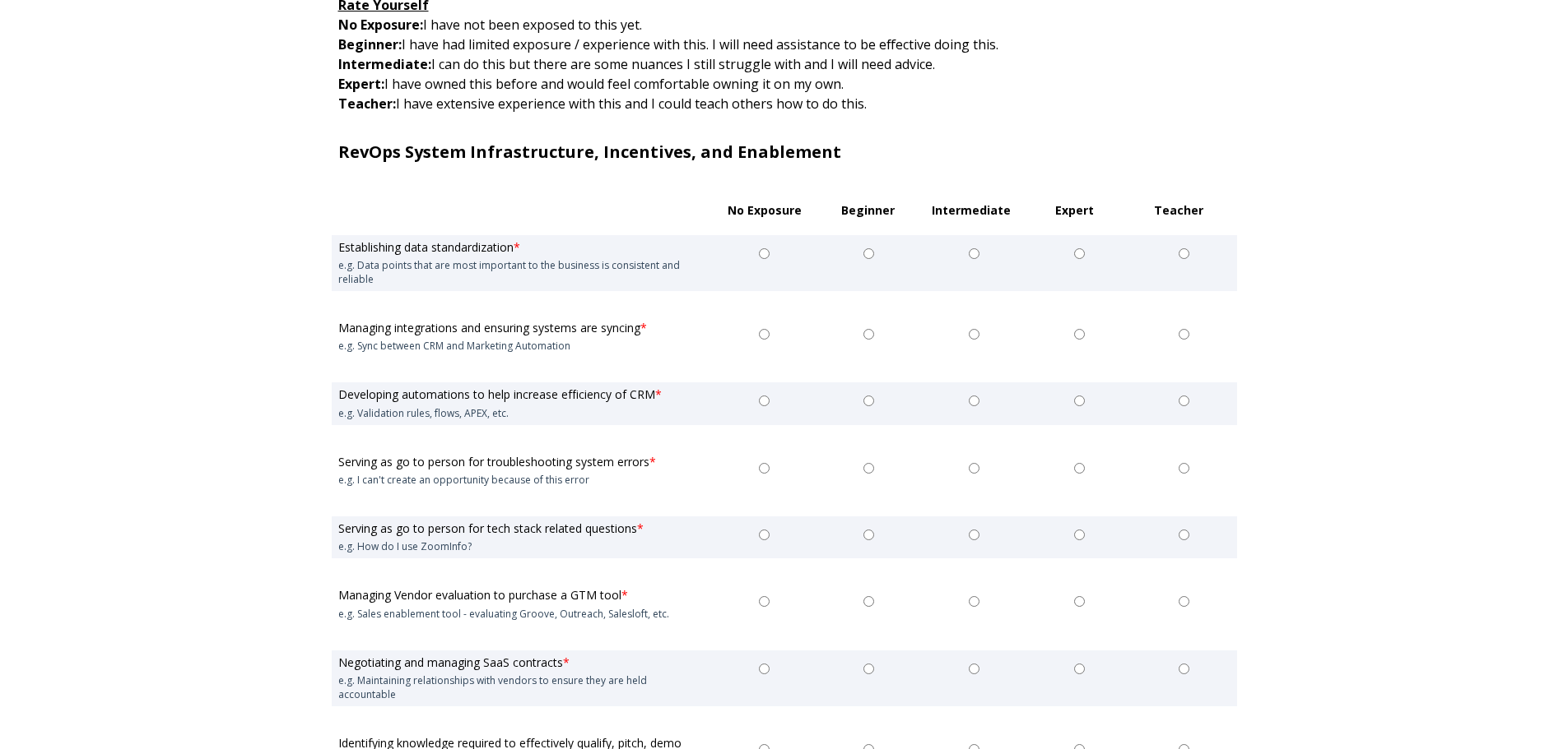
scroll to position [494, 0]
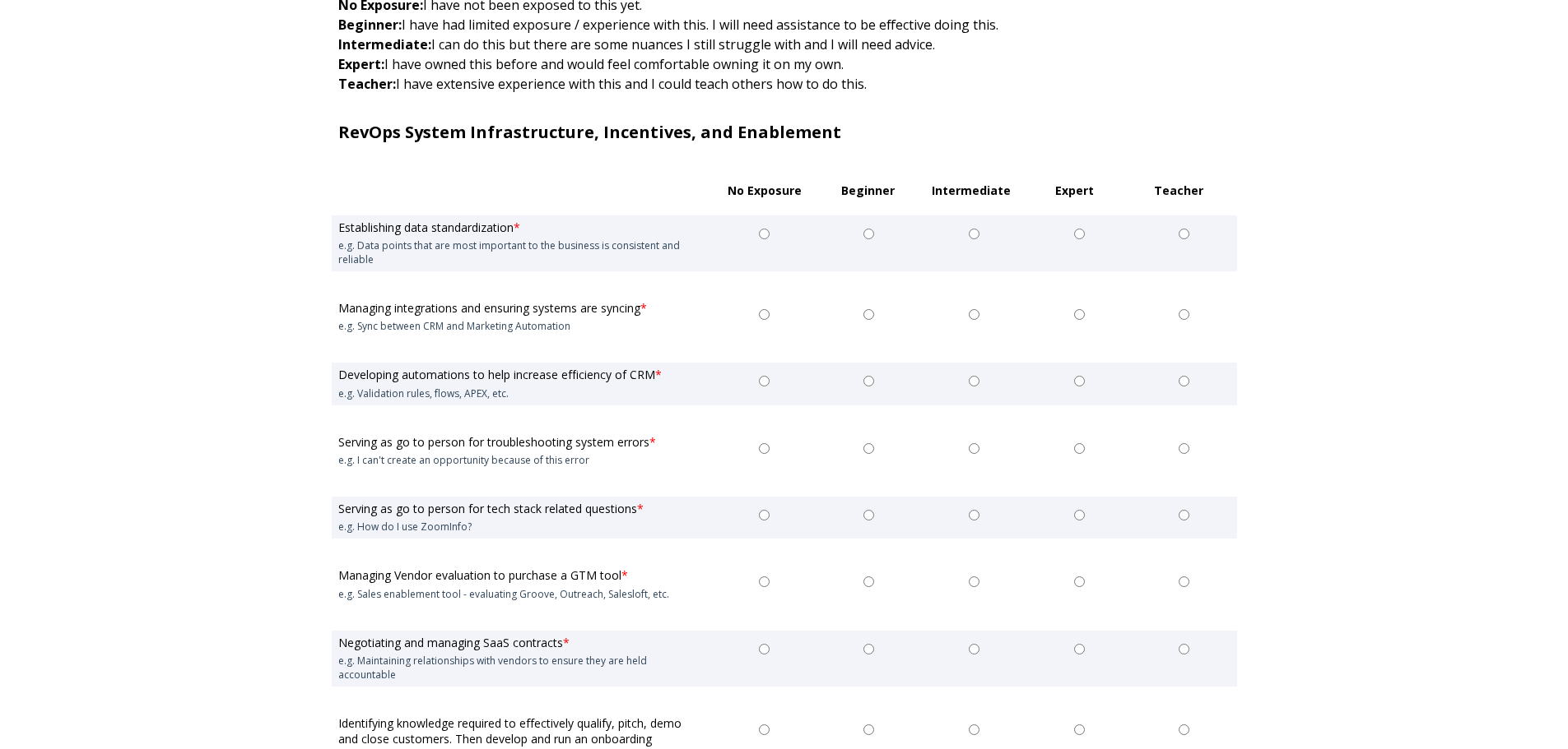
type input "dylaw1984@gmail.com"
click at [972, 231] on input "Intermediate" at bounding box center [974, 234] width 10 height 10
radio input "true"
click at [978, 309] on input "Intermediate" at bounding box center [974, 315] width 10 height 10
radio input "true"
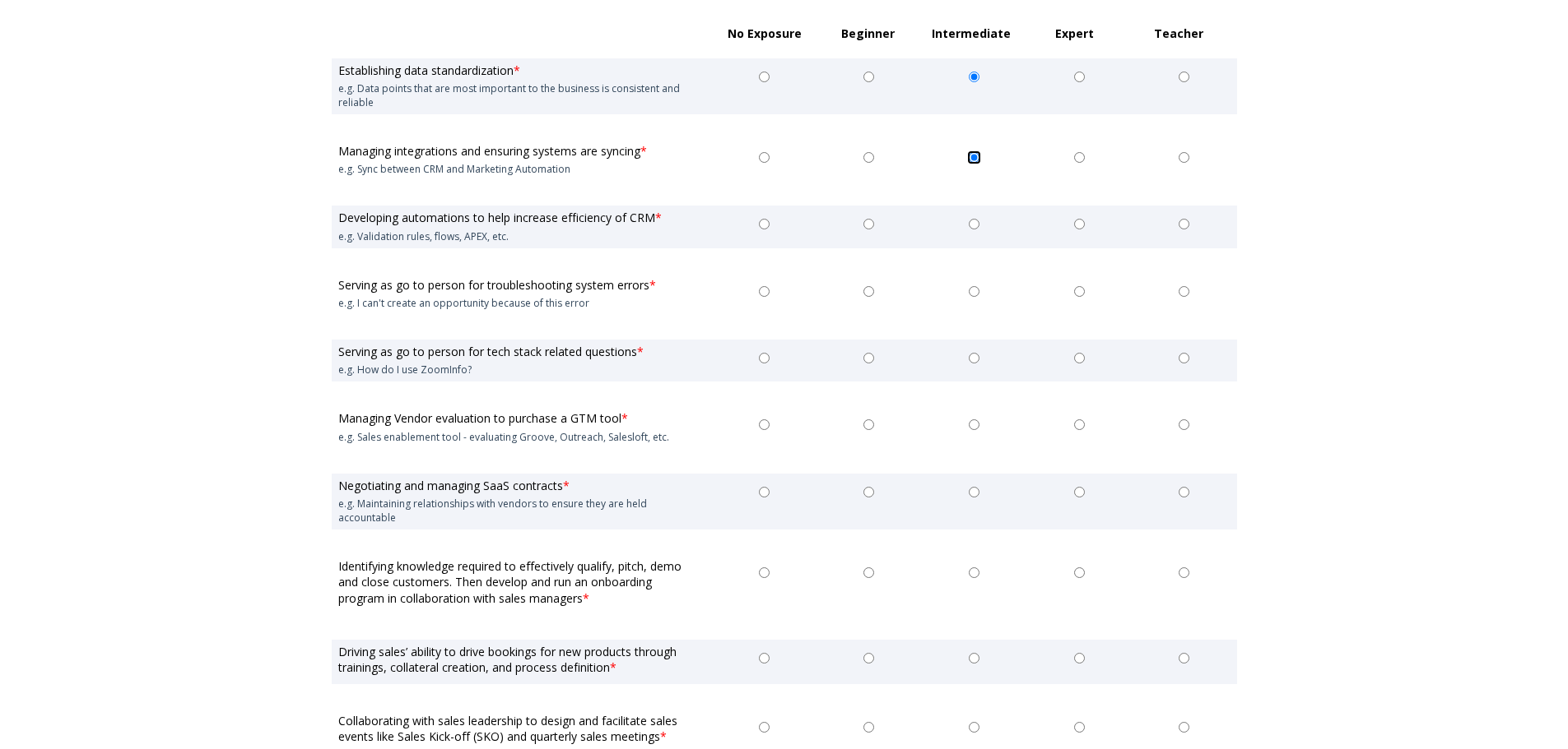
scroll to position [658, 0]
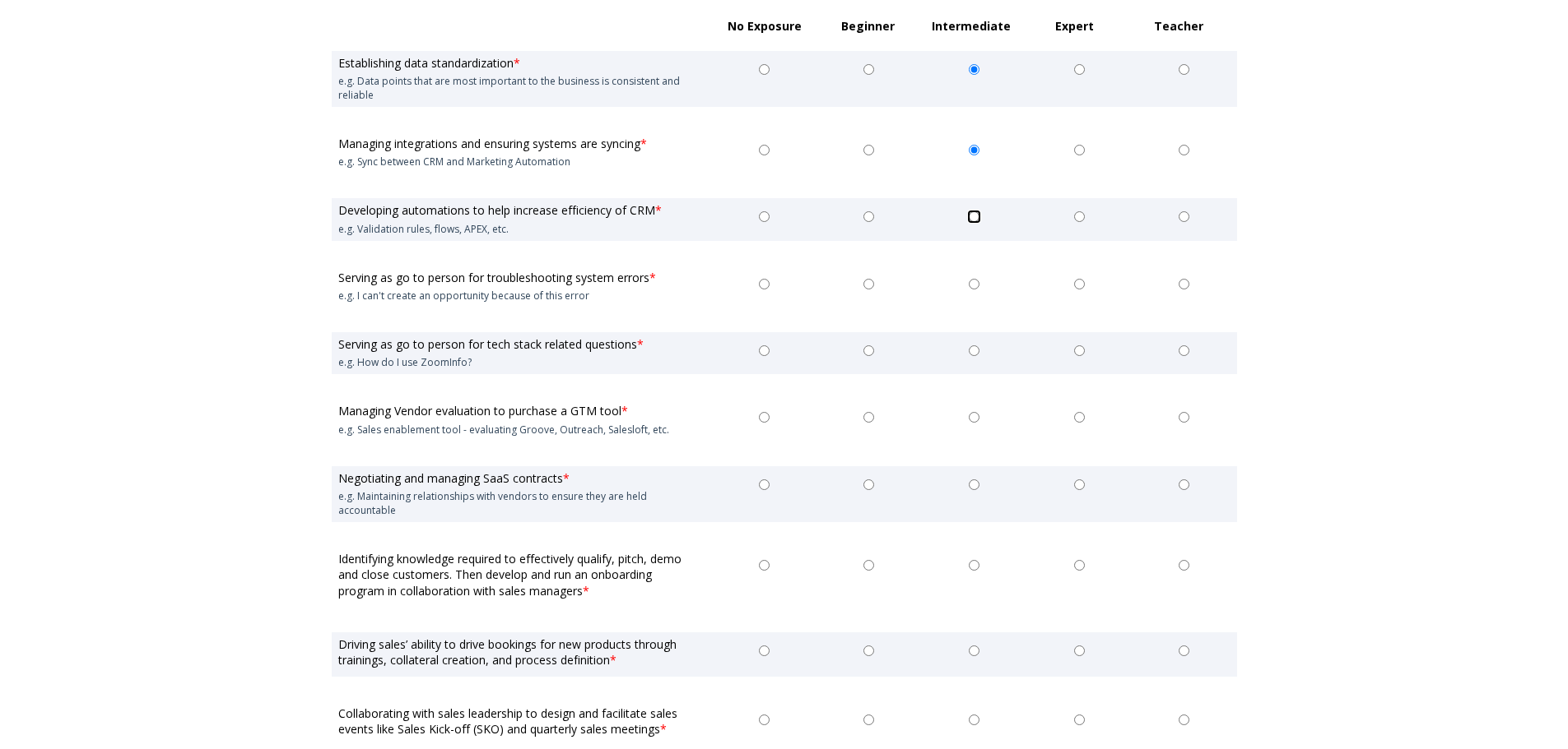
click at [973, 218] on input "Intermediate" at bounding box center [974, 217] width 10 height 10
radio input "true"
click at [977, 289] on li "Intermediate" at bounding box center [974, 286] width 105 height 15
click at [973, 348] on input "Intermediate" at bounding box center [974, 350] width 10 height 10
radio input "true"
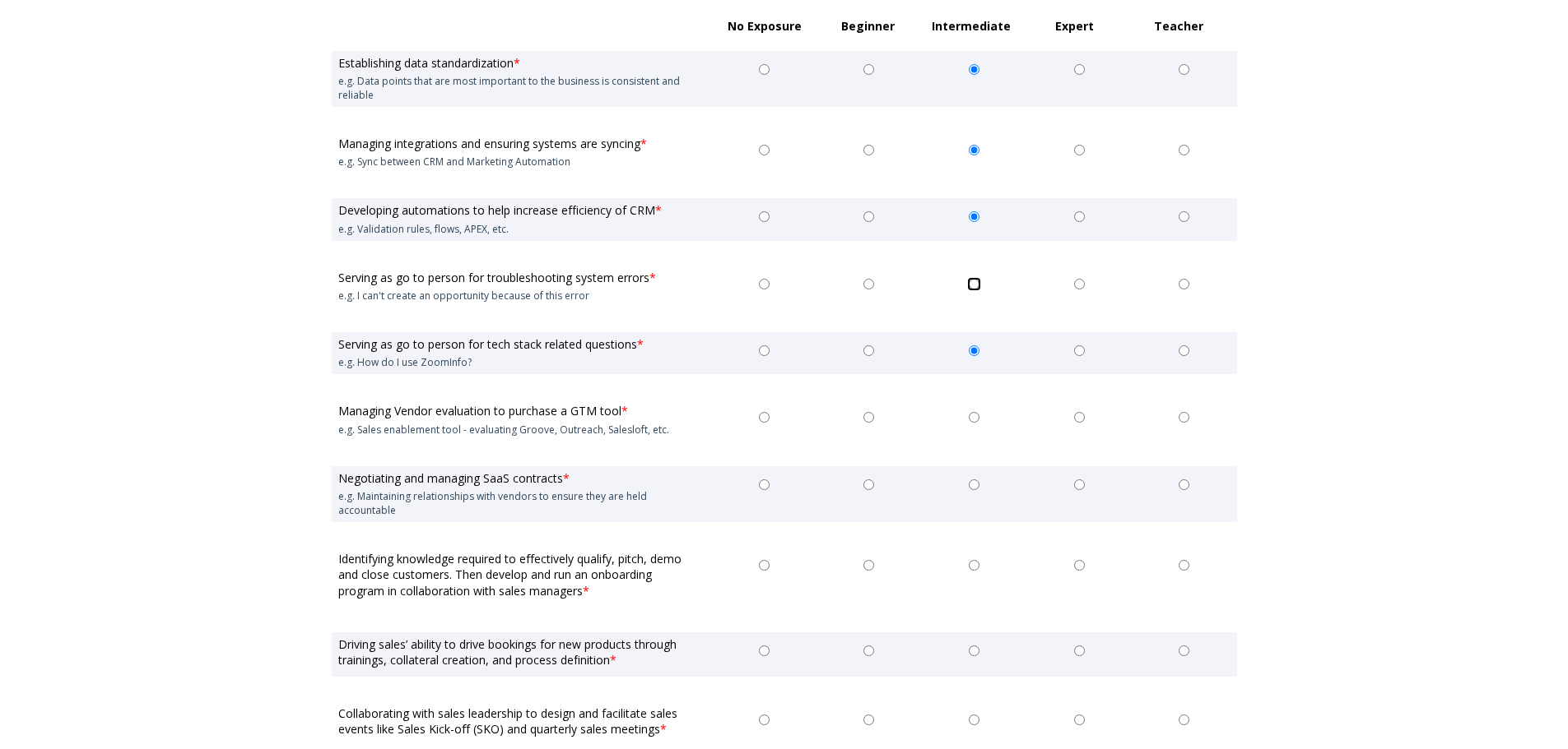
click at [973, 282] on input "Intermediate" at bounding box center [974, 284] width 10 height 10
radio input "true"
click at [866, 352] on input "Beginner" at bounding box center [868, 350] width 10 height 10
radio input "true"
click at [872, 421] on input "Beginner" at bounding box center [868, 418] width 10 height 10
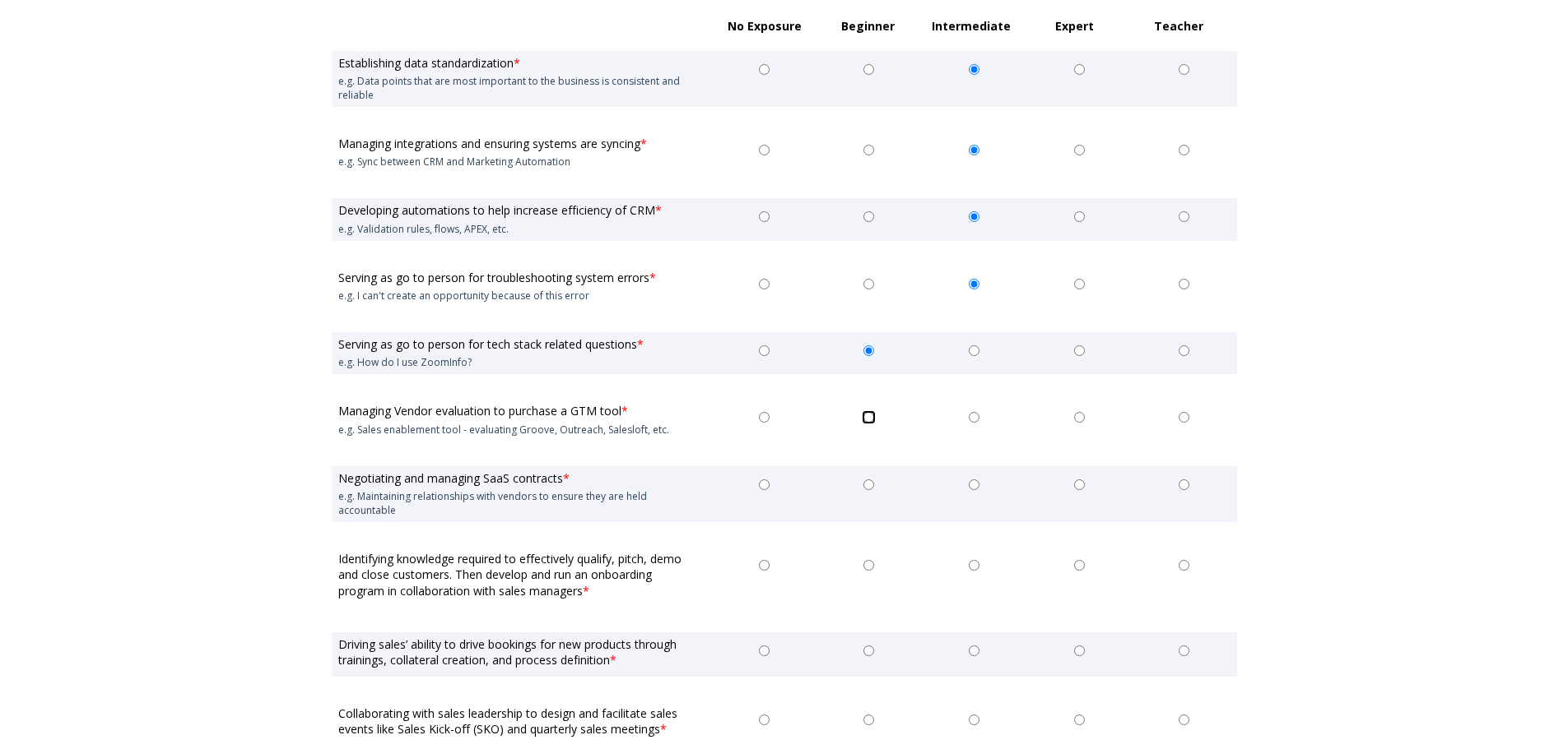
radio input "true"
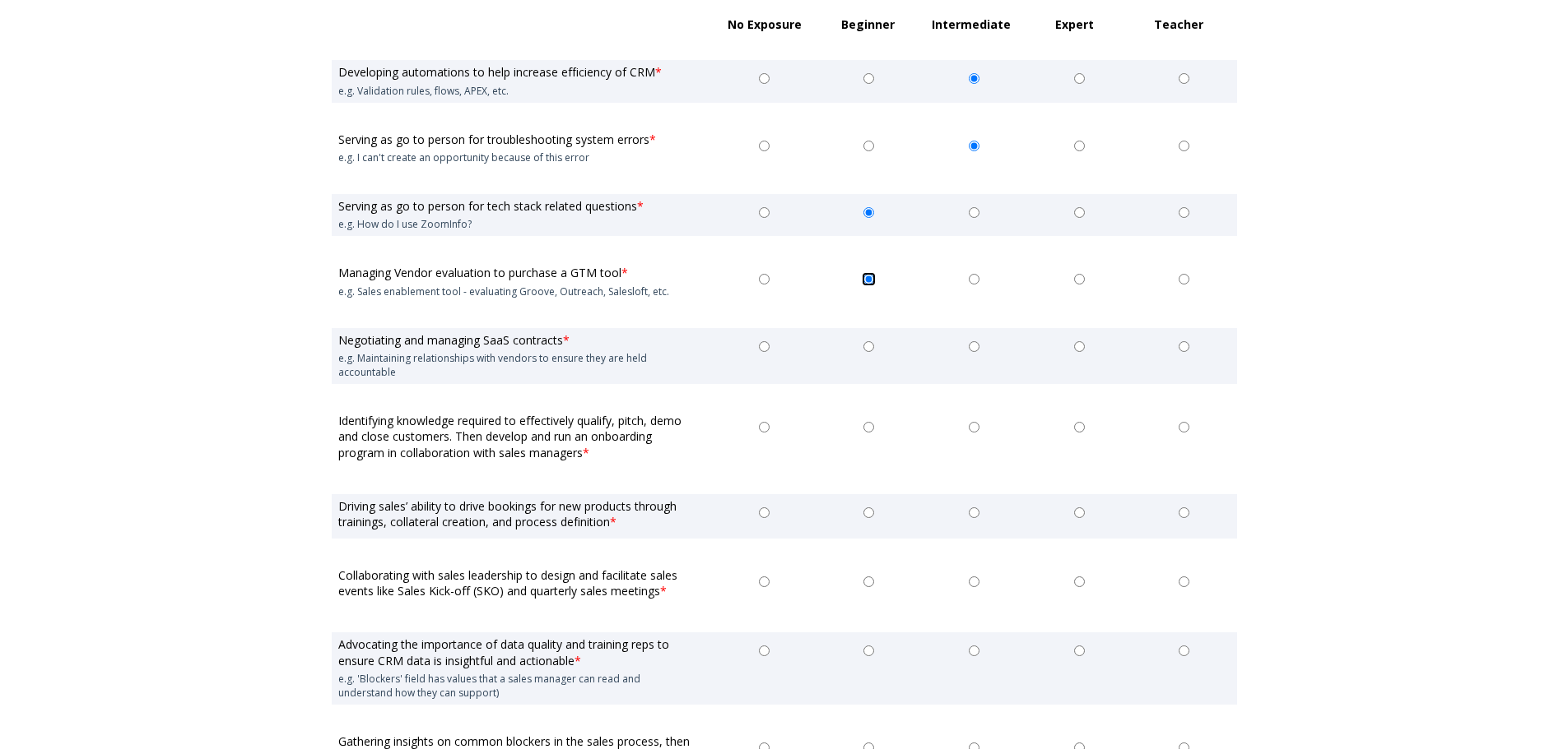
scroll to position [822, 0]
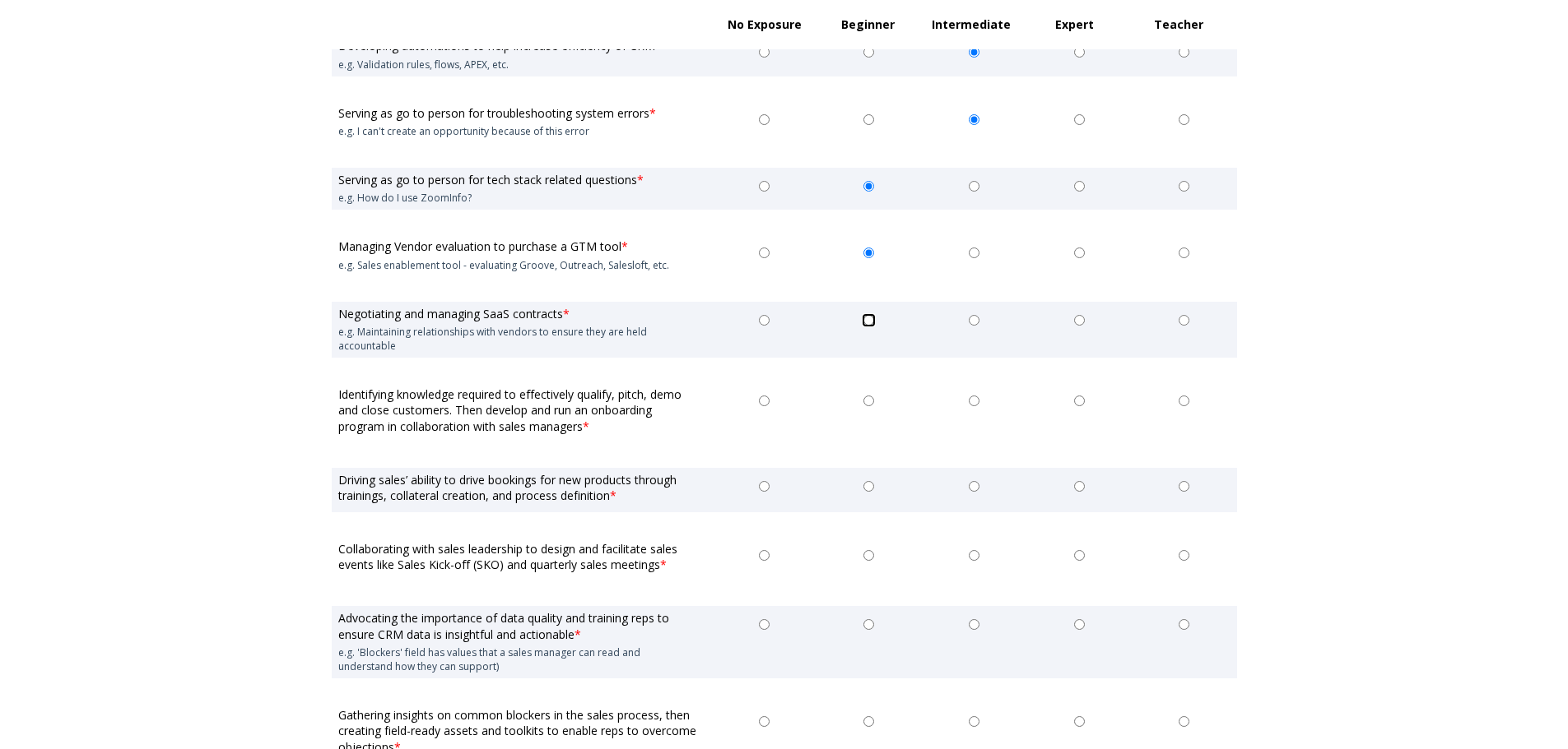
click at [869, 321] on input "Beginner" at bounding box center [868, 320] width 10 height 10
radio input "true"
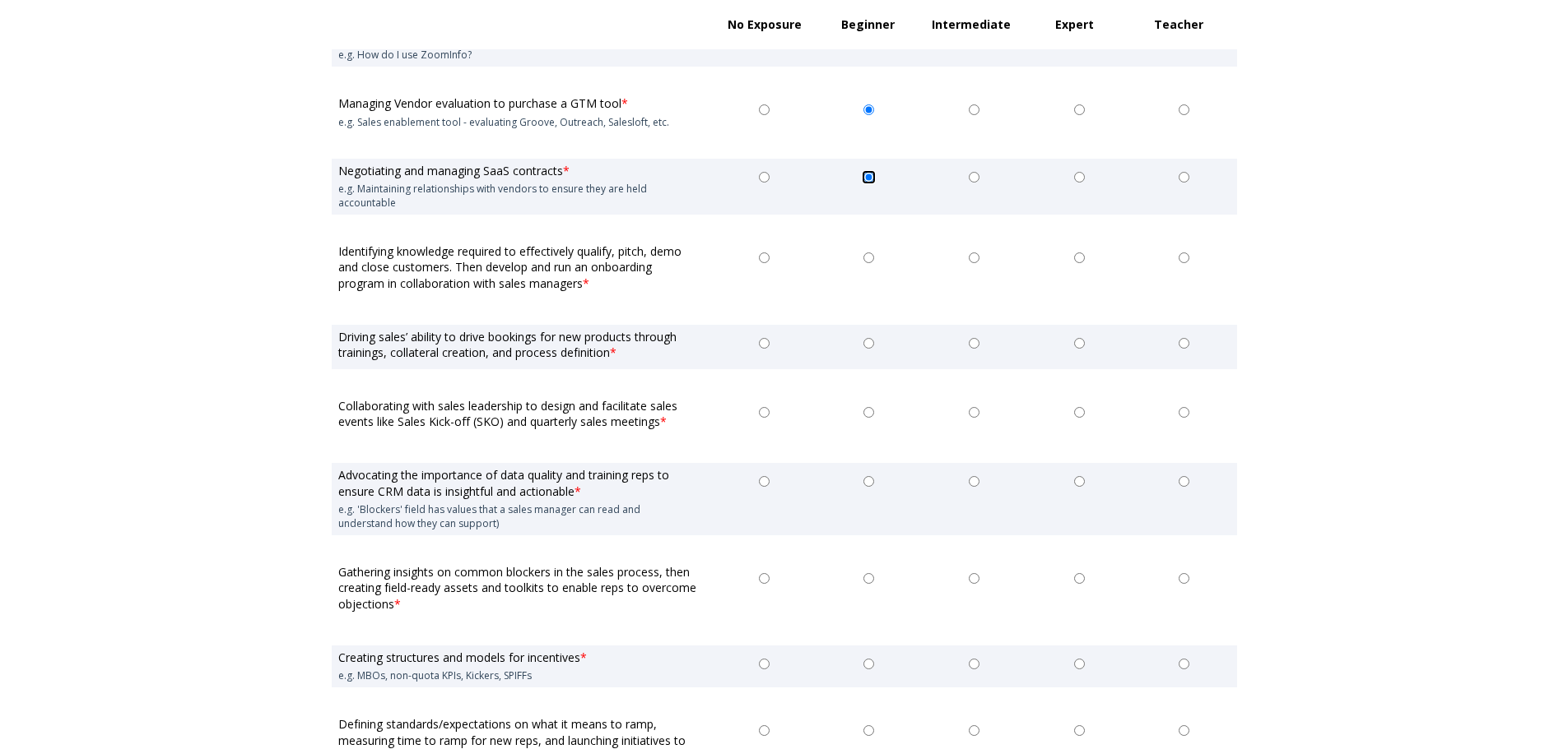
scroll to position [987, 0]
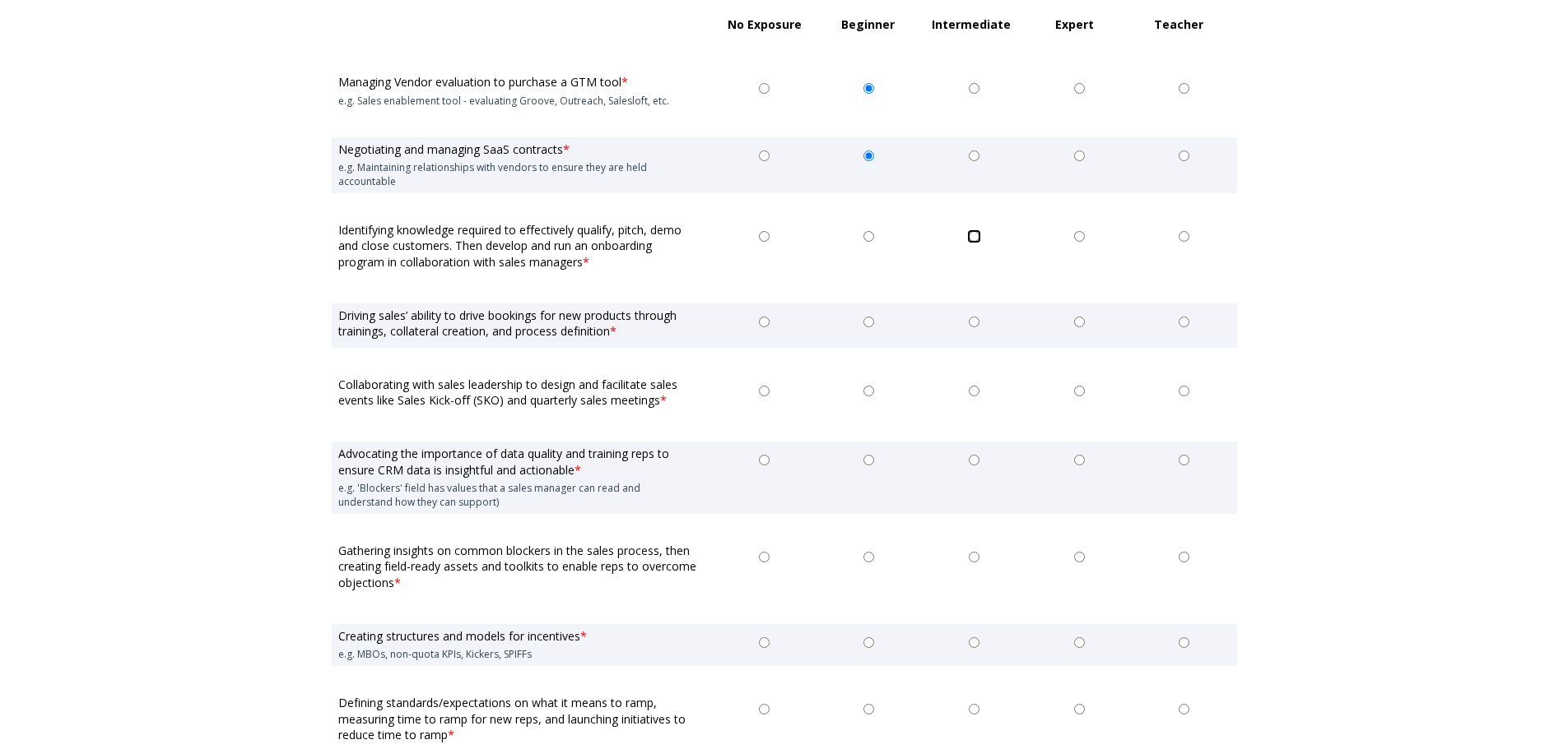
click at [972, 239] on input "Intermediate" at bounding box center [974, 236] width 10 height 10
radio input "true"
click at [972, 322] on input "Intermediate" at bounding box center [974, 322] width 10 height 10
radio input "true"
click at [866, 391] on input "Beginner" at bounding box center [868, 391] width 10 height 10
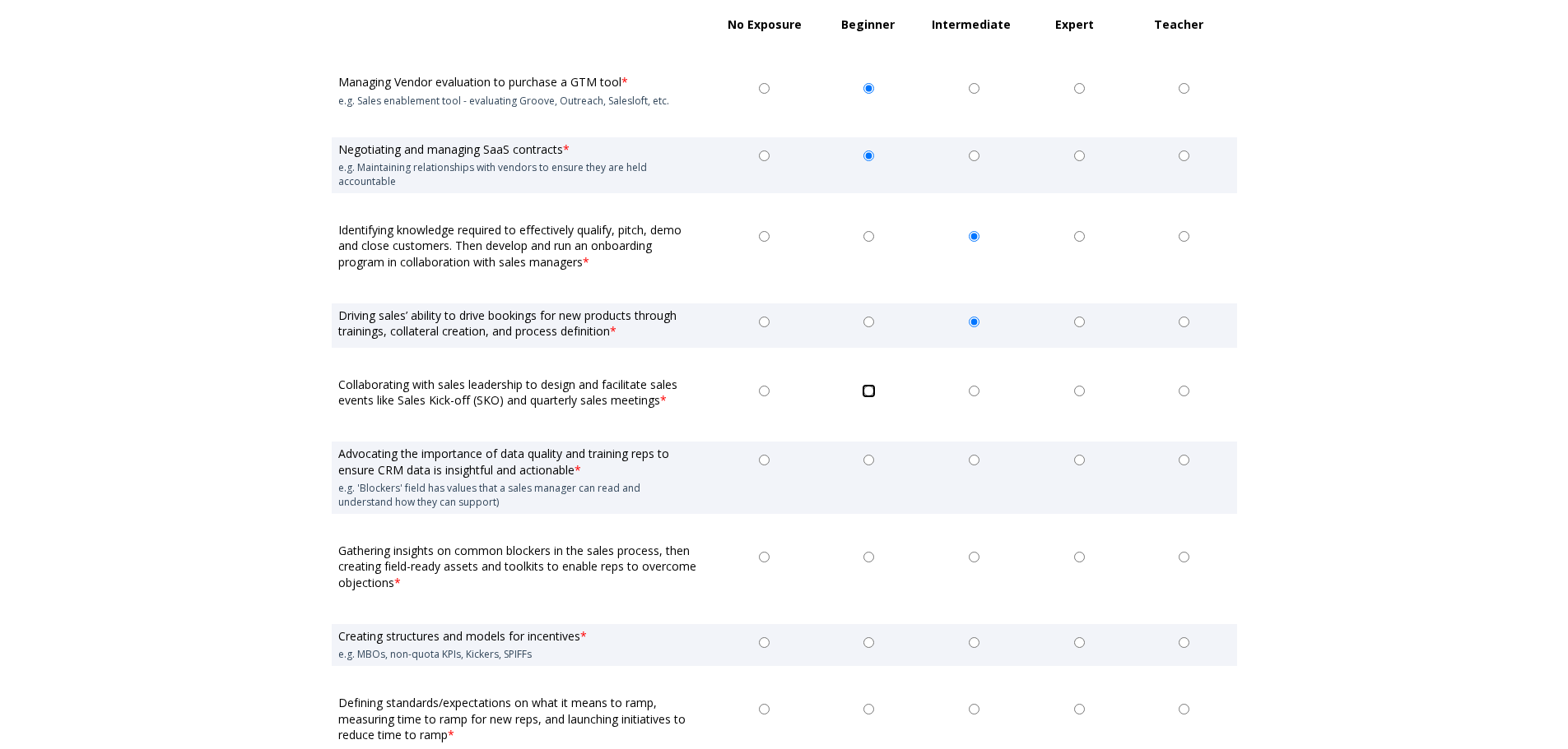
radio input "true"
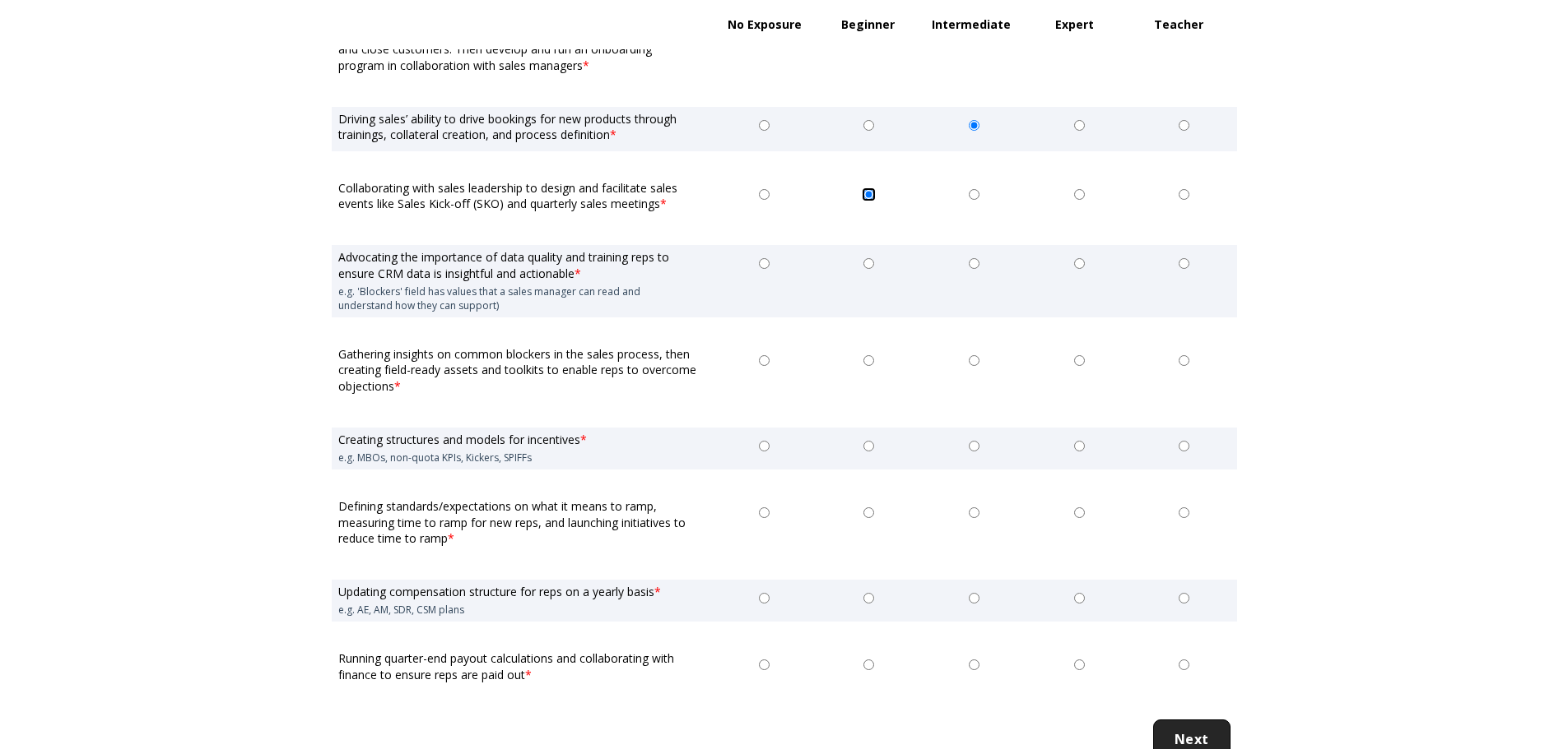
scroll to position [1234, 0]
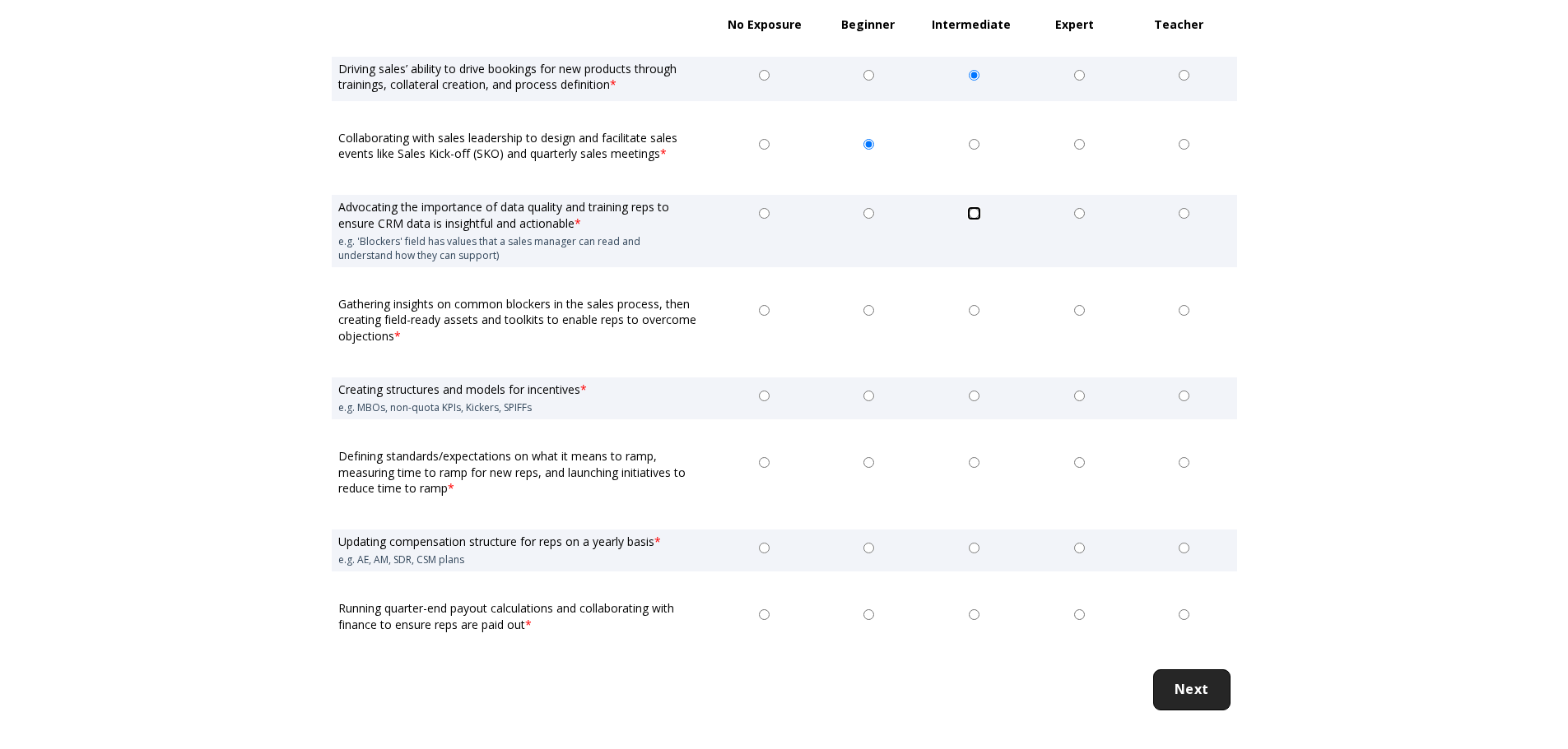
click at [973, 216] on input "Intermediate" at bounding box center [974, 213] width 10 height 10
radio input "true"
click at [974, 311] on input "Intermediate" at bounding box center [974, 310] width 10 height 10
radio input "true"
click at [868, 399] on input "Beginner" at bounding box center [868, 396] width 10 height 10
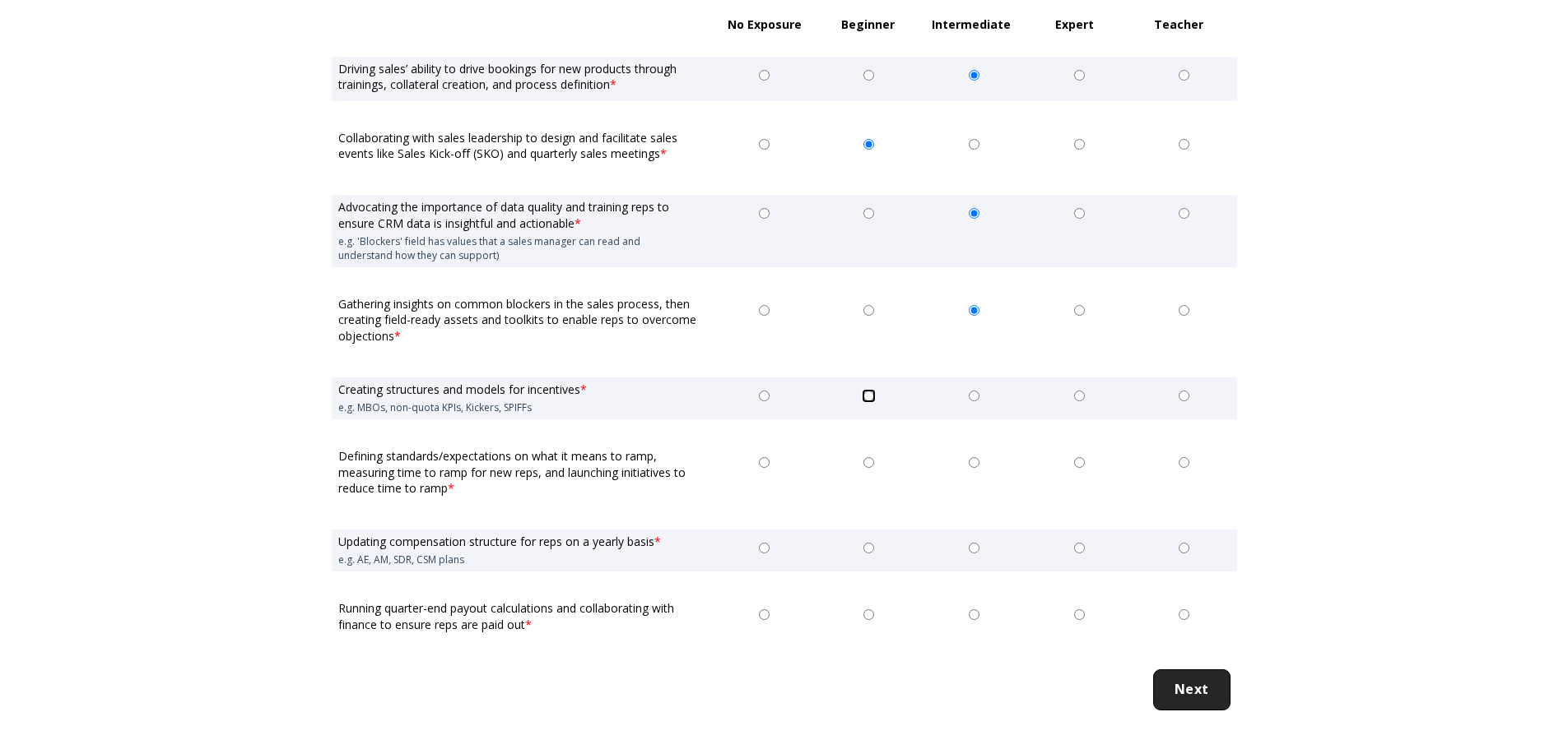
radio input "true"
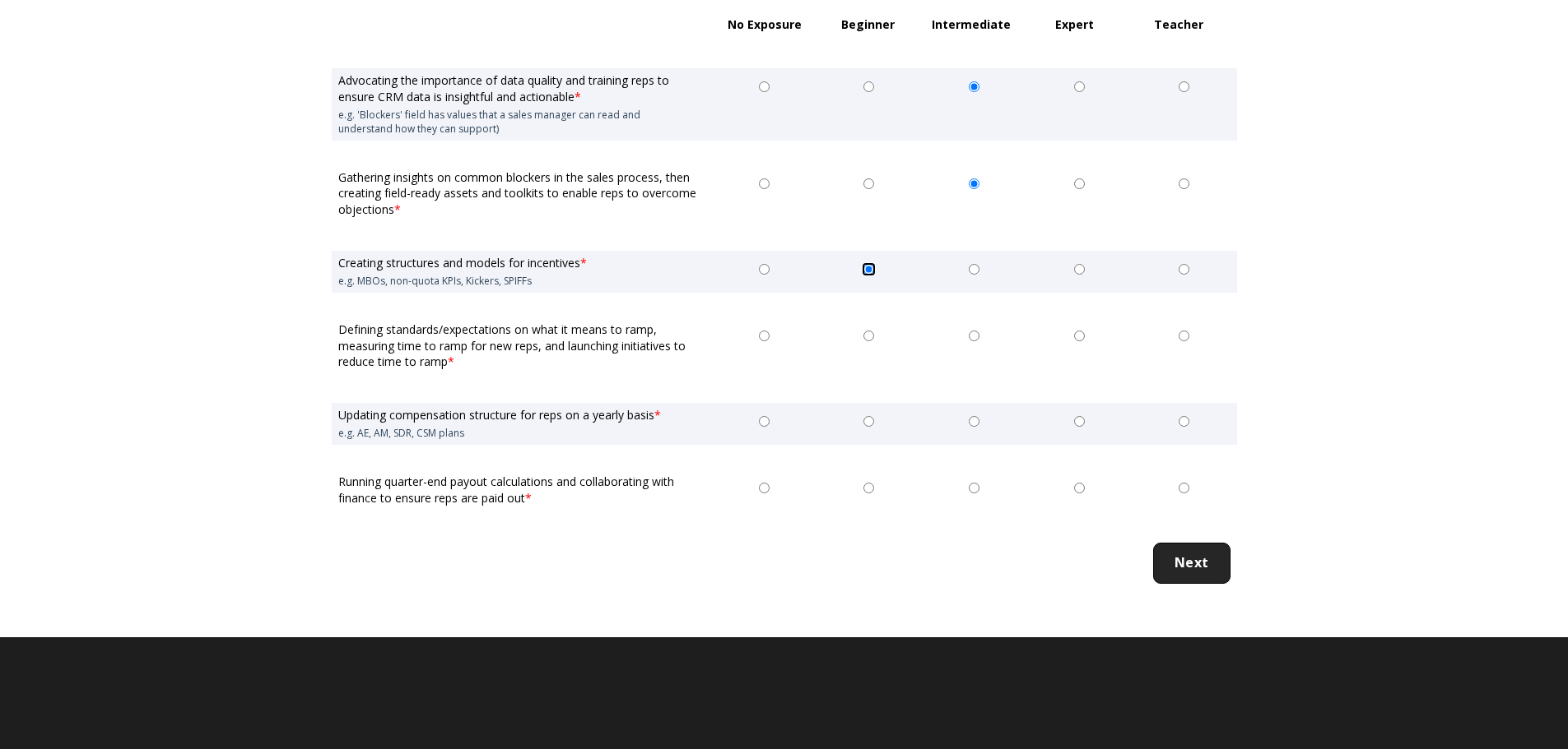
scroll to position [1398, 0]
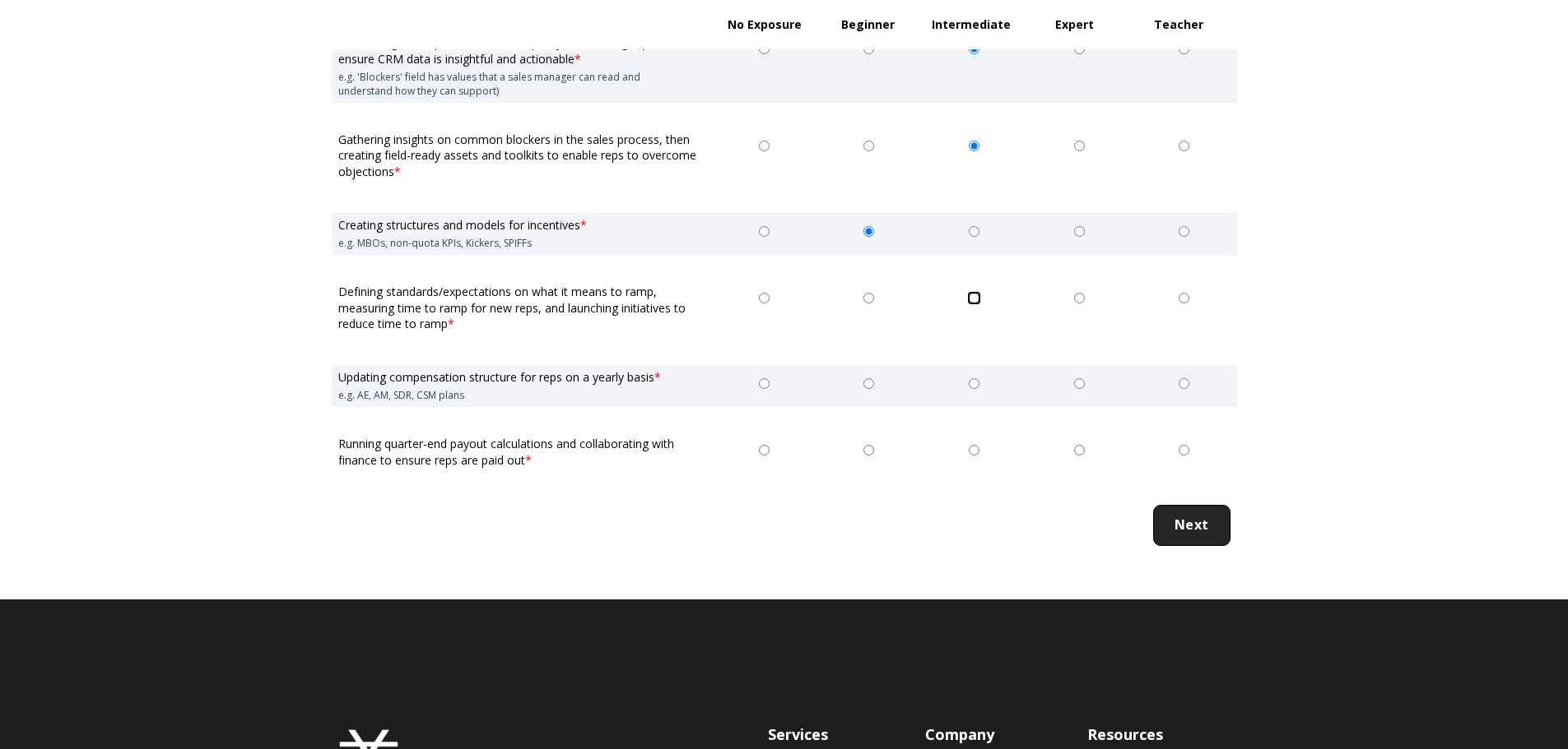
click at [972, 298] on input "Intermediate" at bounding box center [974, 298] width 10 height 10
radio input "true"
click at [871, 385] on input "Beginner" at bounding box center [868, 384] width 10 height 10
radio input "true"
click at [868, 451] on input "Beginner" at bounding box center [868, 450] width 10 height 10
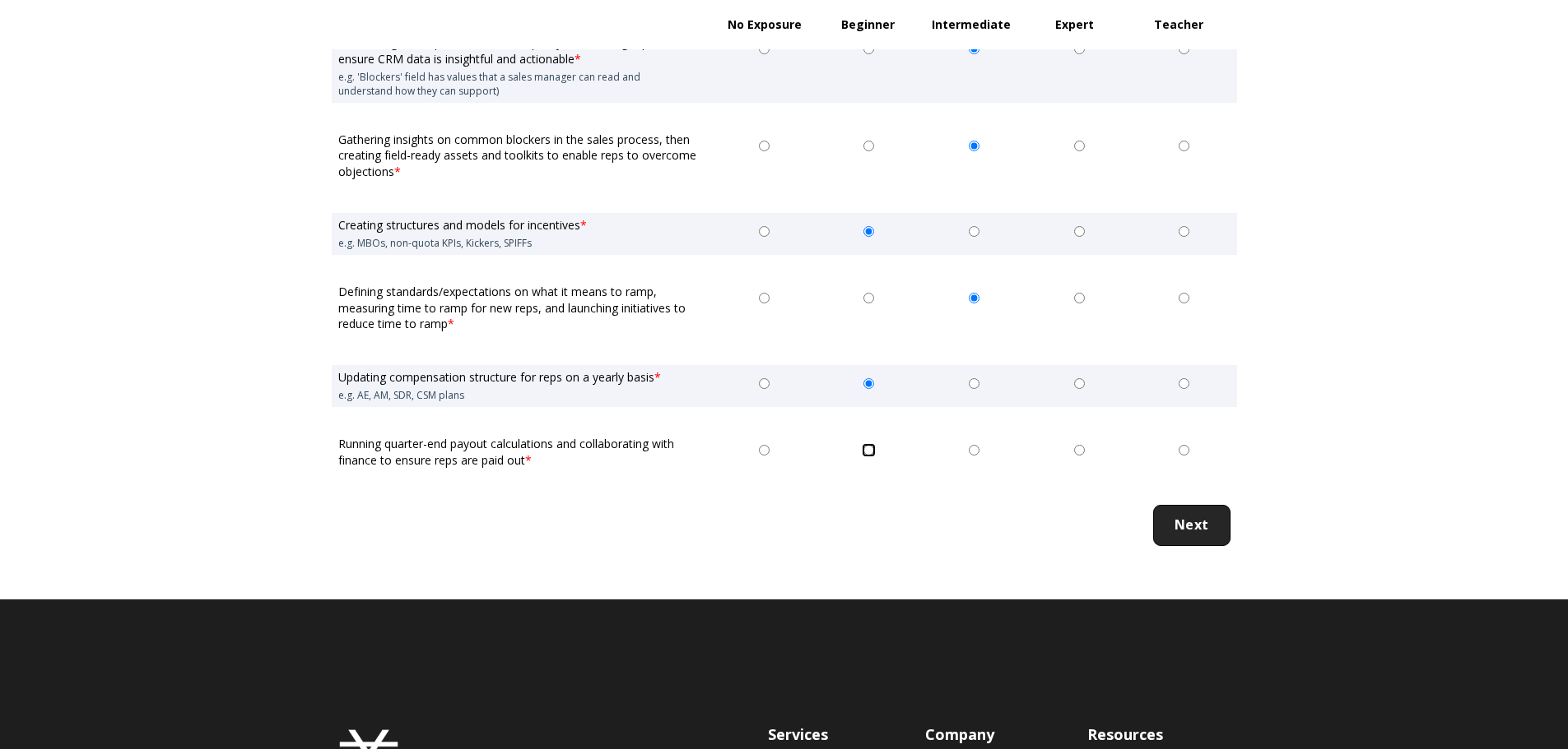
radio input "true"
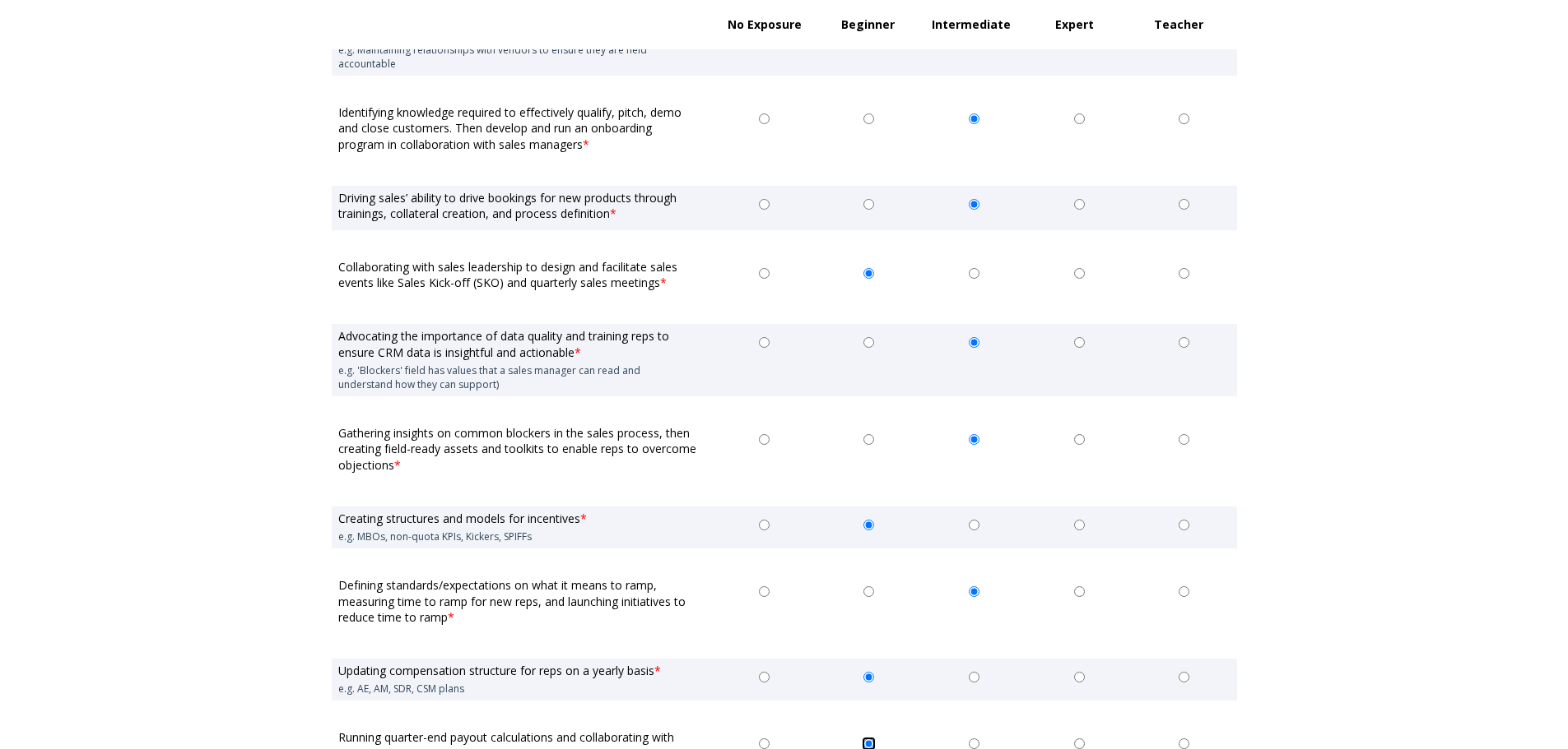
scroll to position [0, 0]
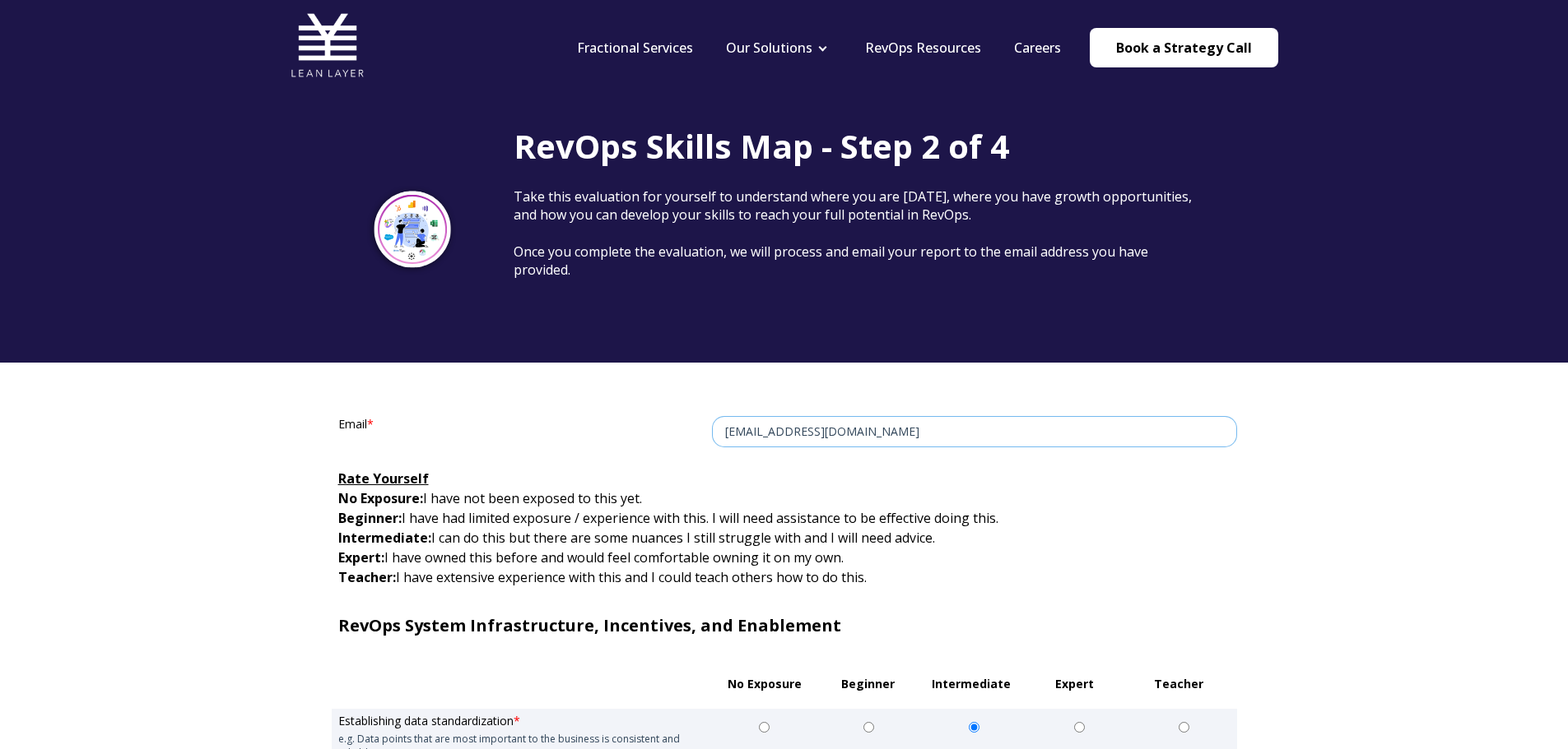
drag, startPoint x: 875, startPoint y: 423, endPoint x: 681, endPoint y: 423, distance: 194.0
click at [681, 423] on div "Email * dylaw1984@gmail.com" at bounding box center [784, 427] width 905 height 29
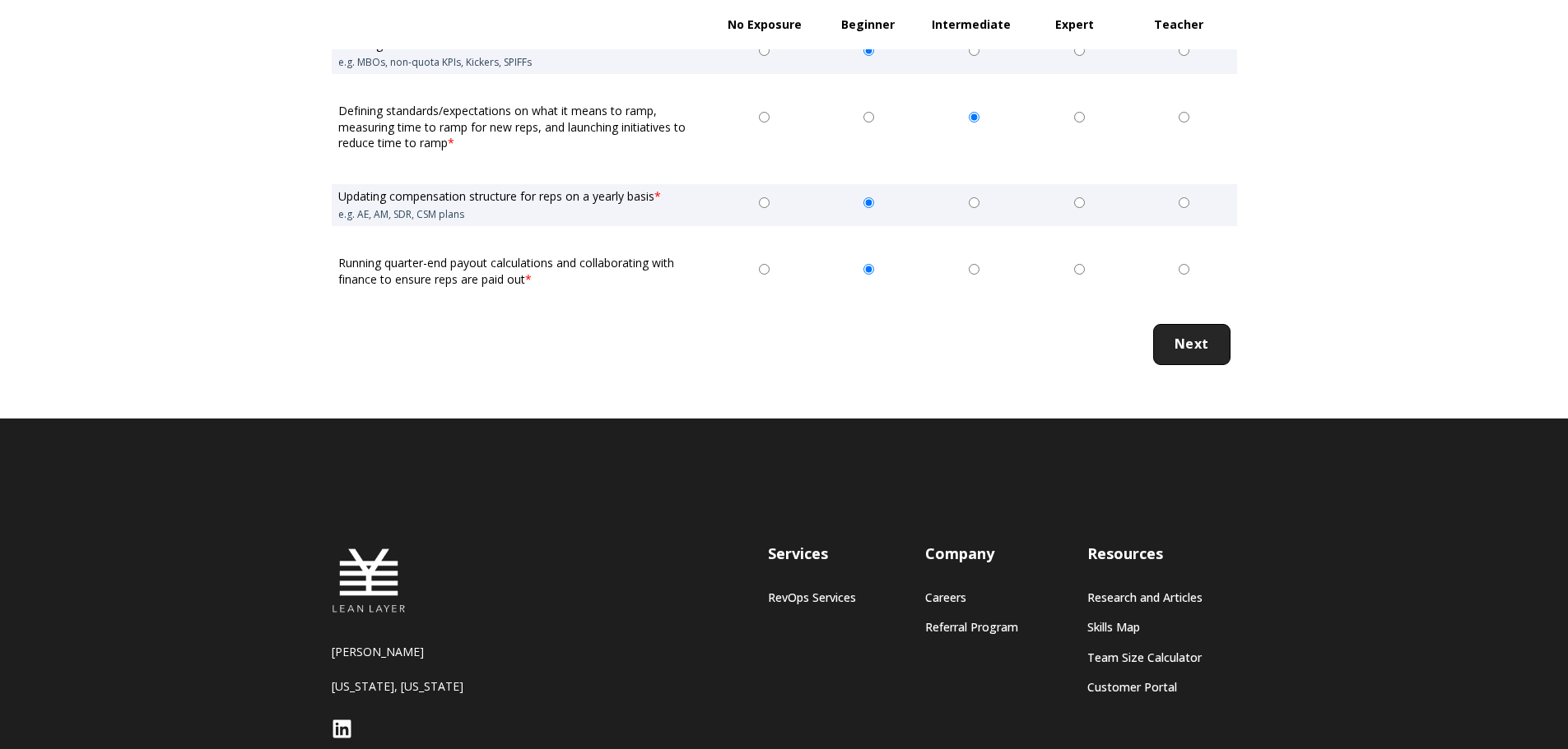
scroll to position [1717, 0]
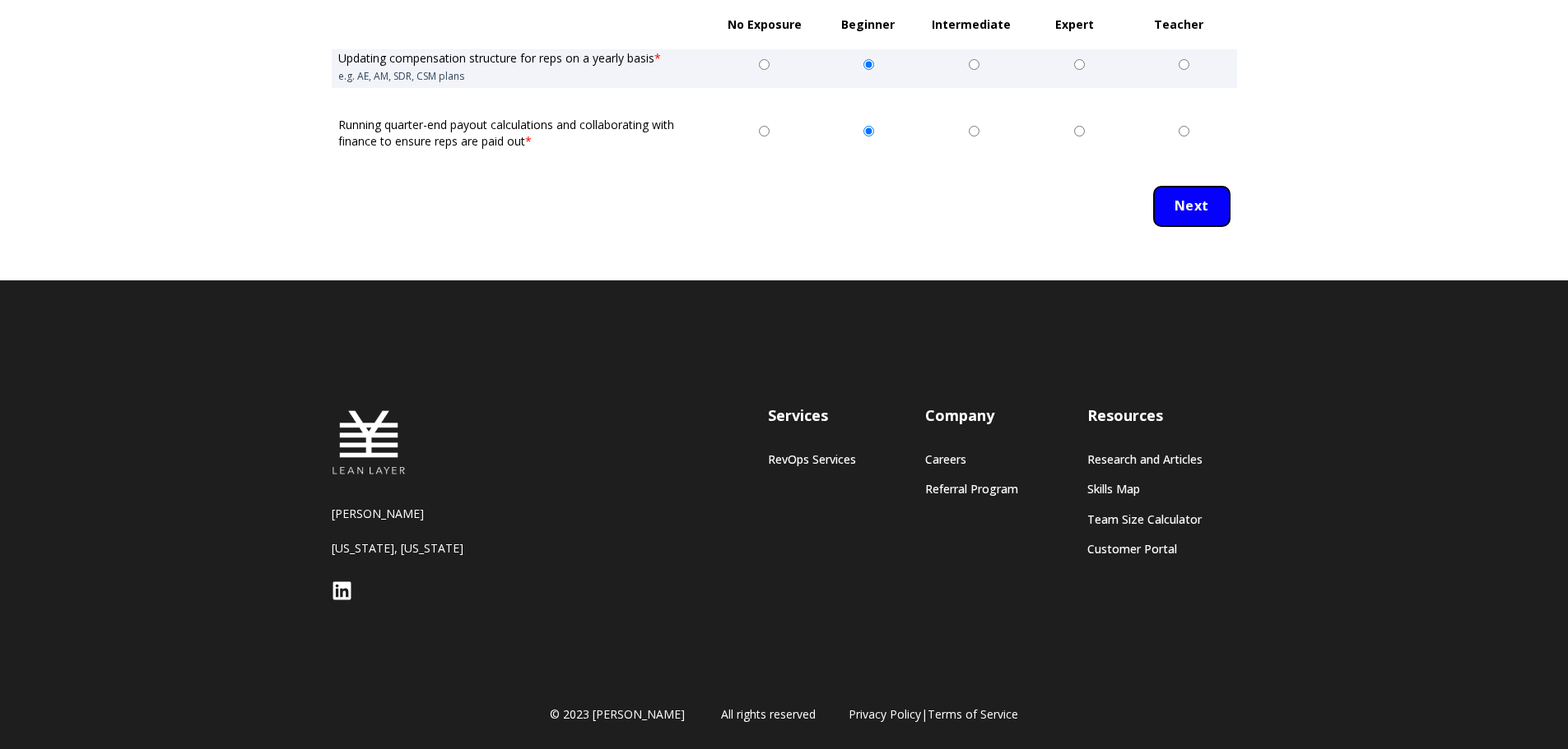
click at [1196, 202] on input "Next" at bounding box center [1192, 206] width 77 height 41
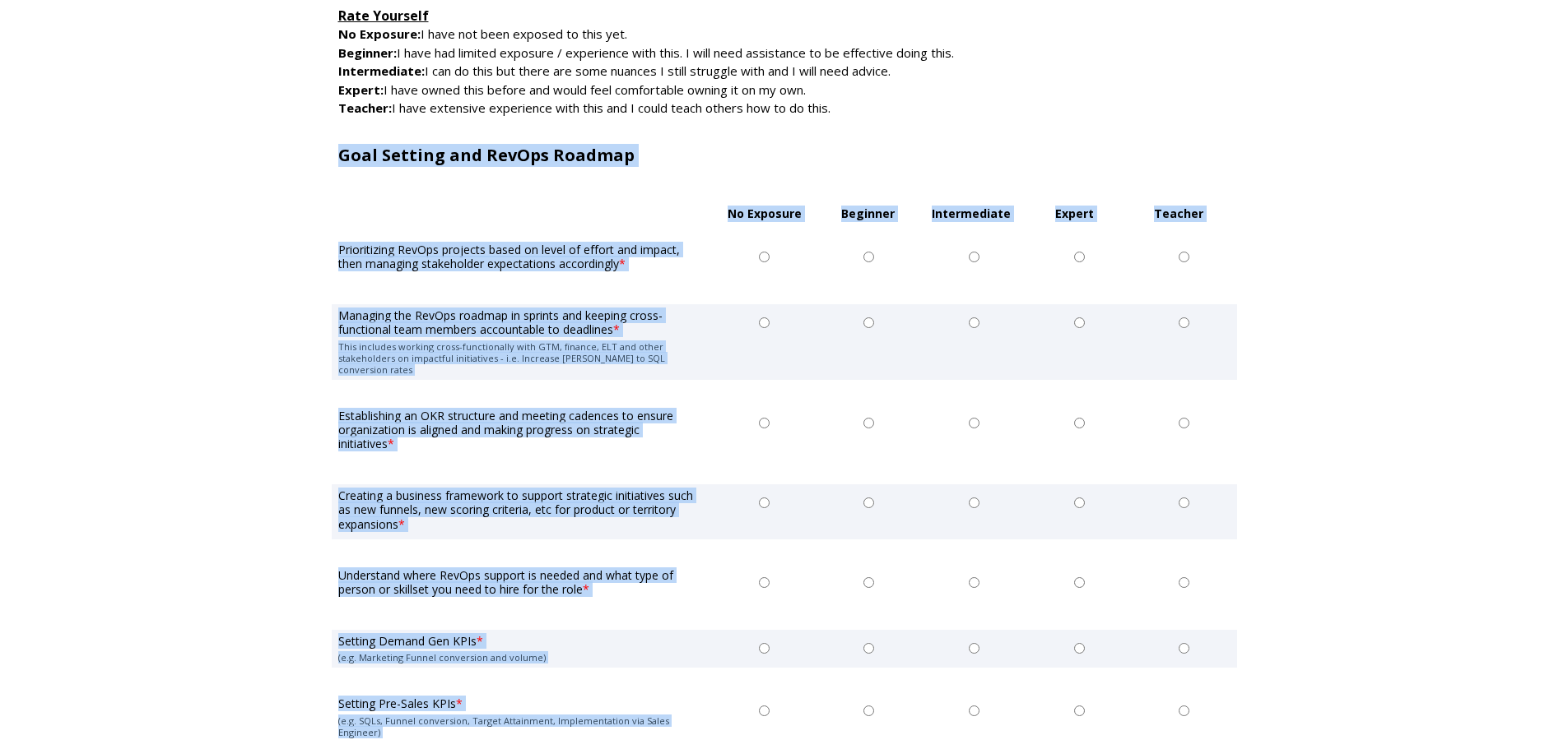
scroll to position [1160, 0]
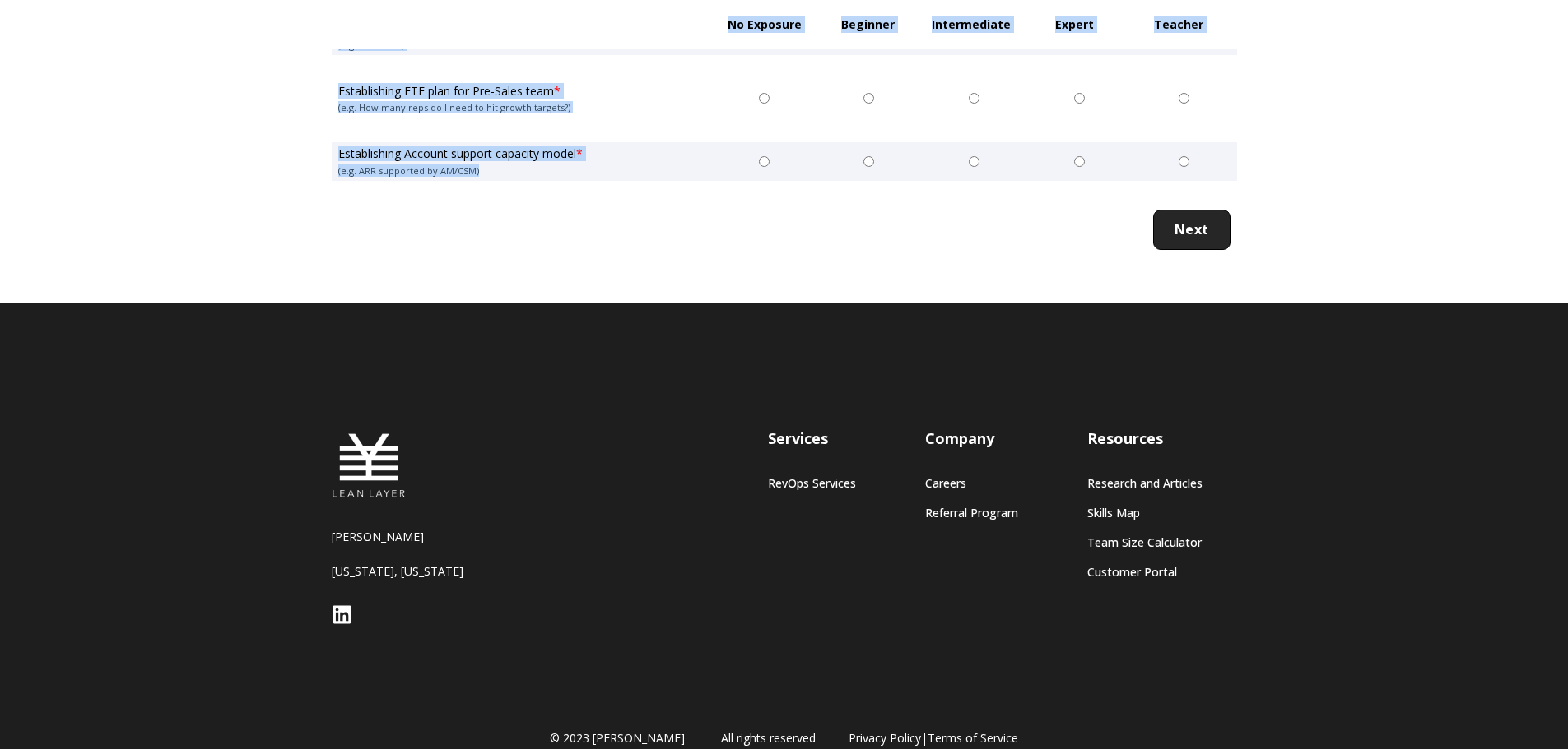
drag, startPoint x: 338, startPoint y: 313, endPoint x: 624, endPoint y: 160, distance: 324.4
copy form "Goal Setting and RevOps Roadmap No Exposure Beginner Intermediate Expert Teache…"
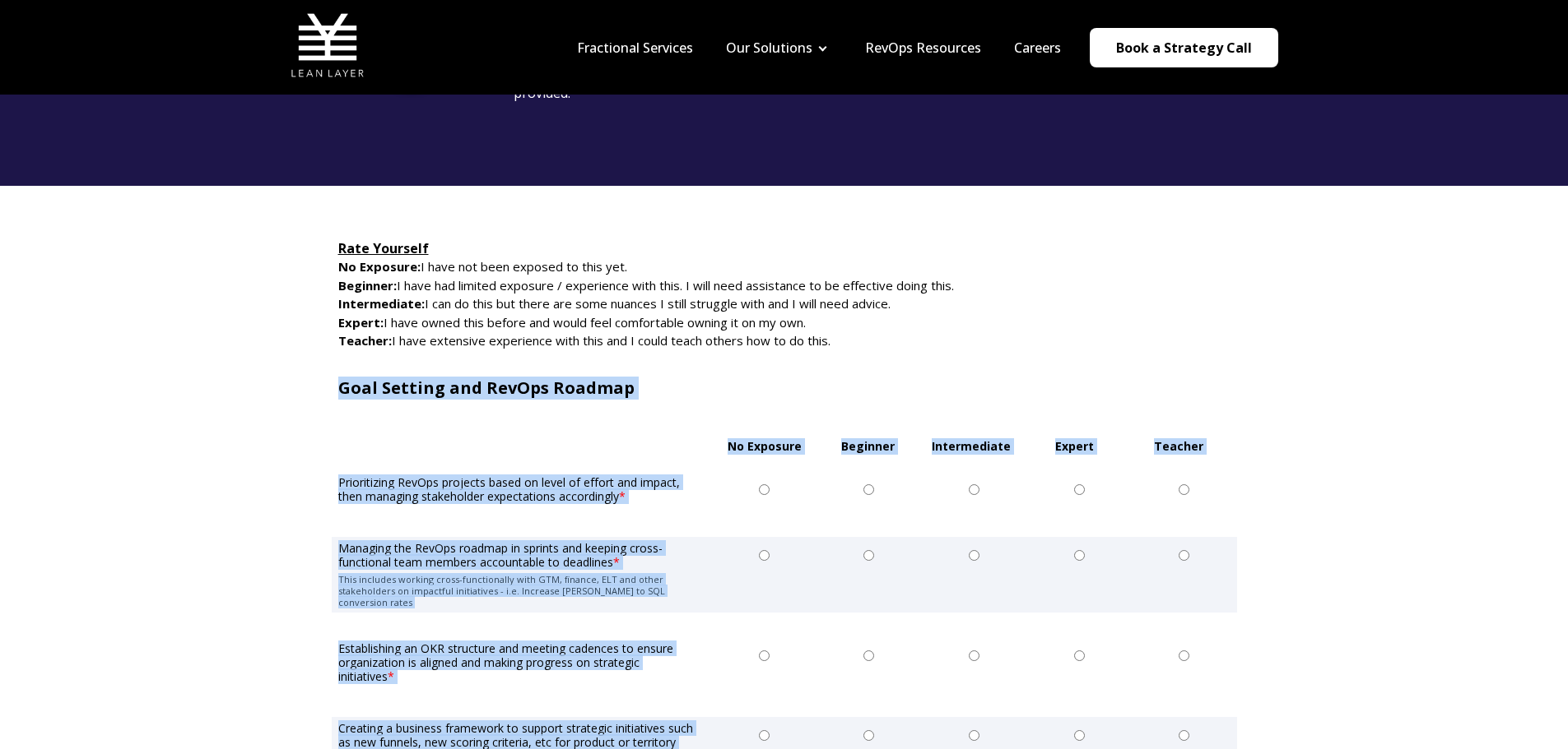
scroll to position [173, 0]
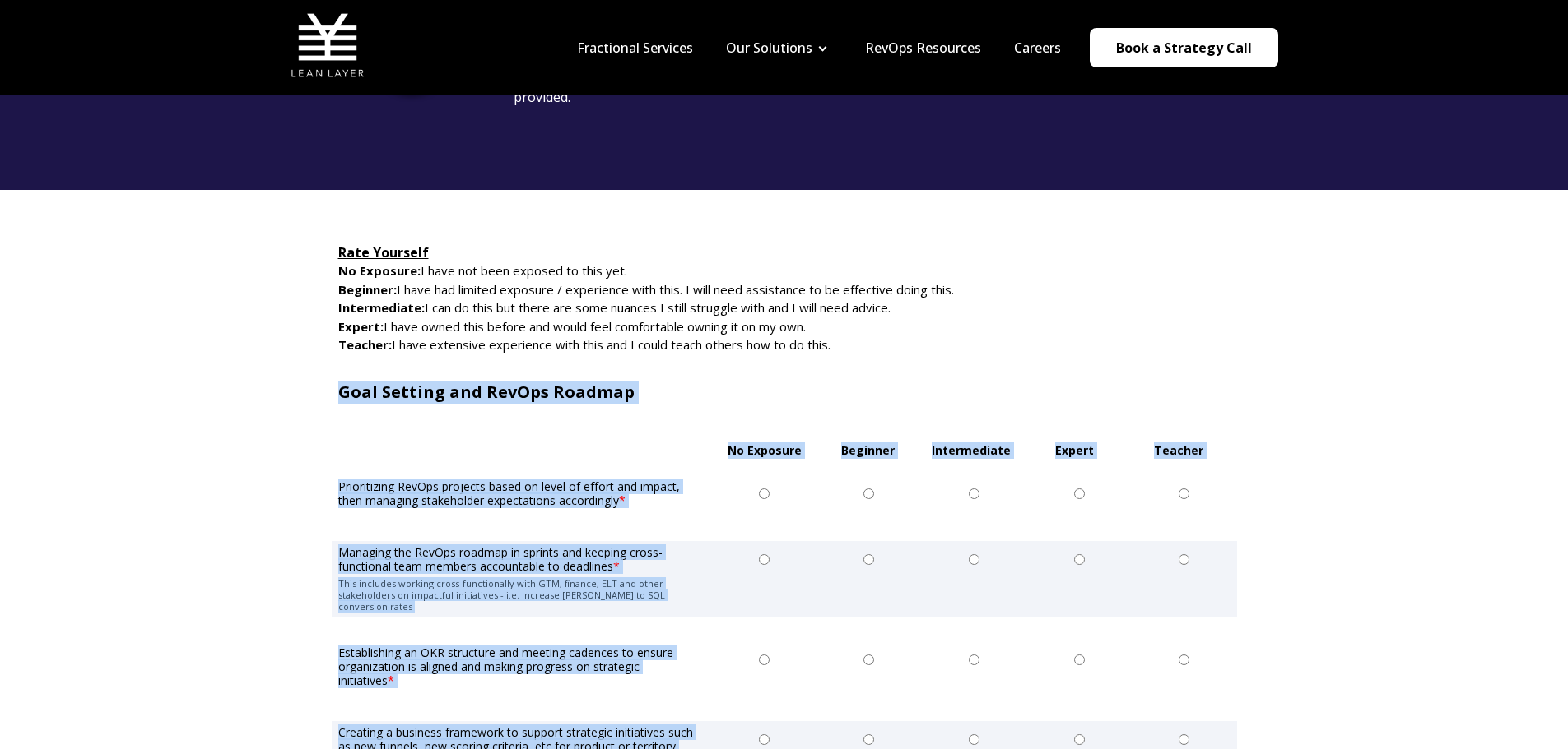
click at [234, 572] on div "utm_team utm_leader Rate Yourself No Exposure: I have not been exposed to this …" at bounding box center [784, 740] width 1568 height 1101
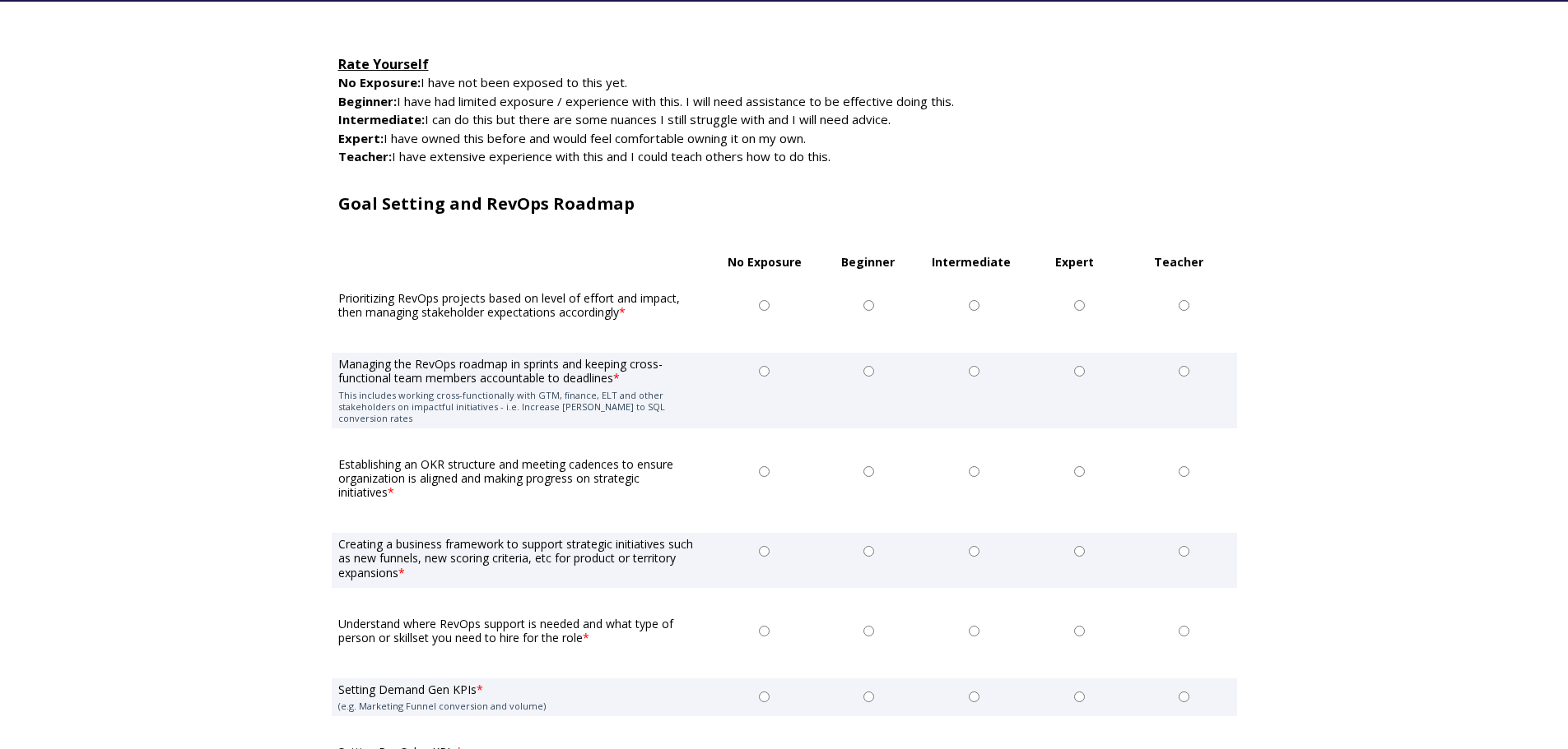
scroll to position [420, 0]
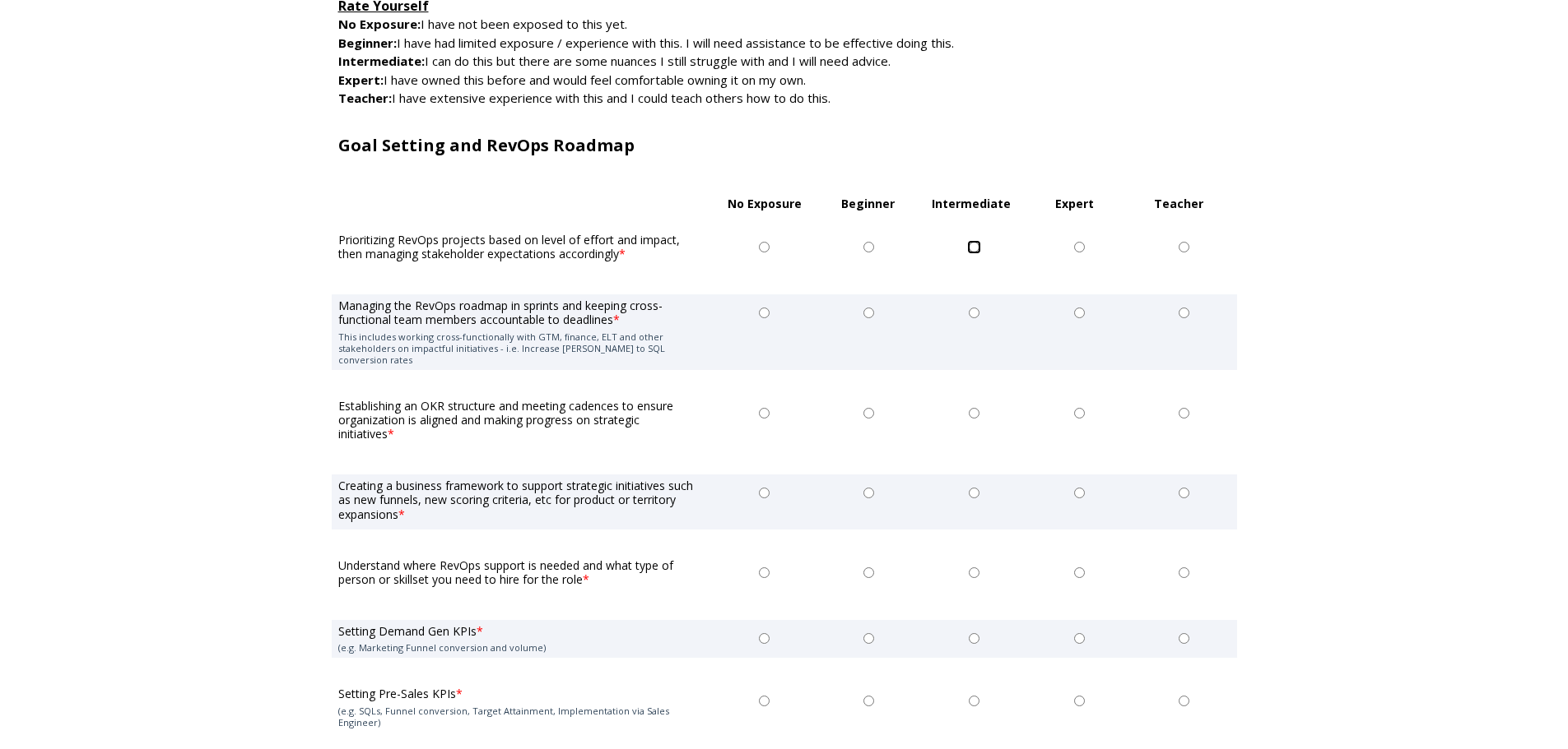
click at [975, 247] on input "Intermediate" at bounding box center [974, 247] width 10 height 10
radio input "true"
click at [869, 311] on input "Beginner" at bounding box center [868, 313] width 10 height 10
radio input "true"
click at [866, 408] on input "Beginner" at bounding box center [868, 413] width 10 height 10
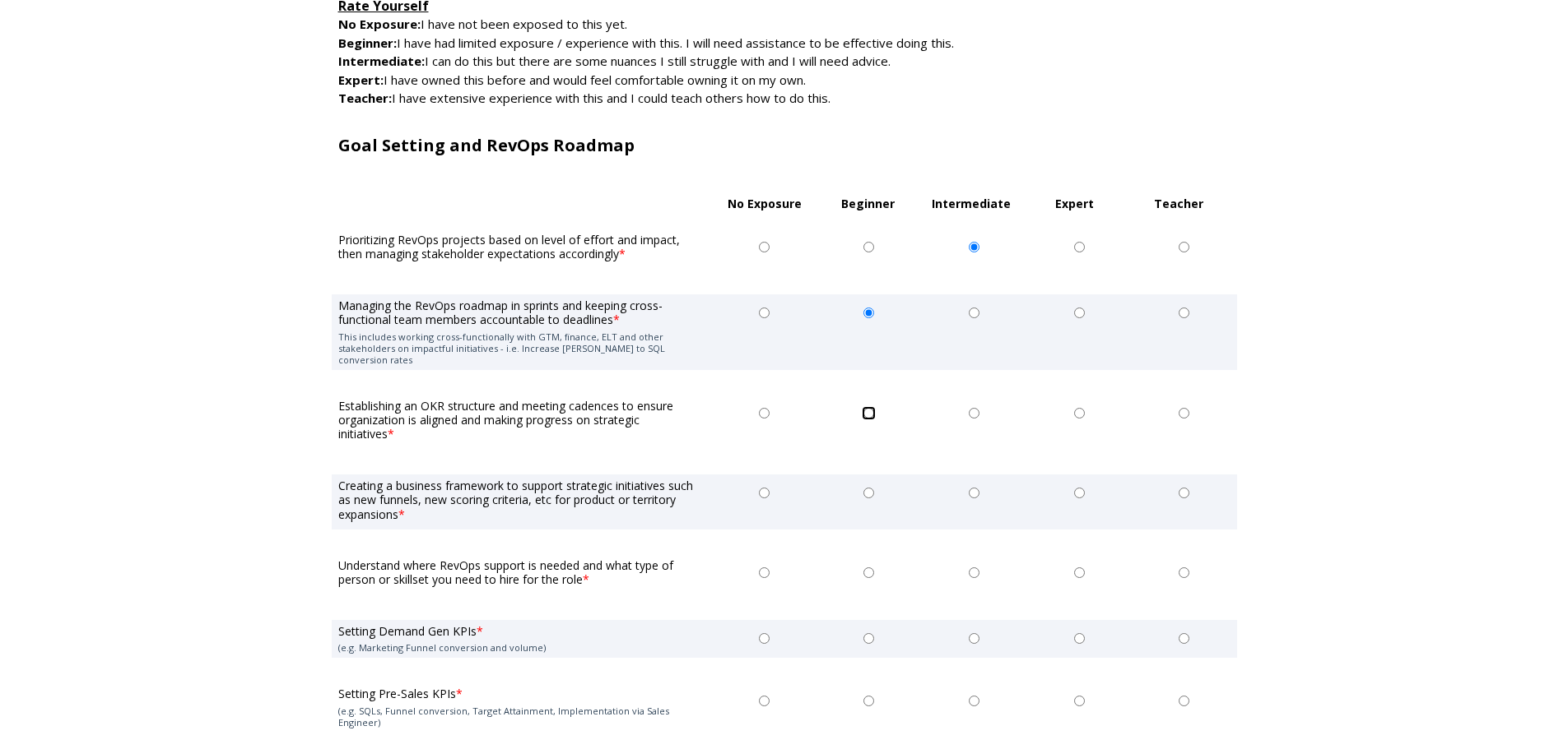
radio input "true"
click at [865, 488] on input "Beginner" at bounding box center [868, 493] width 10 height 10
radio input "true"
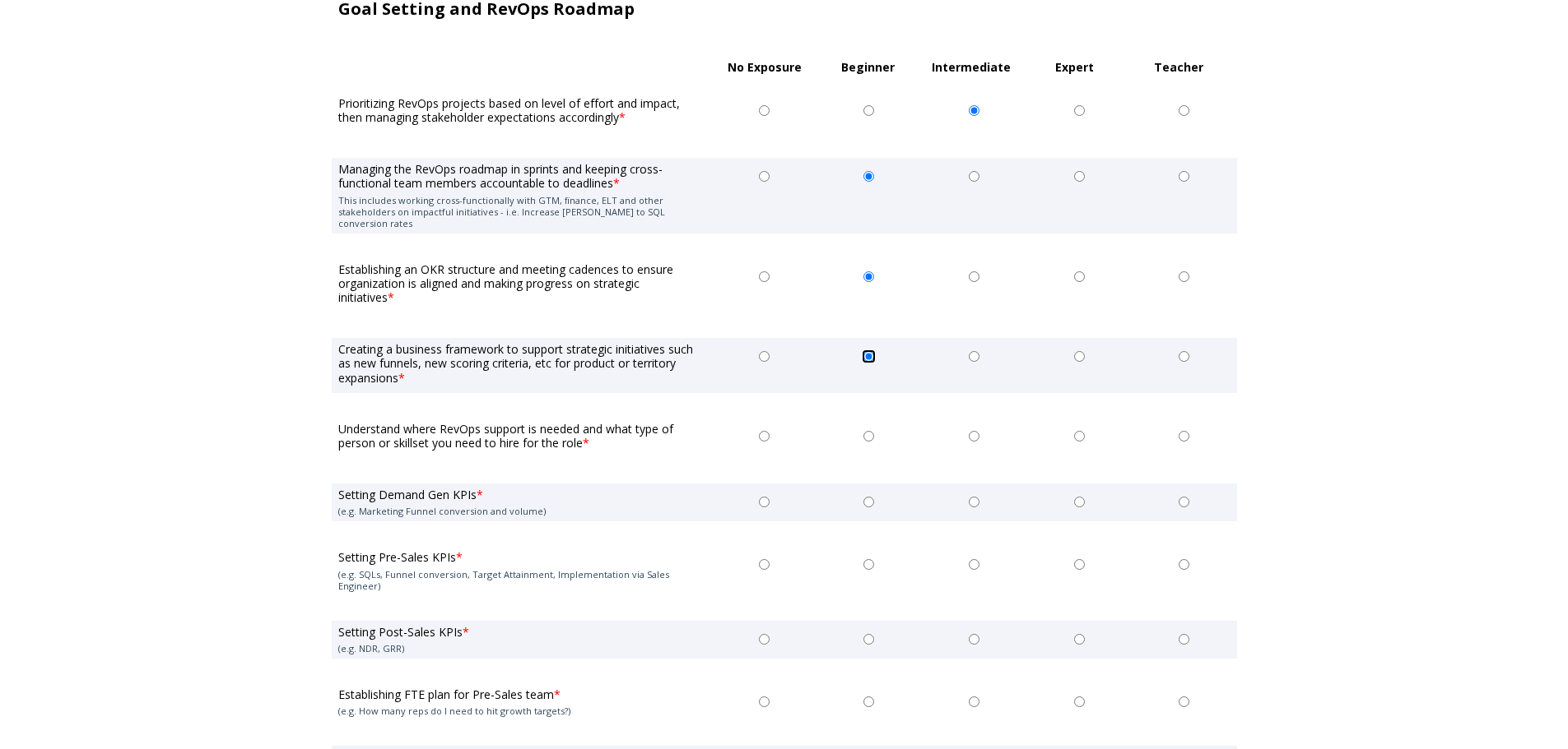
scroll to position [584, 0]
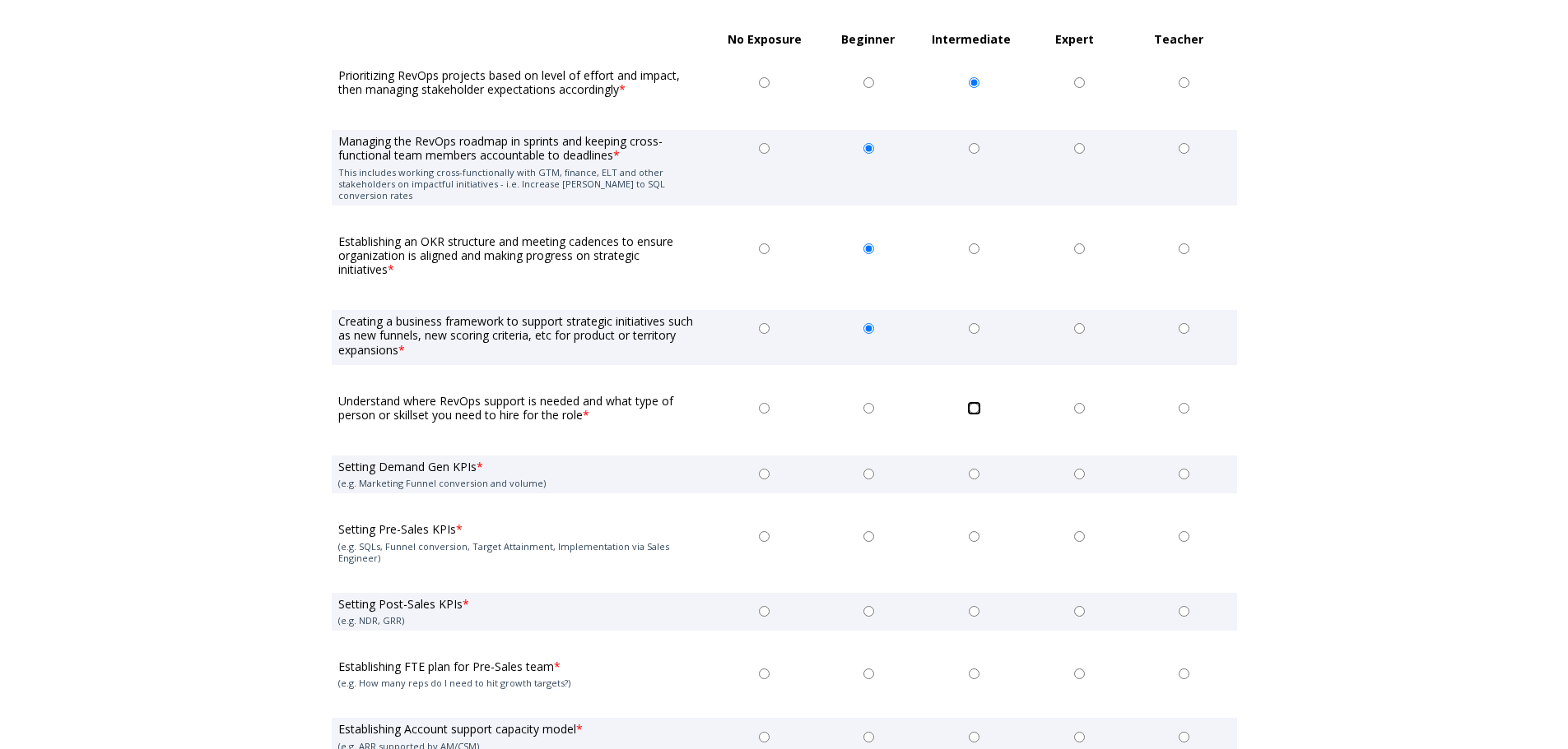
click at [972, 403] on input "Intermediate" at bounding box center [974, 408] width 10 height 10
radio input "true"
click at [867, 468] on input "Beginner" at bounding box center [868, 474] width 10 height 10
radio input "true"
click at [869, 531] on input "Beginner" at bounding box center [868, 537] width 10 height 10
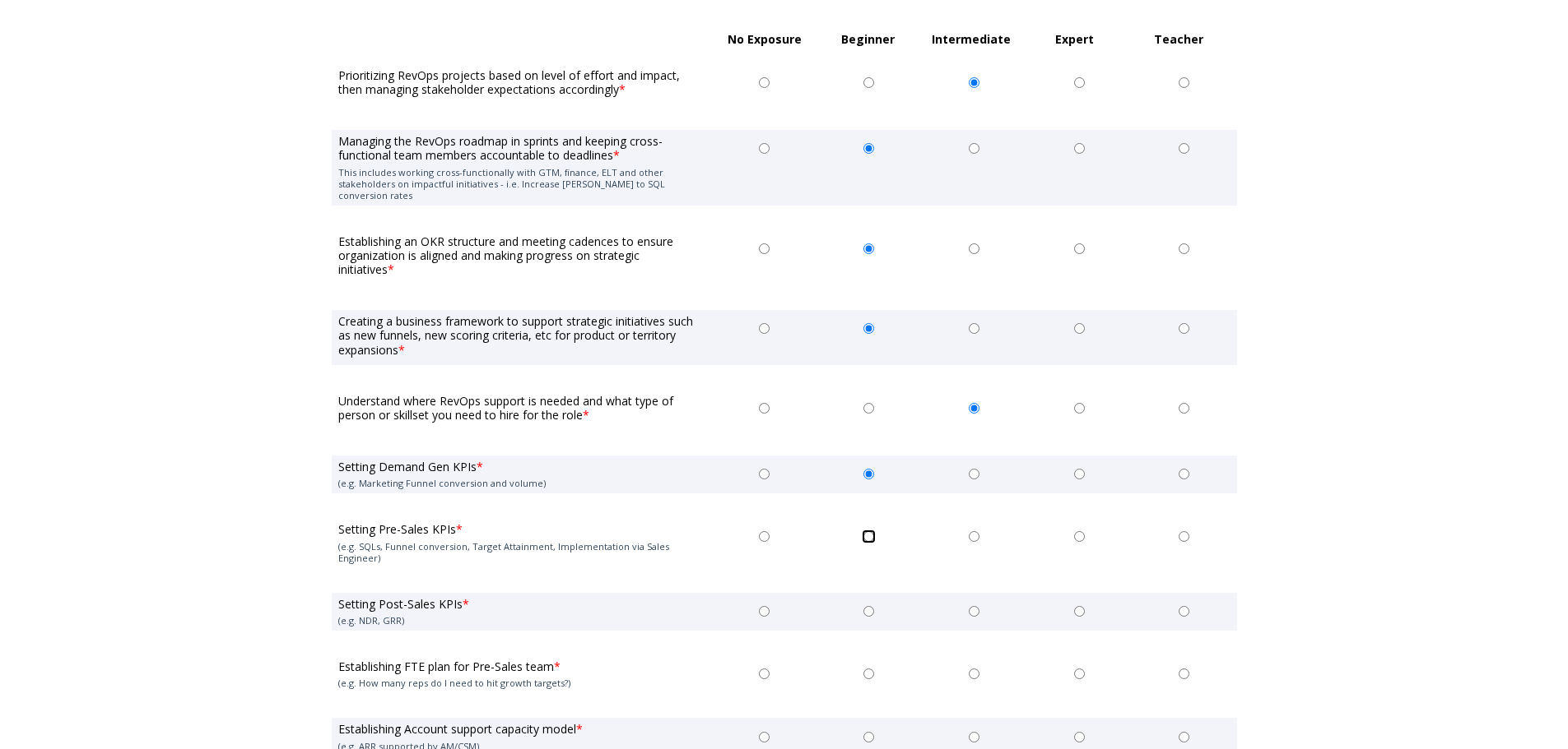
radio input "true"
click at [868, 607] on input "Beginner" at bounding box center [868, 612] width 10 height 10
radio input "true"
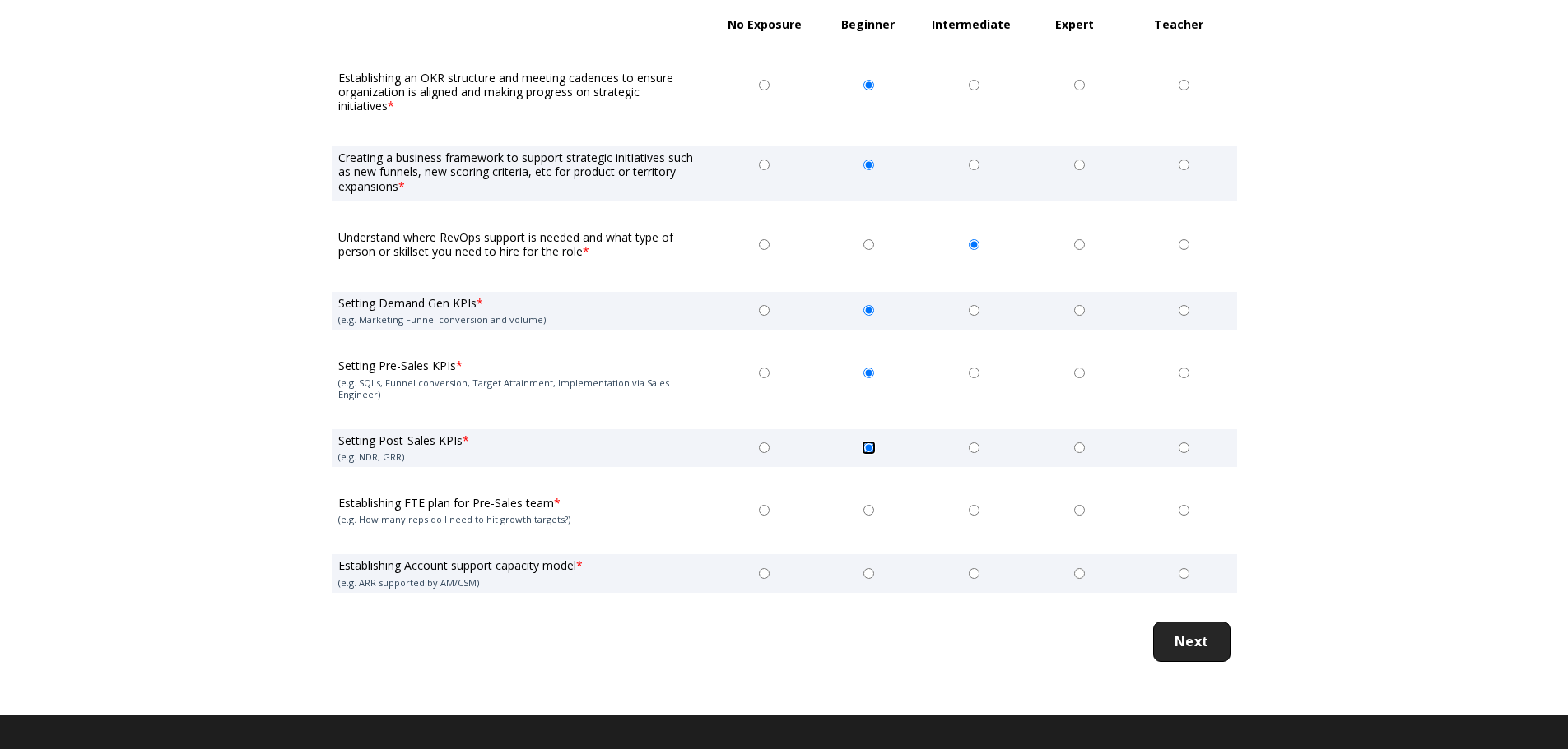
scroll to position [748, 0]
click at [868, 504] on input "Beginner" at bounding box center [868, 510] width 10 height 10
radio input "true"
click at [872, 567] on input "Beginner" at bounding box center [868, 572] width 10 height 10
radio input "true"
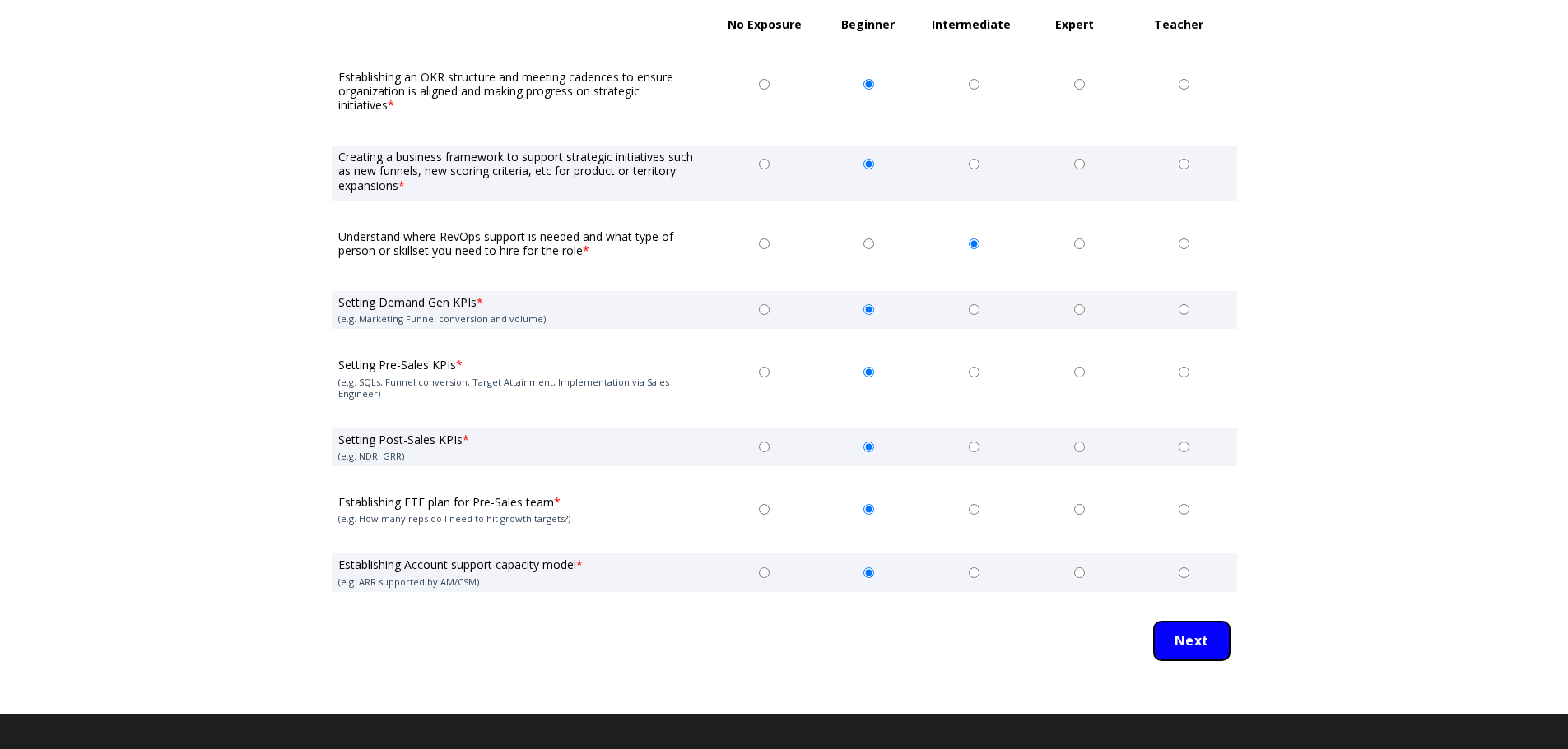
click at [1189, 621] on input "Next" at bounding box center [1192, 642] width 77 height 41
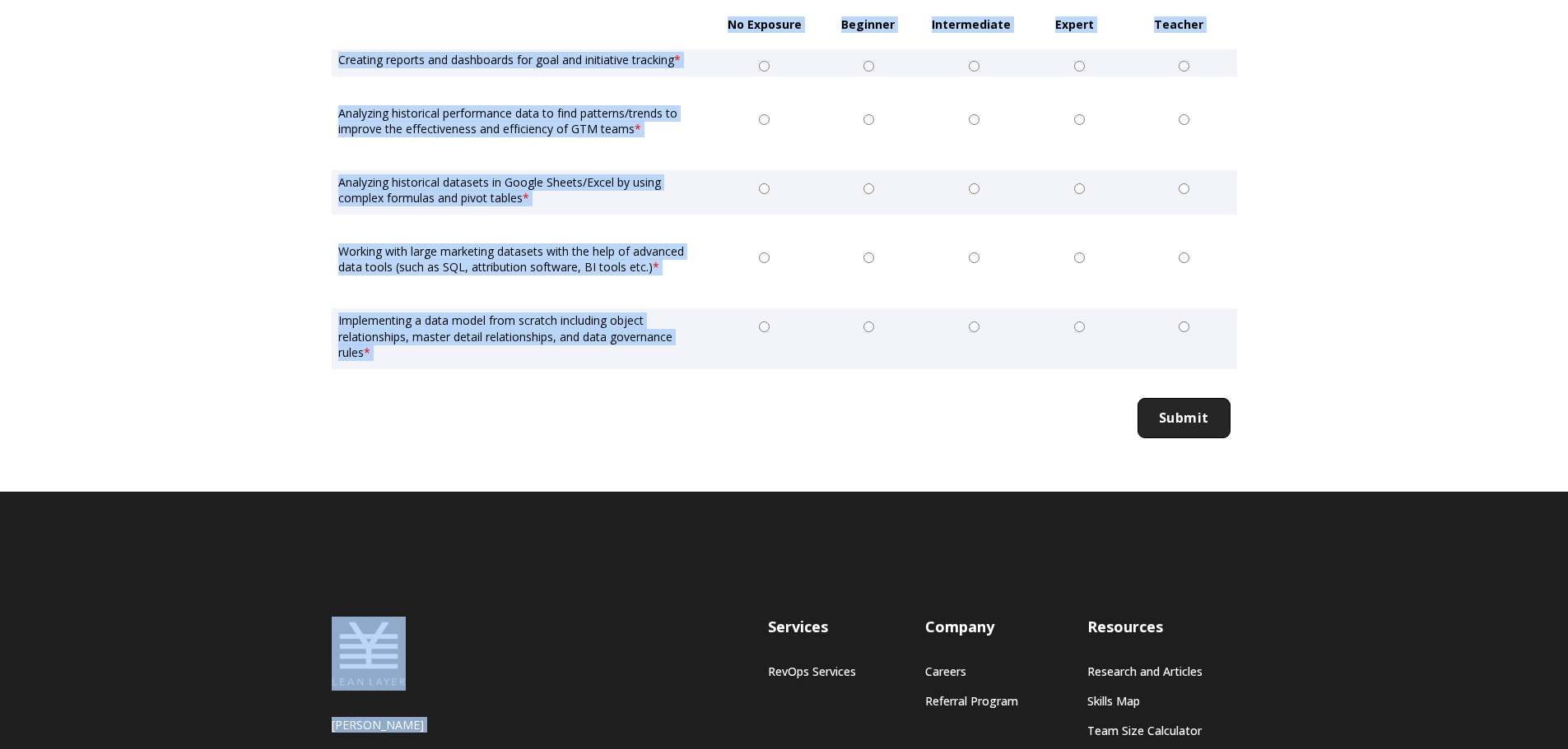
scroll to position [902, 0]
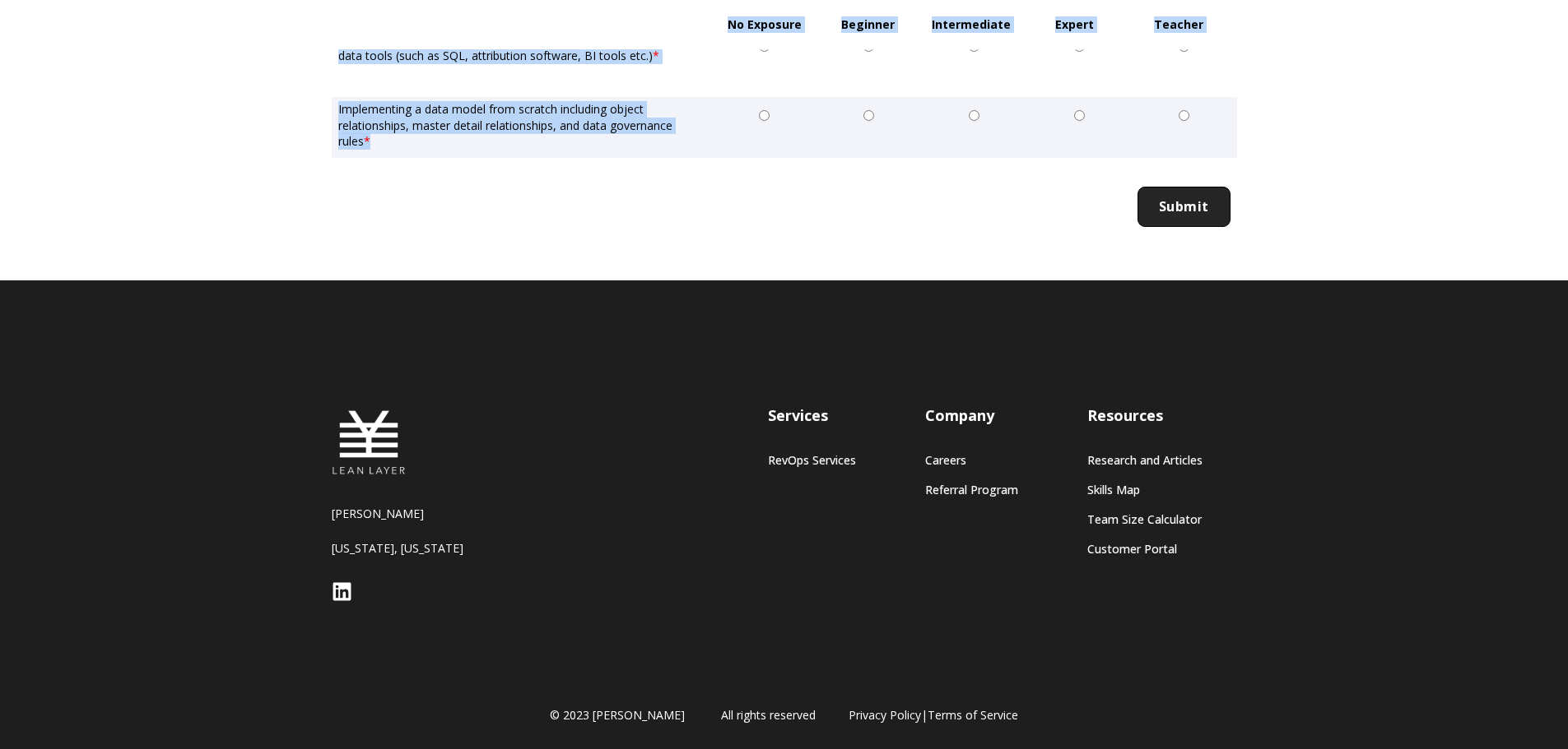
drag, startPoint x: 332, startPoint y: 243, endPoint x: 655, endPoint y: 138, distance: 339.6
copy form "Data and Insights No Exposure Beginner Intermediate Expert Teacher Setting up t…"
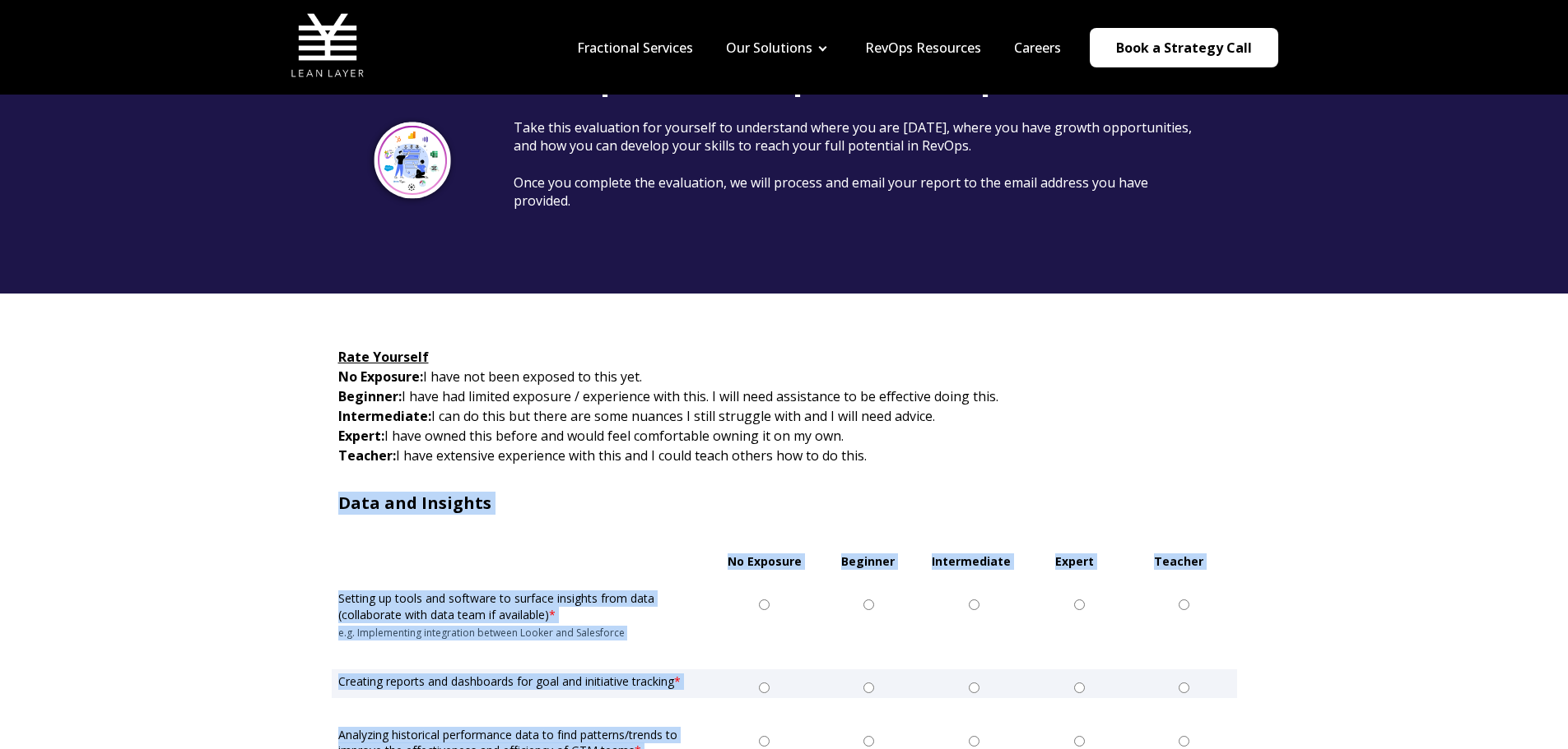
scroll to position [0, 0]
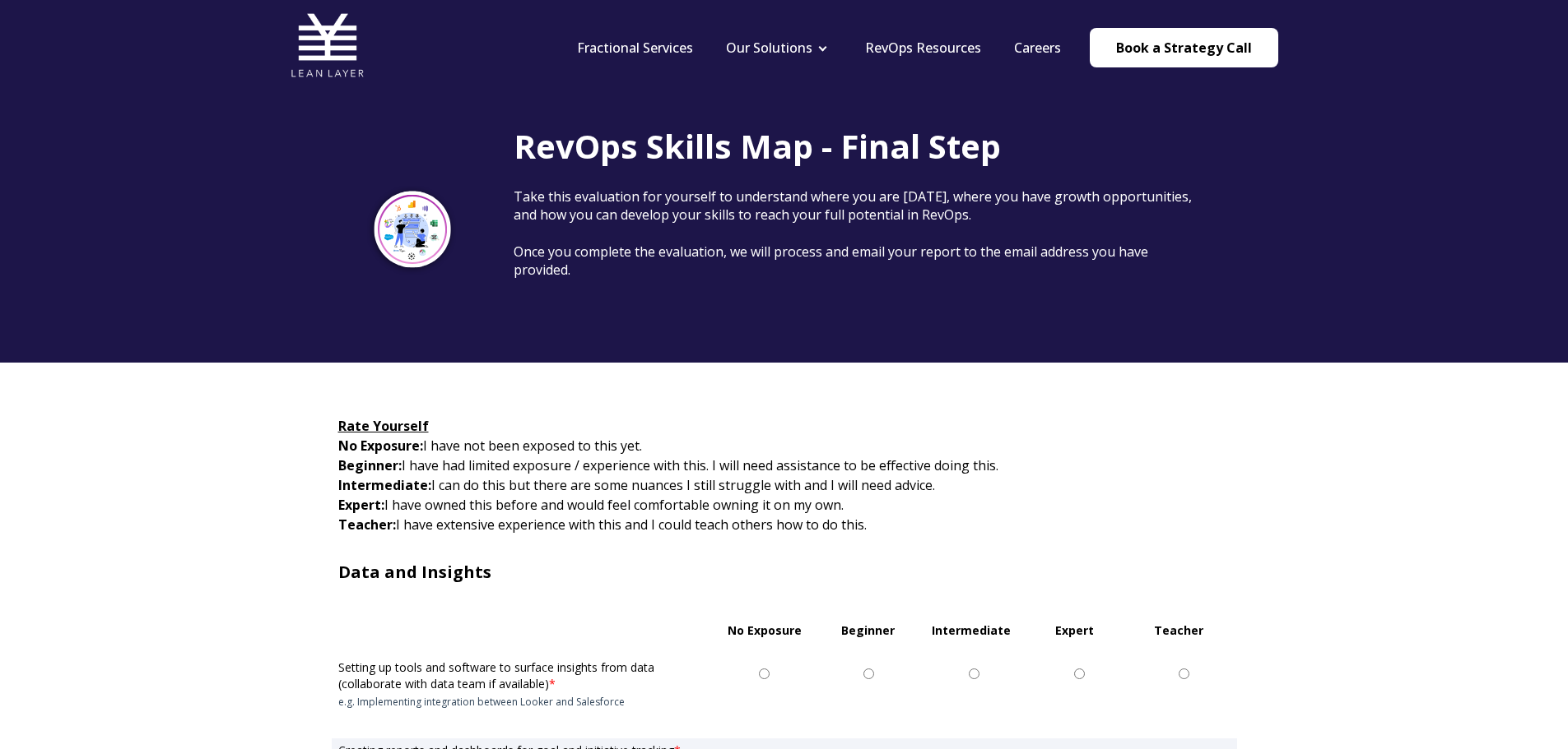
click at [583, 451] on span "I have not been exposed to this yet." at bounding box center [533, 446] width 219 height 18
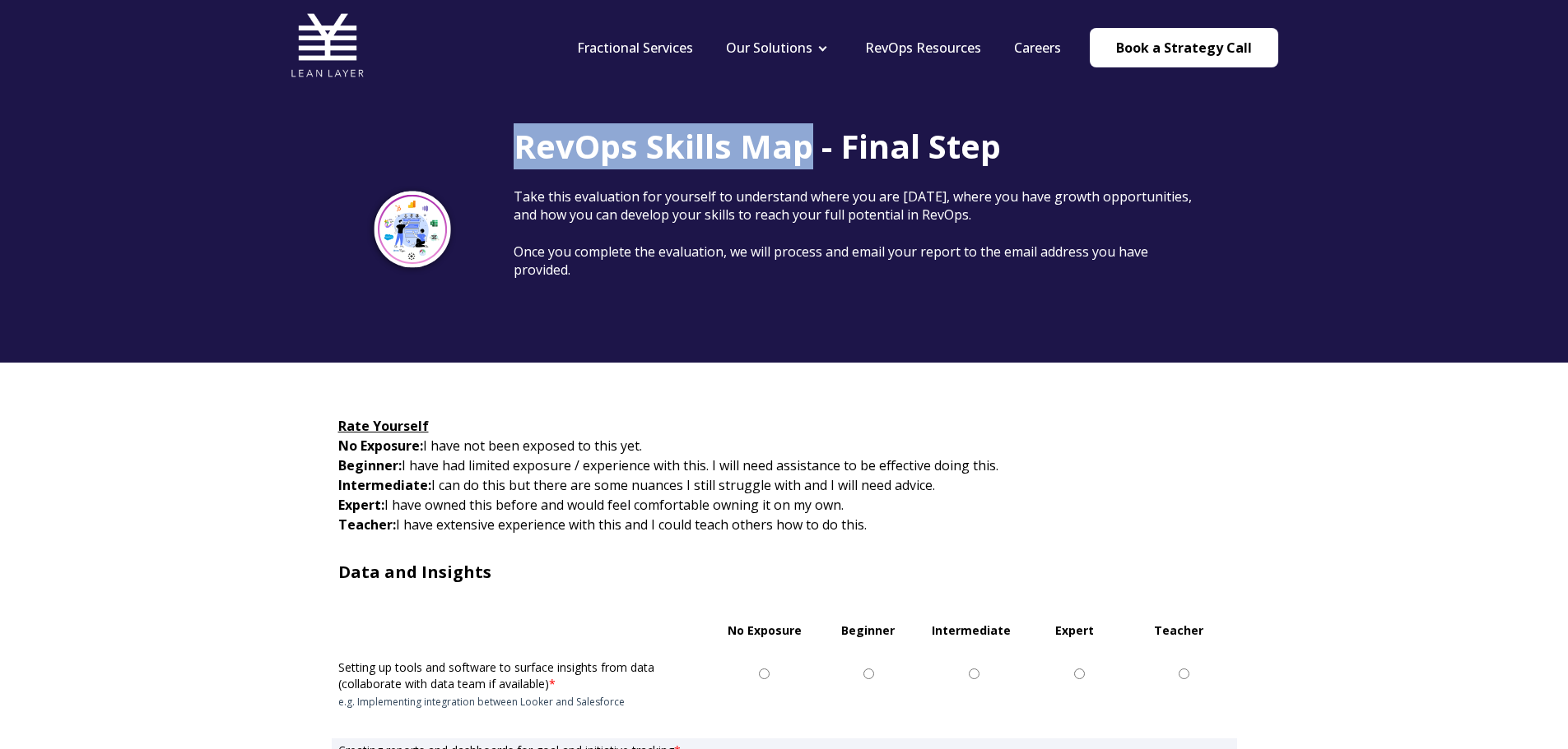
drag, startPoint x: 522, startPoint y: 160, endPoint x: 806, endPoint y: 163, distance: 284.0
click at [806, 163] on span "RevOps Skills Map - Final Step" at bounding box center [756, 146] width 487 height 45
copy span "RevOps Skills Map"
click at [314, 40] on img at bounding box center [327, 45] width 74 height 74
